Goal: Information Seeking & Learning: Stay updated

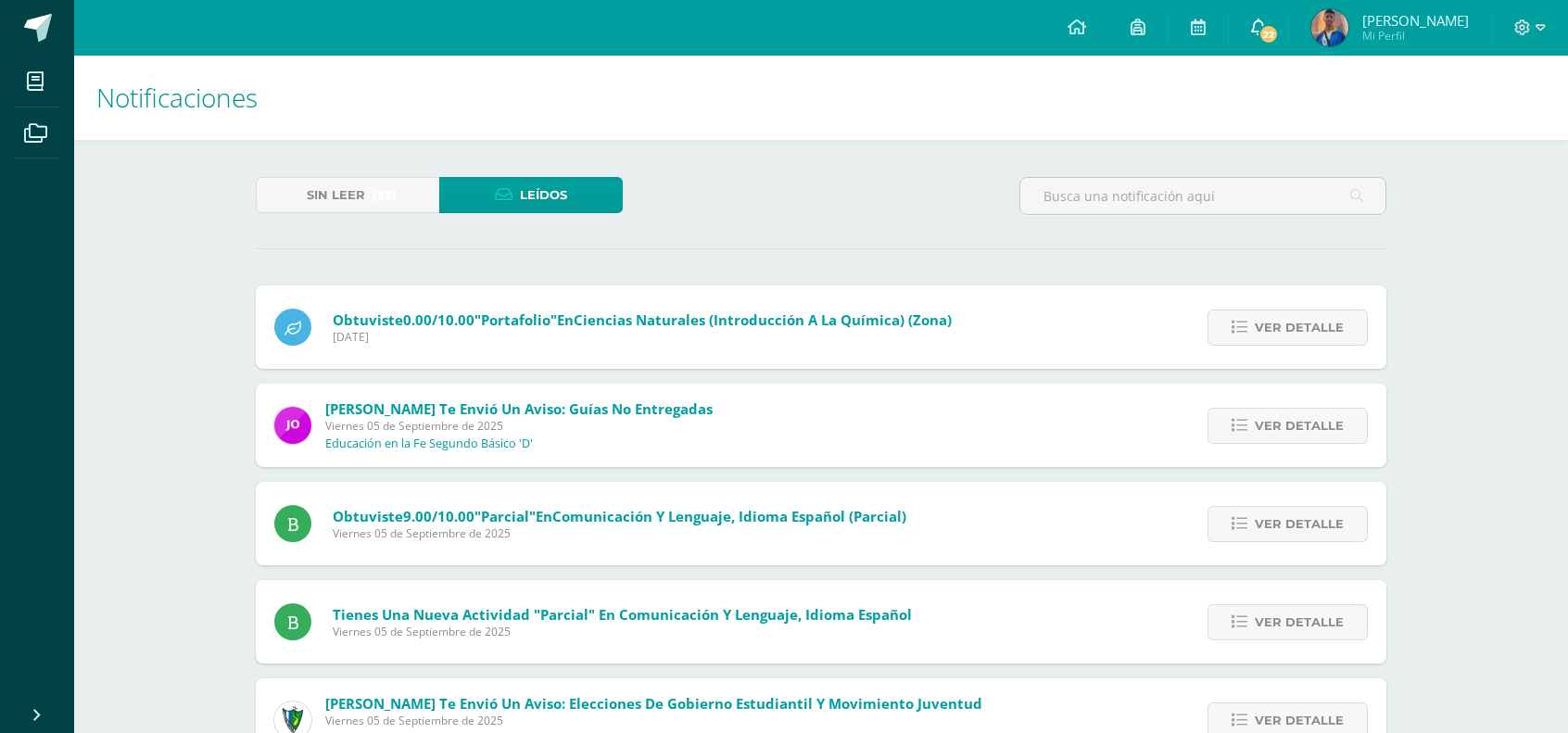
click at [1289, 27] on link "22" at bounding box center [1259, 28] width 59 height 55
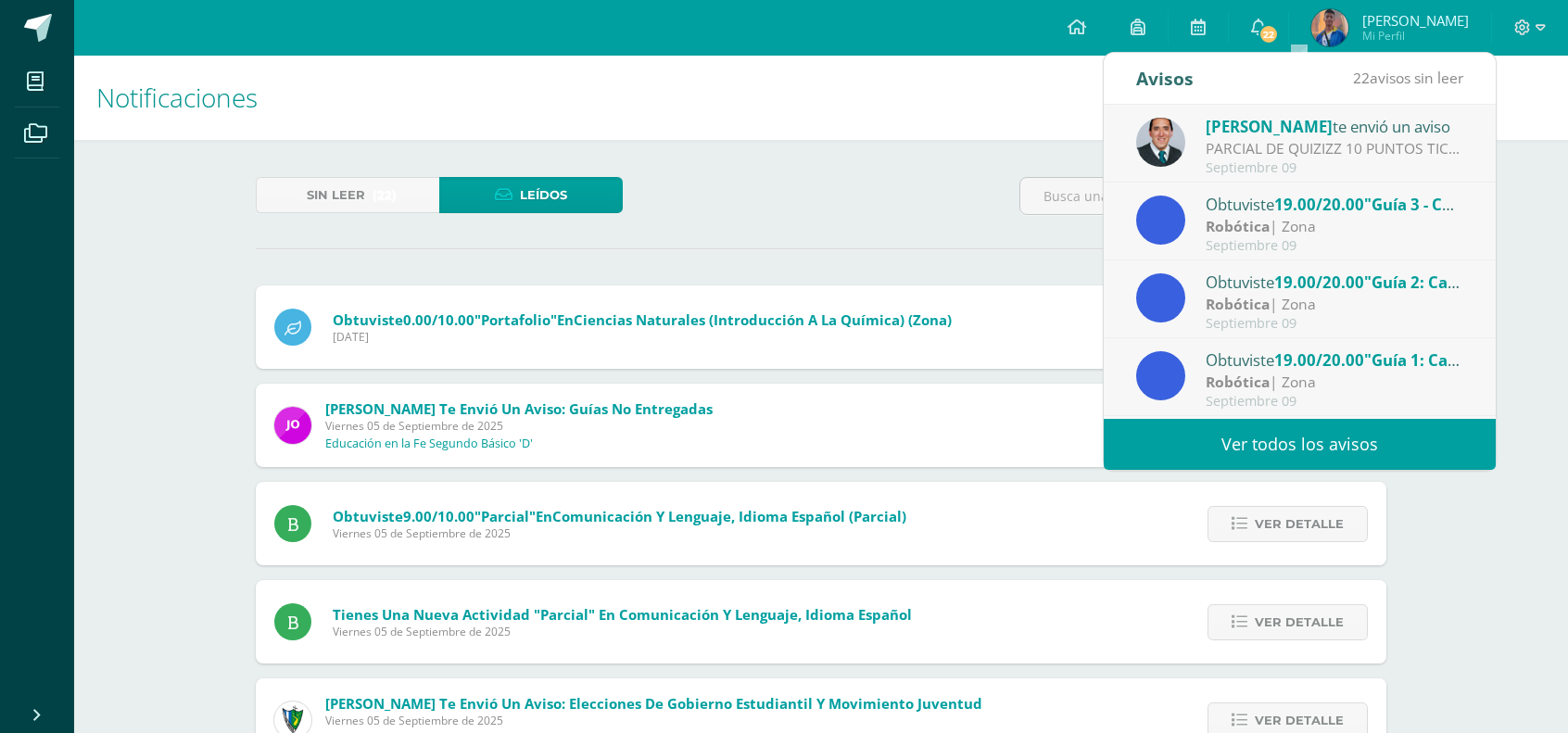
click at [1272, 148] on div "PARCIAL DE QUIZIZZ 10 PUNTOS TICS: Buenas tardes Estimados todos GRUPO PROFESOR…" at bounding box center [1334, 149] width 258 height 21
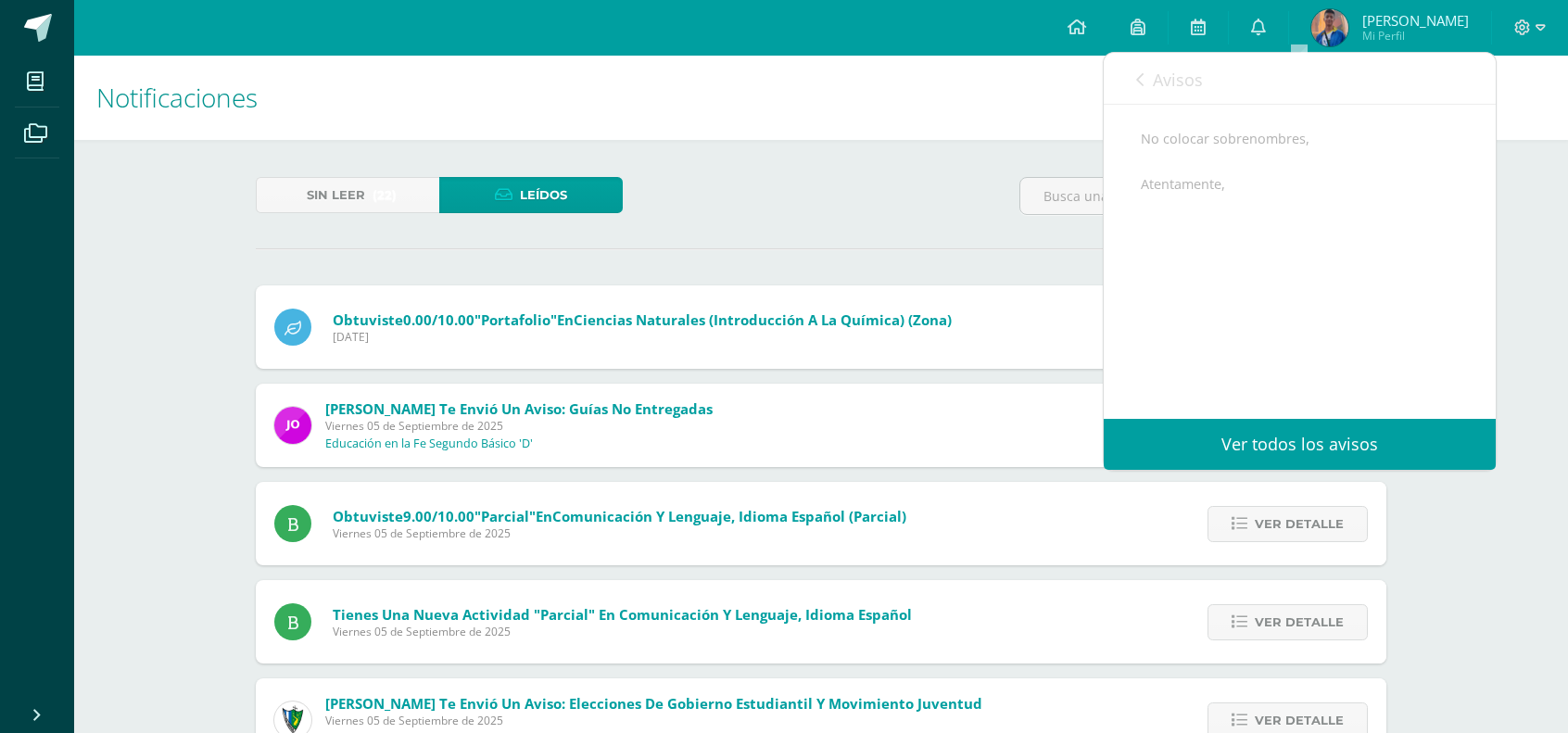
scroll to position [26, 0]
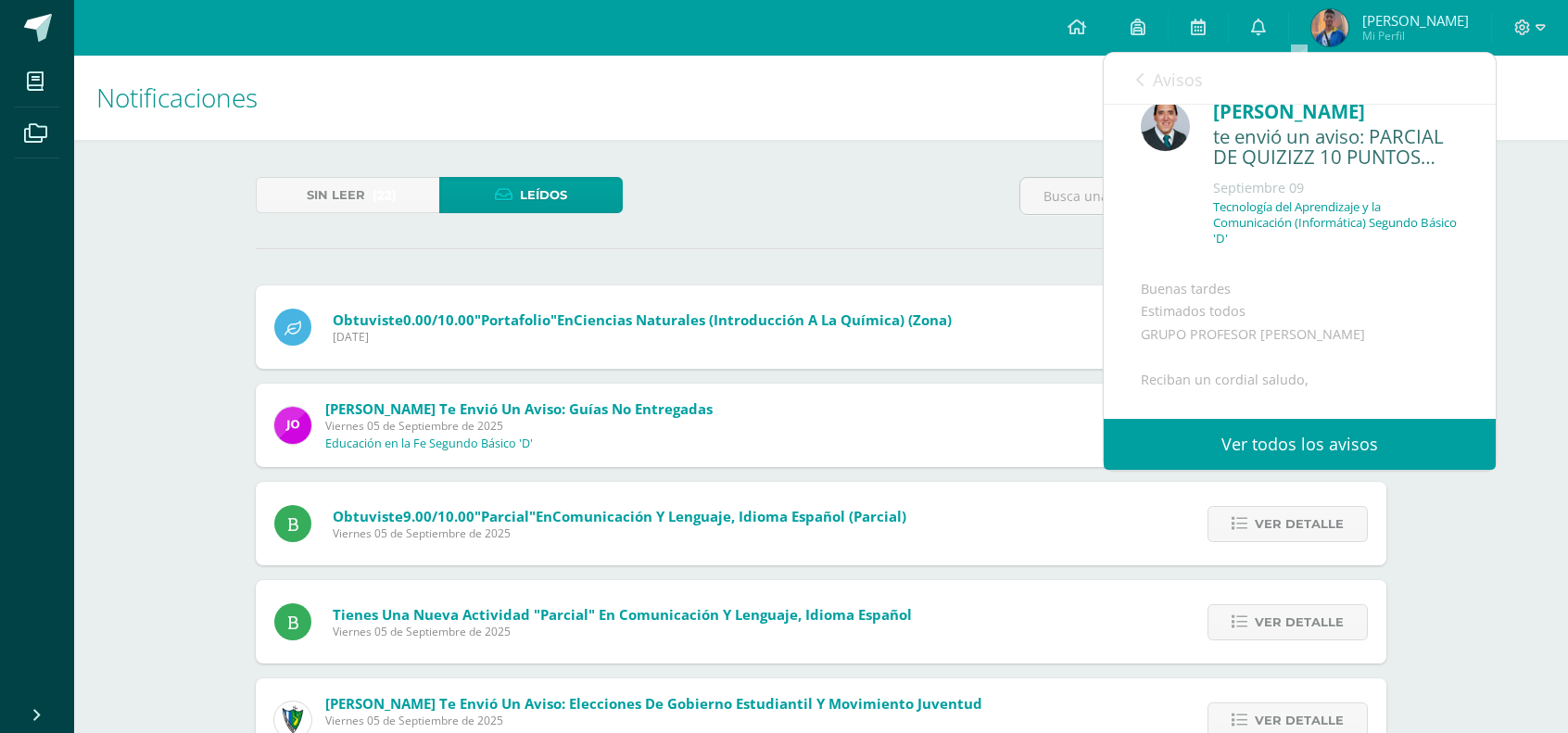
click at [1141, 82] on icon at bounding box center [1140, 80] width 8 height 15
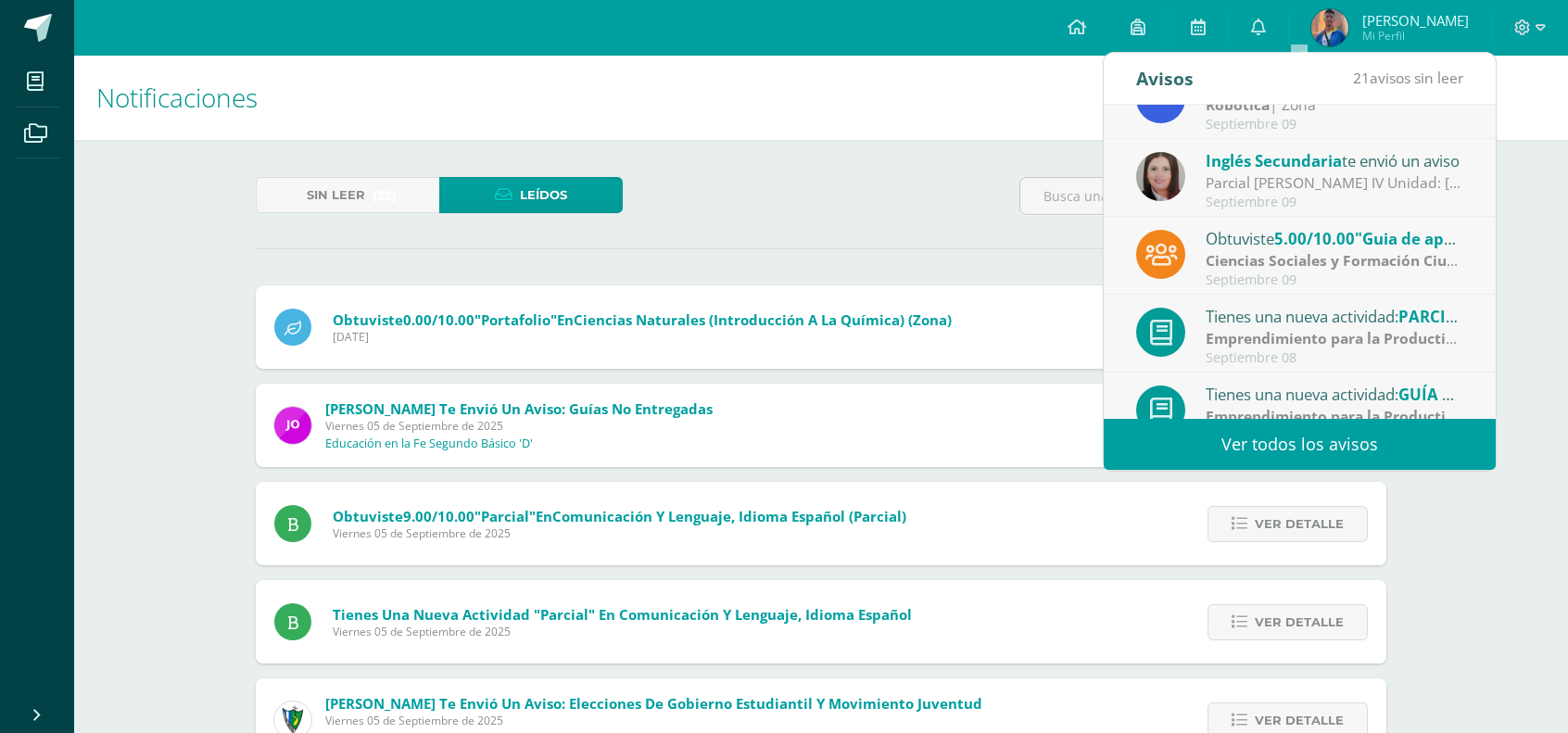
scroll to position [278, 0]
click at [1216, 185] on div "Parcial [PERSON_NAME] IV Unidad: [DATE]: The content for the Midterm Test Unit …" at bounding box center [1334, 182] width 258 height 21
click at [1269, 190] on div "Parcial [PERSON_NAME] IV Unidad: [DATE]: The content for the Midterm Test Unit …" at bounding box center [1334, 182] width 258 height 21
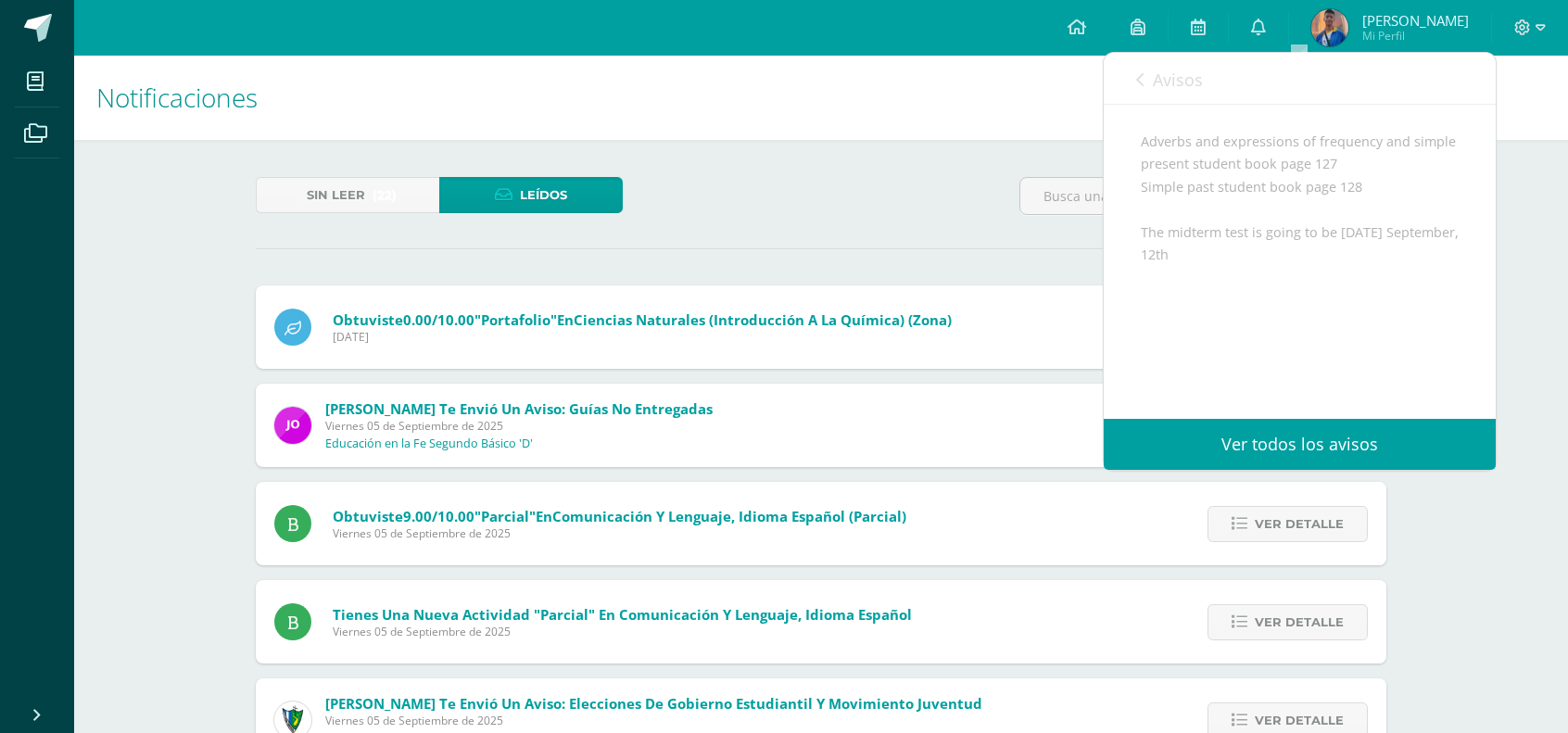
scroll to position [212, 0]
click at [1170, 86] on span "Avisos" at bounding box center [1178, 79] width 50 height 22
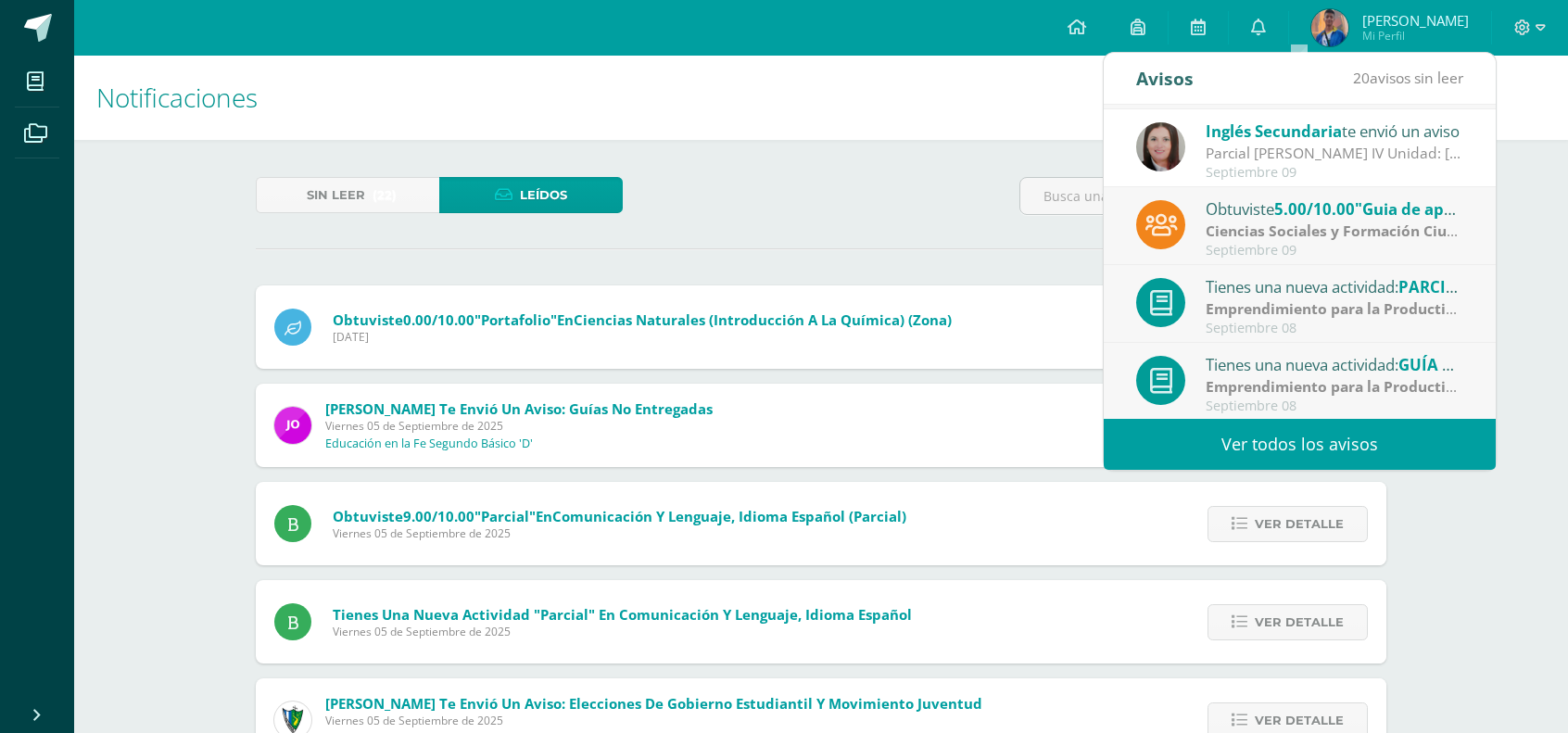
scroll to position [308, 0]
click at [1299, 214] on span "5.00/10.00" at bounding box center [1314, 208] width 81 height 21
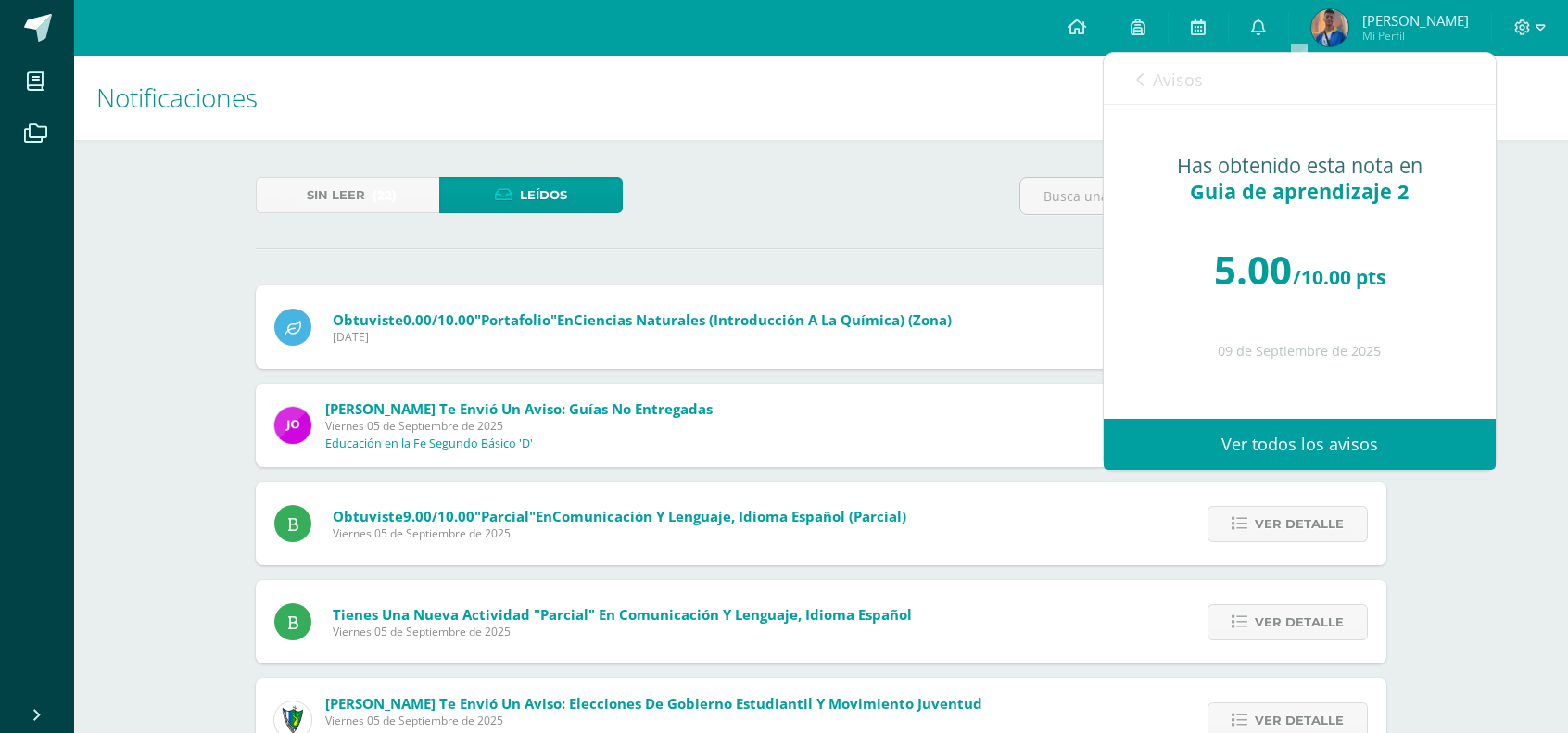
scroll to position [0, 0]
click at [1182, 81] on span "Avisos" at bounding box center [1178, 79] width 50 height 22
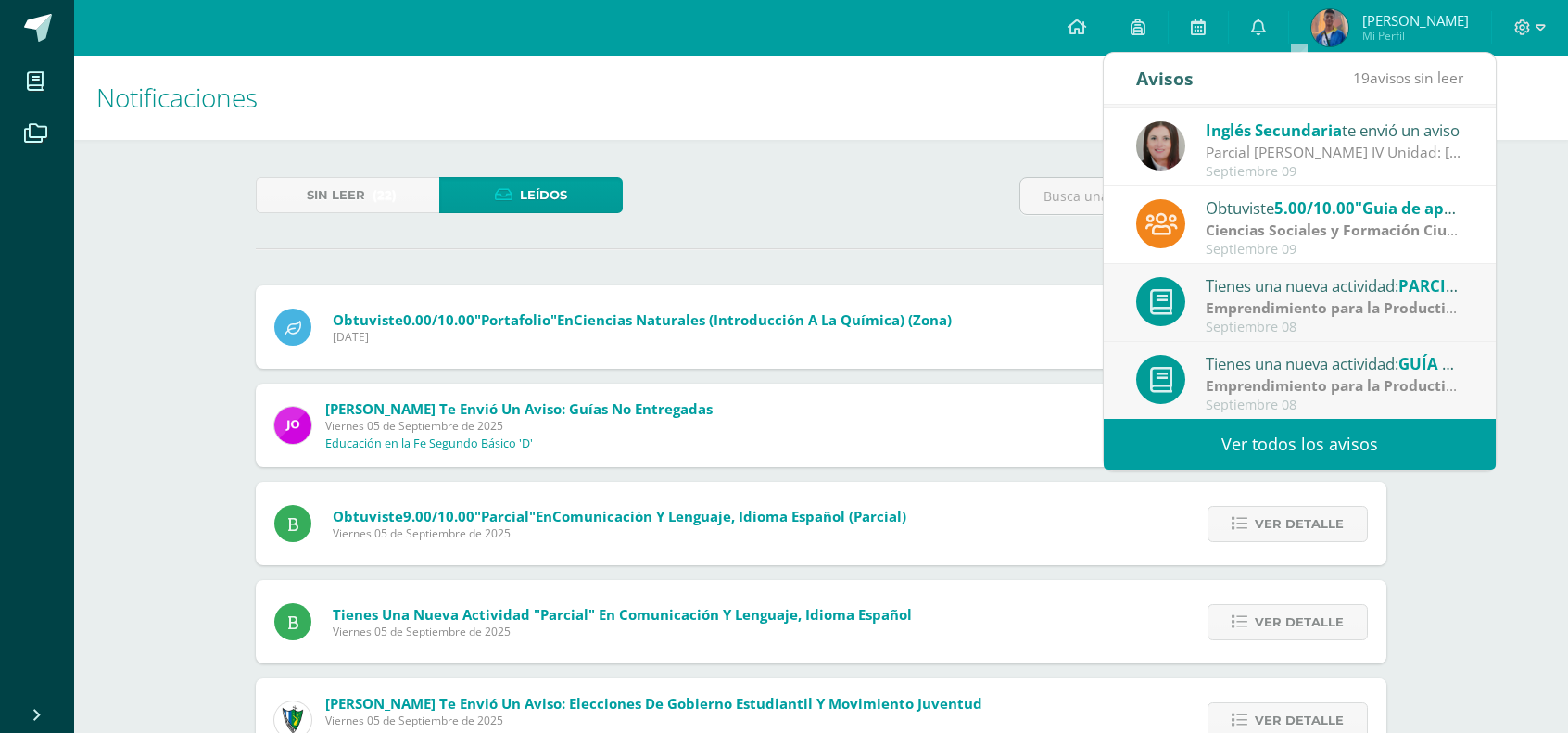
click at [1316, 290] on div "Tienes una nueva actividad: PARCIAL" at bounding box center [1334, 285] width 258 height 24
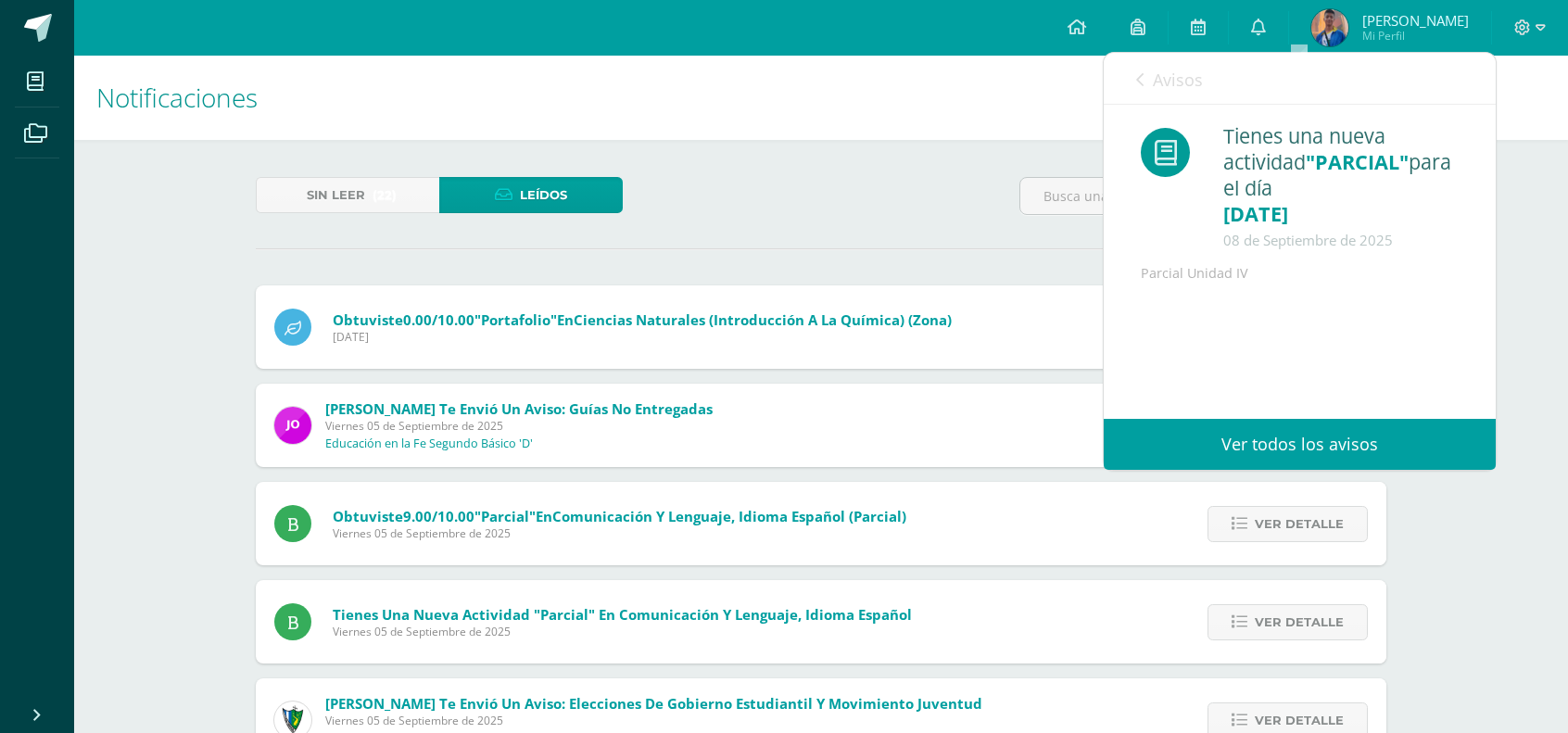
click at [1175, 70] on span "Avisos" at bounding box center [1178, 79] width 50 height 22
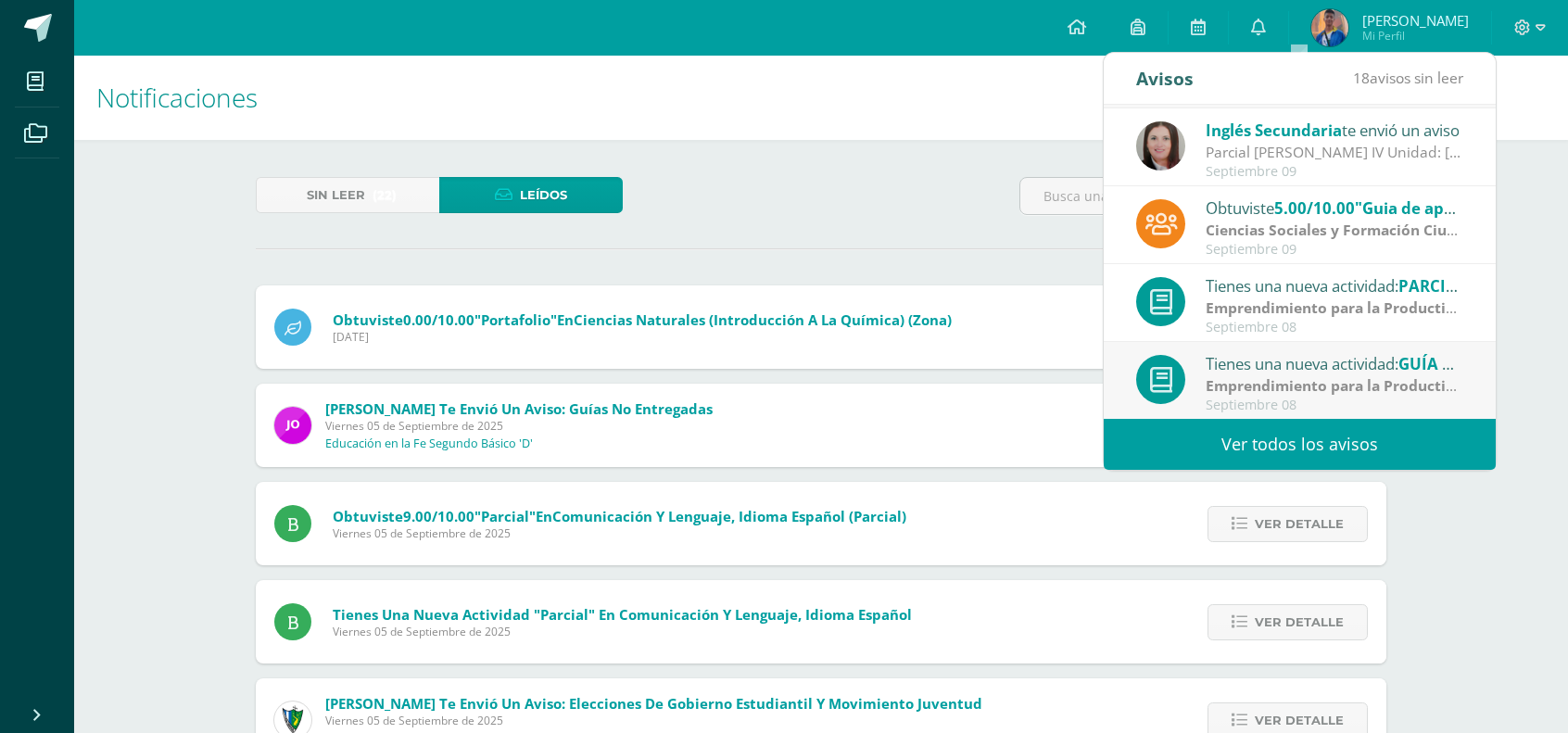
click at [1289, 362] on div "Tienes una nueva actividad: GUÍA NO.4" at bounding box center [1334, 362] width 258 height 24
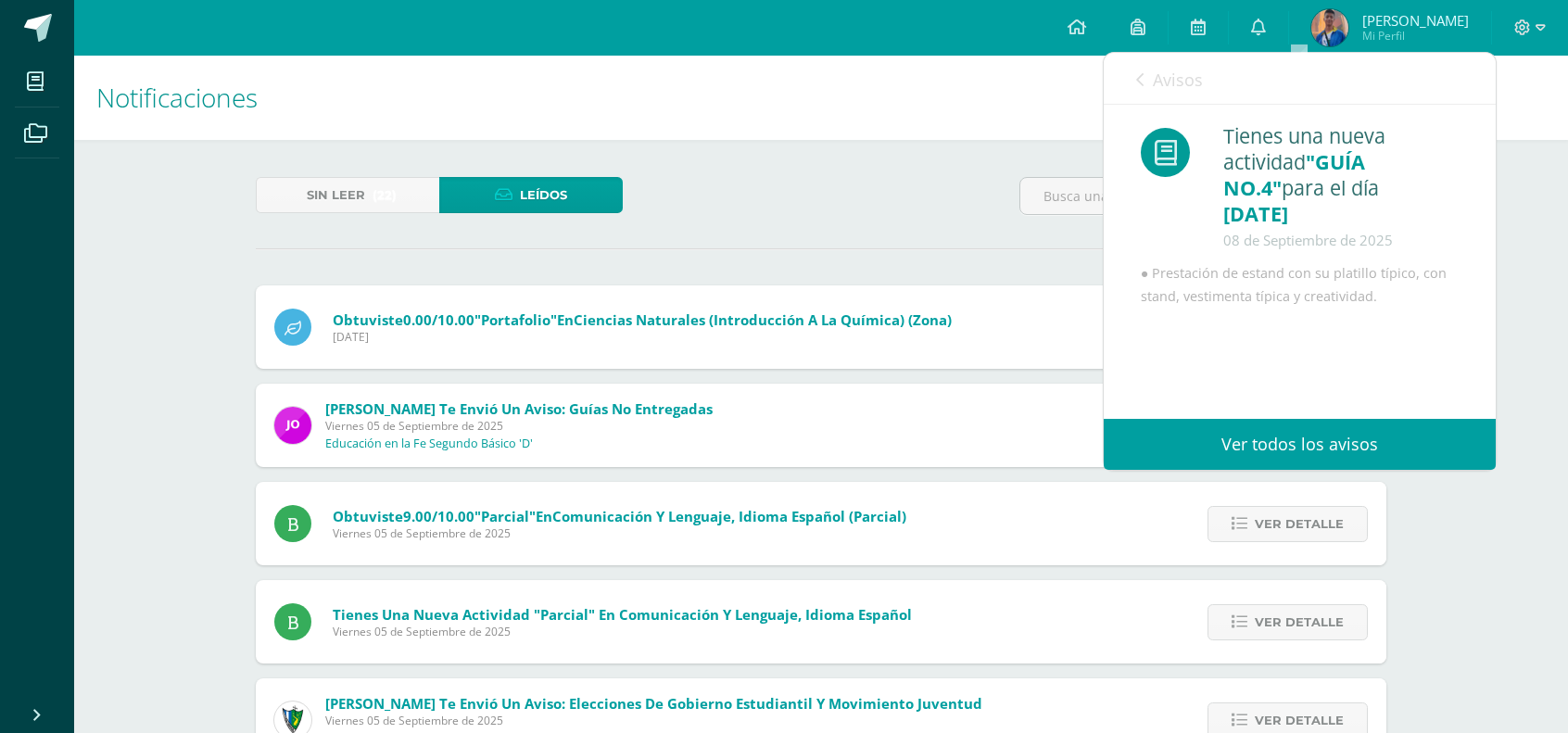
click at [1147, 425] on link "Ver todos los avisos" at bounding box center [1299, 443] width 392 height 51
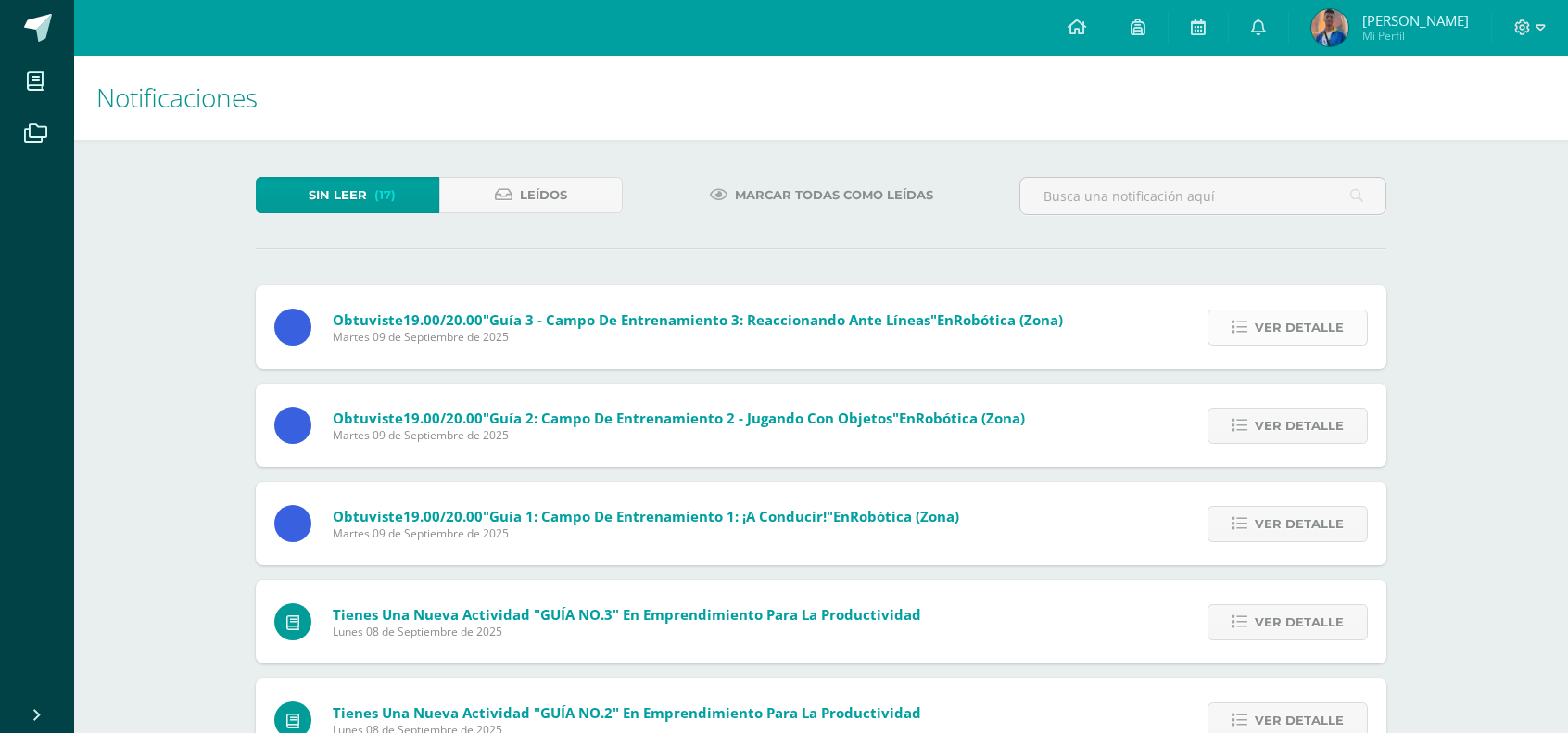
click at [1313, 328] on span "Ver detalle" at bounding box center [1299, 328] width 89 height 34
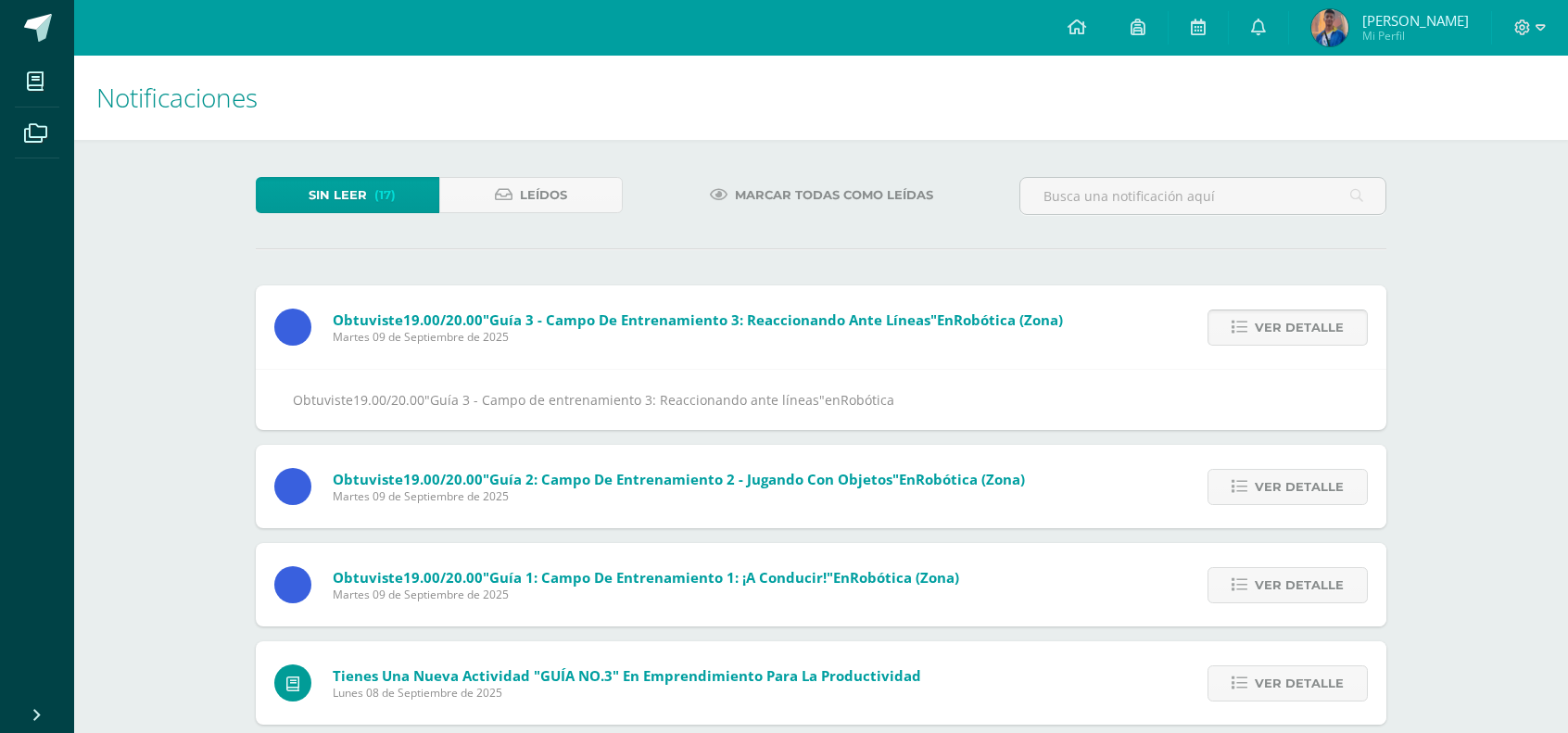
click at [1313, 328] on span "Ver detalle" at bounding box center [1299, 328] width 89 height 34
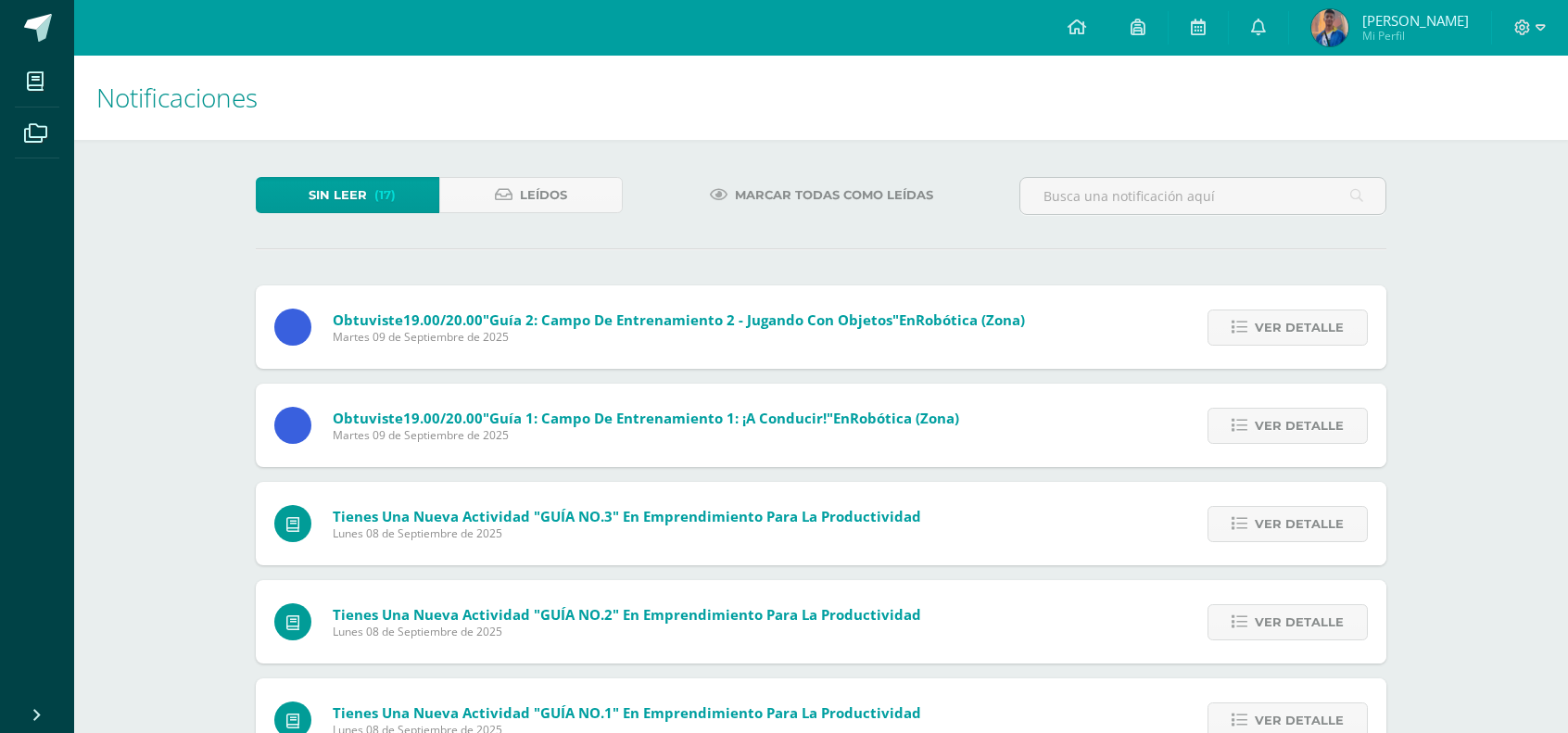
click at [1313, 328] on span "Ver detalle" at bounding box center [1299, 328] width 89 height 34
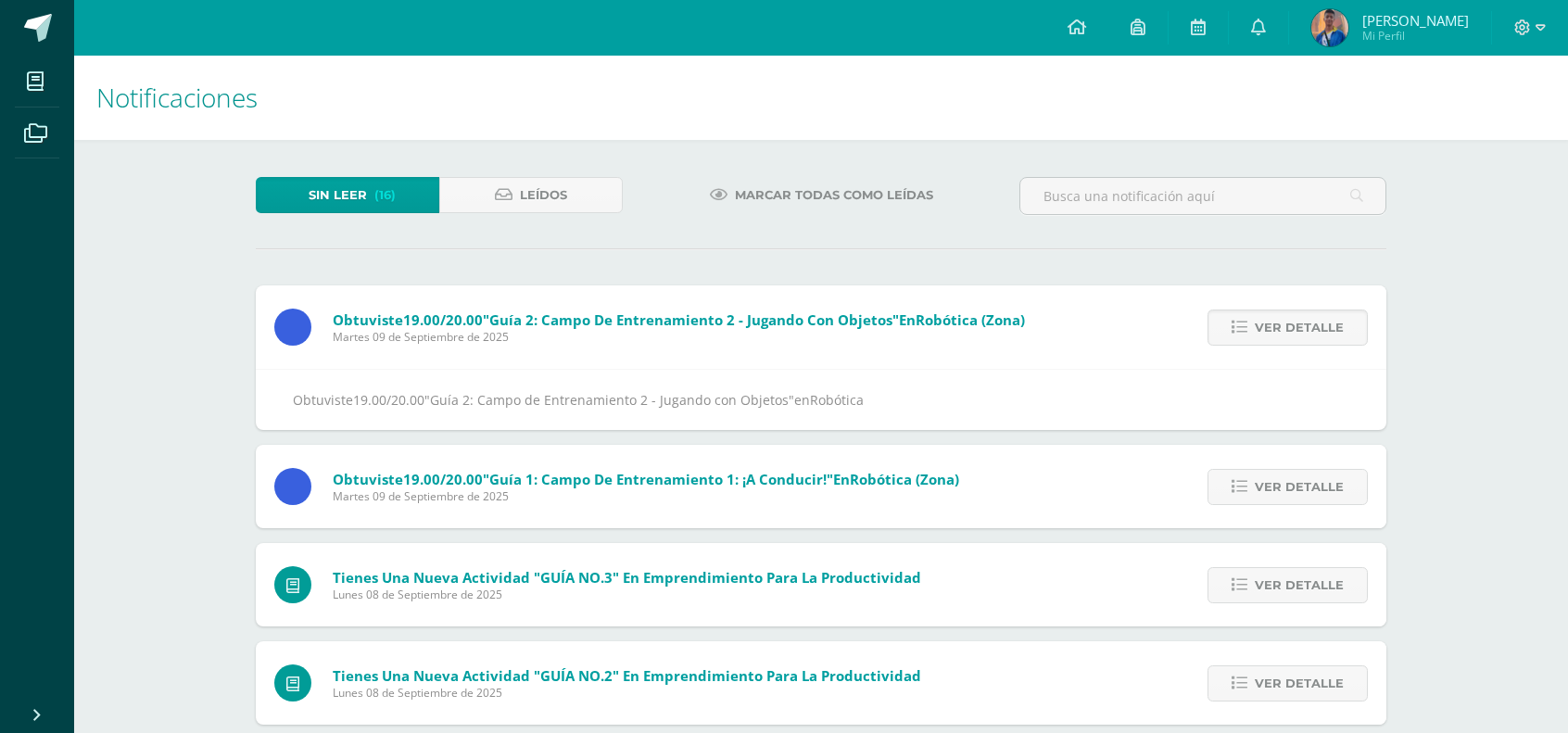
click at [1313, 328] on span "Ver detalle" at bounding box center [1299, 328] width 89 height 34
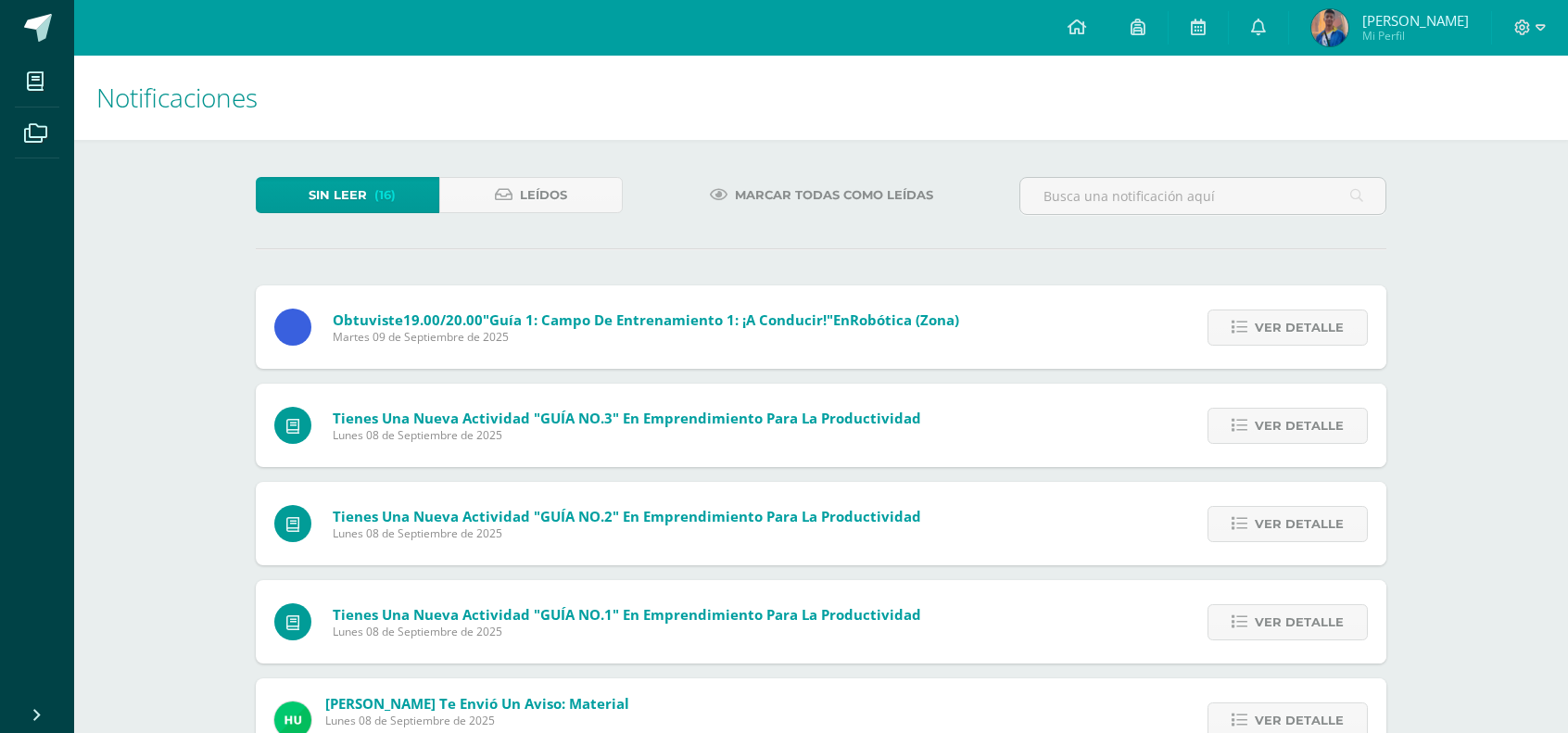
click at [1313, 328] on span "Ver detalle" at bounding box center [1299, 328] width 89 height 34
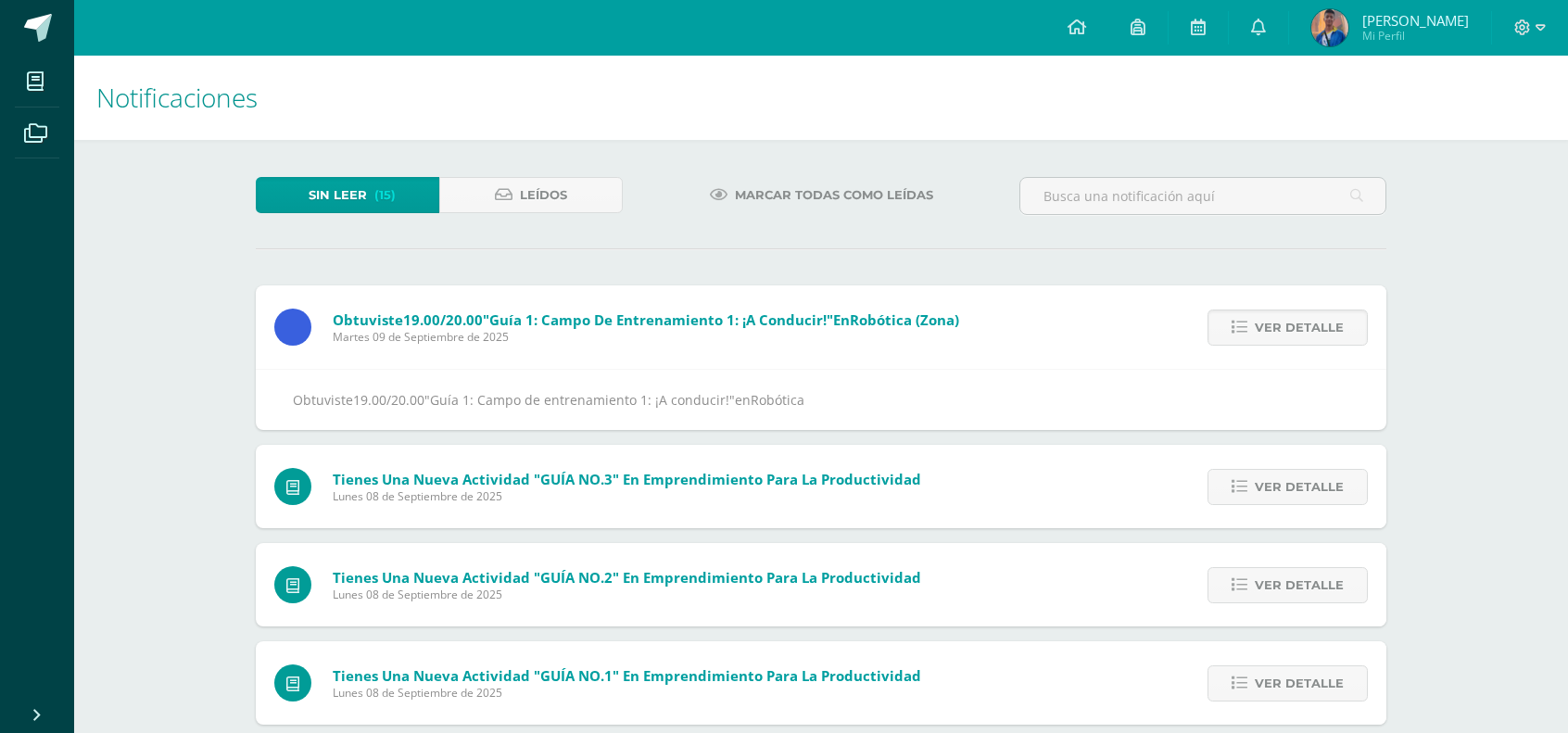
click at [1313, 328] on span "Ver detalle" at bounding box center [1299, 328] width 89 height 34
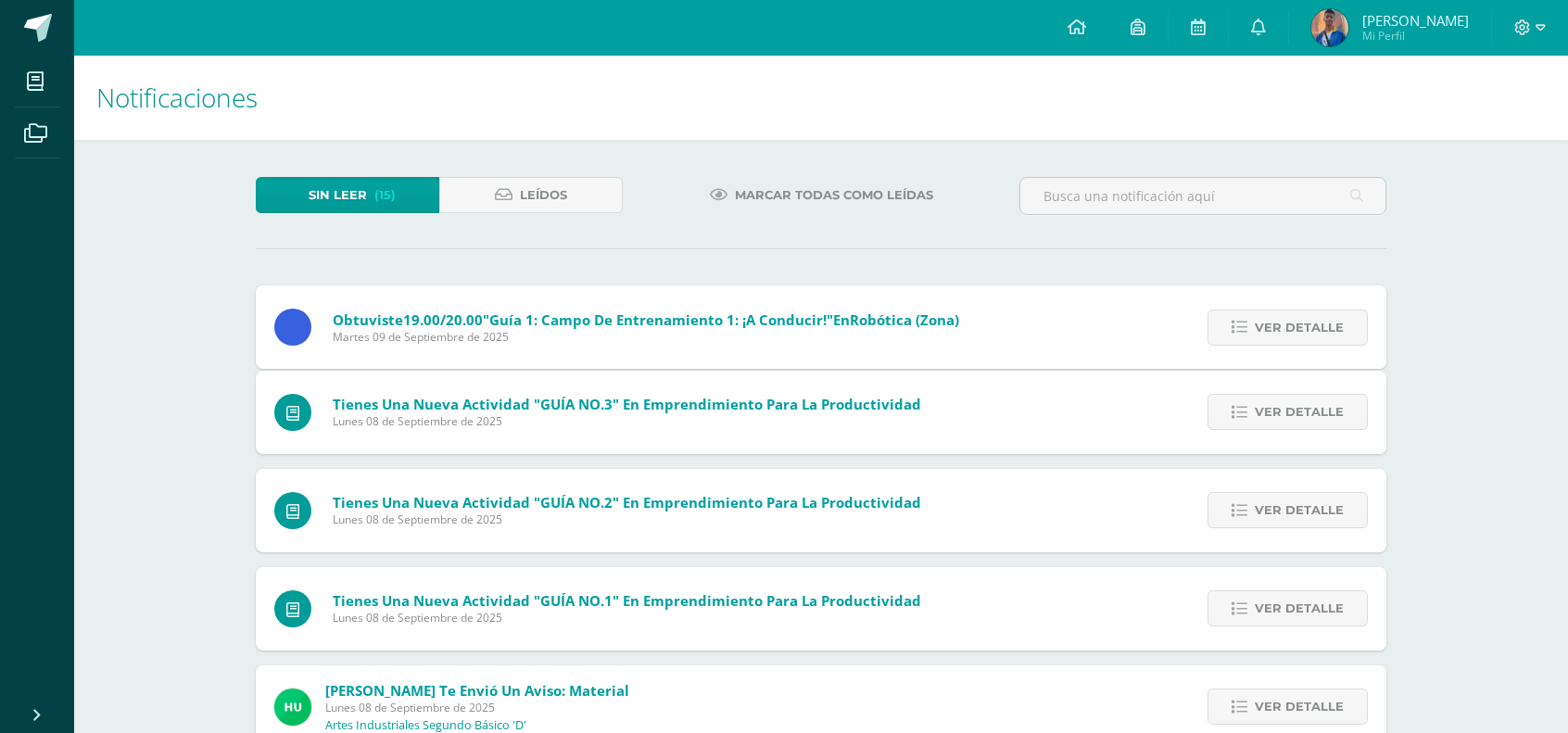
click at [1313, 395] on span "Ver detalle" at bounding box center [1299, 412] width 89 height 34
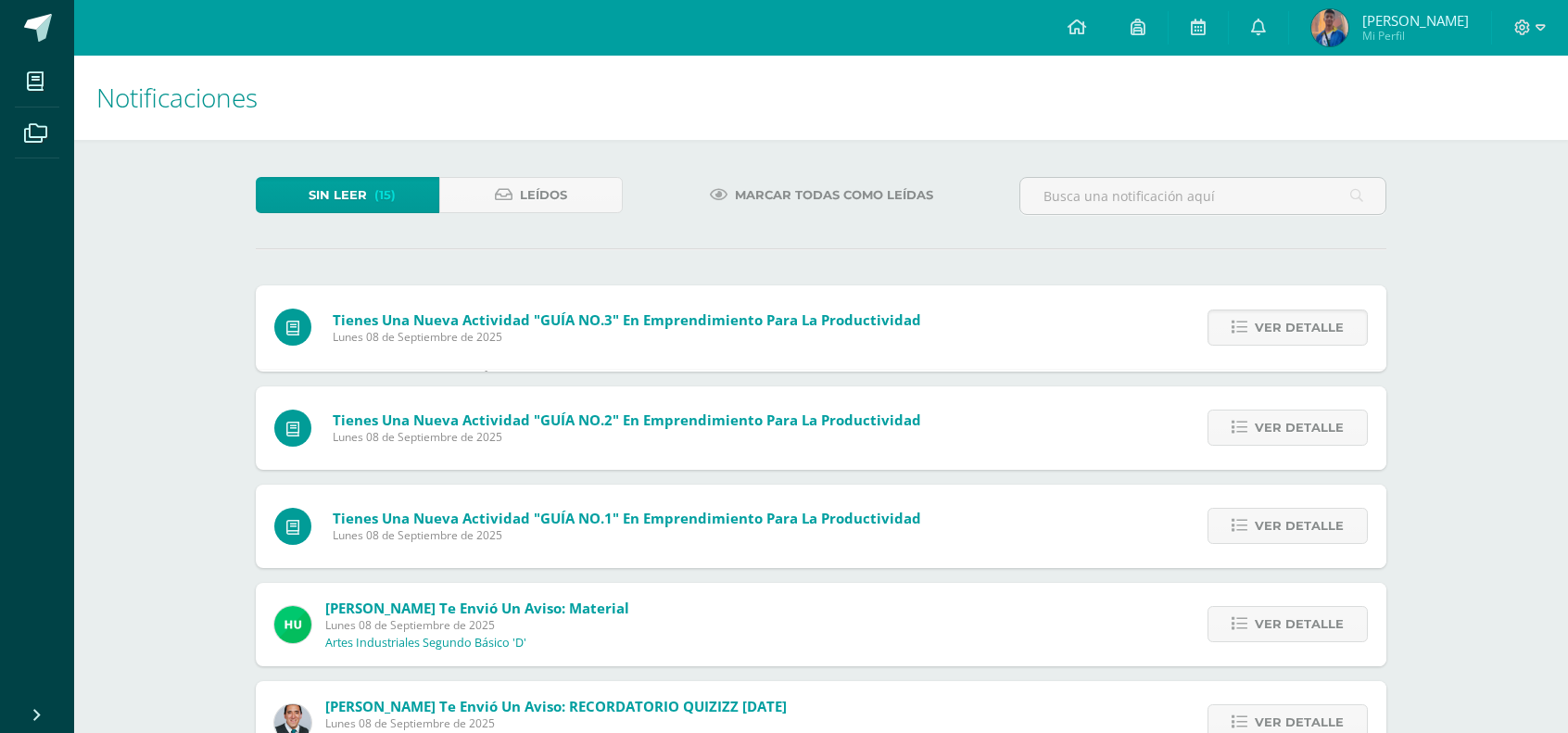
click at [1313, 328] on span "Ver detalle" at bounding box center [1299, 328] width 89 height 34
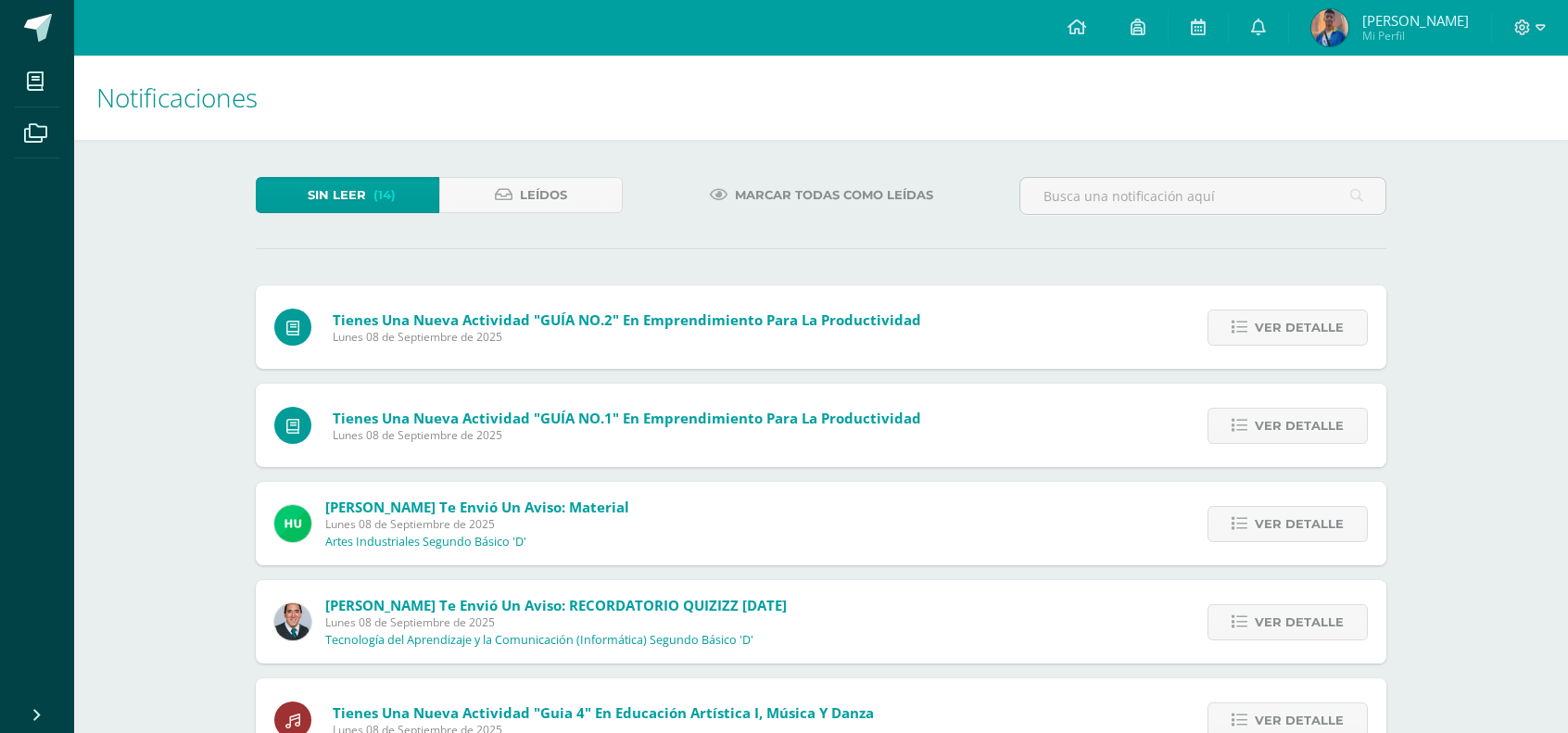
click at [1313, 328] on span "Ver detalle" at bounding box center [1299, 328] width 89 height 34
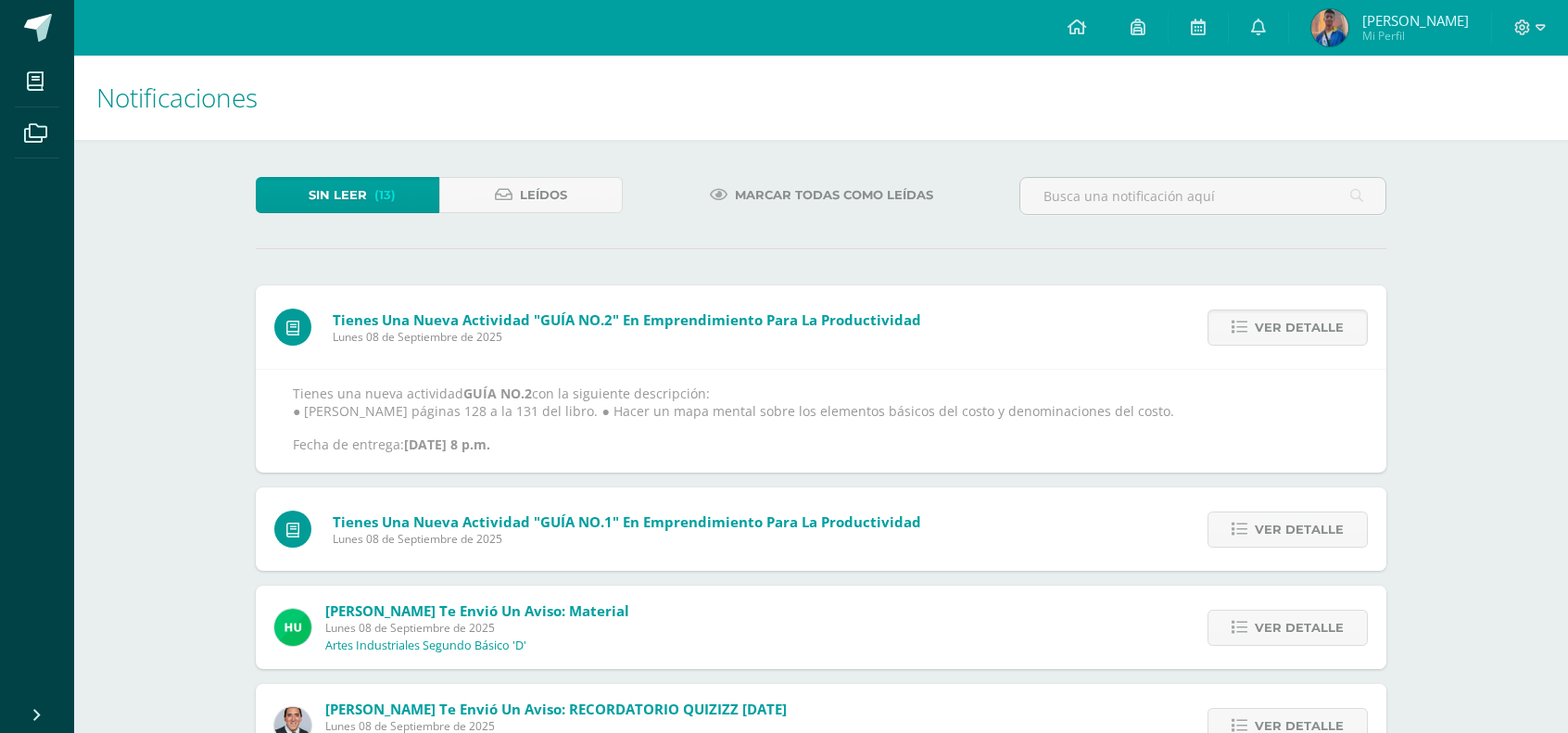
click at [1313, 328] on span "Ver detalle" at bounding box center [1299, 328] width 89 height 34
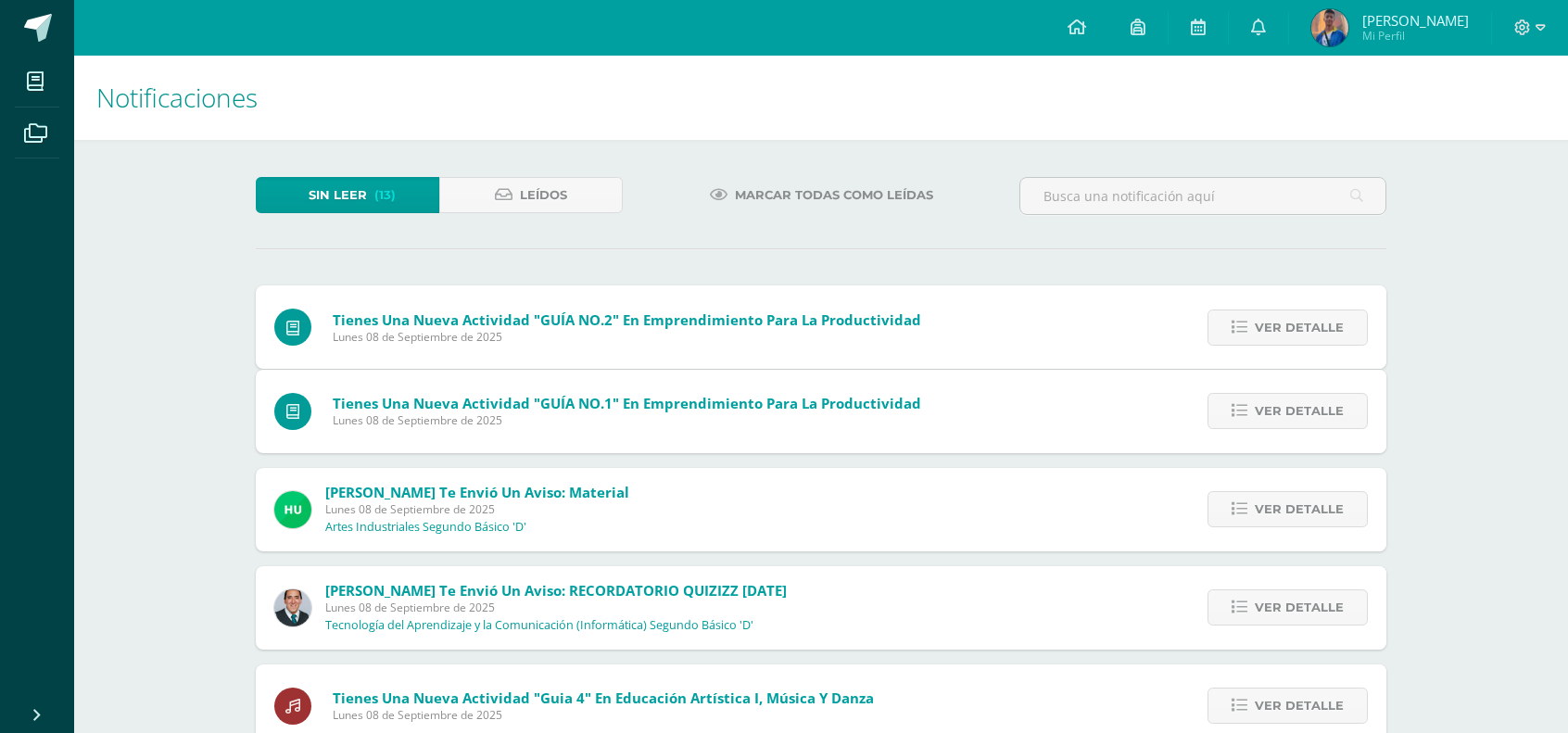
click at [1313, 394] on span "Ver detalle" at bounding box center [1299, 411] width 89 height 34
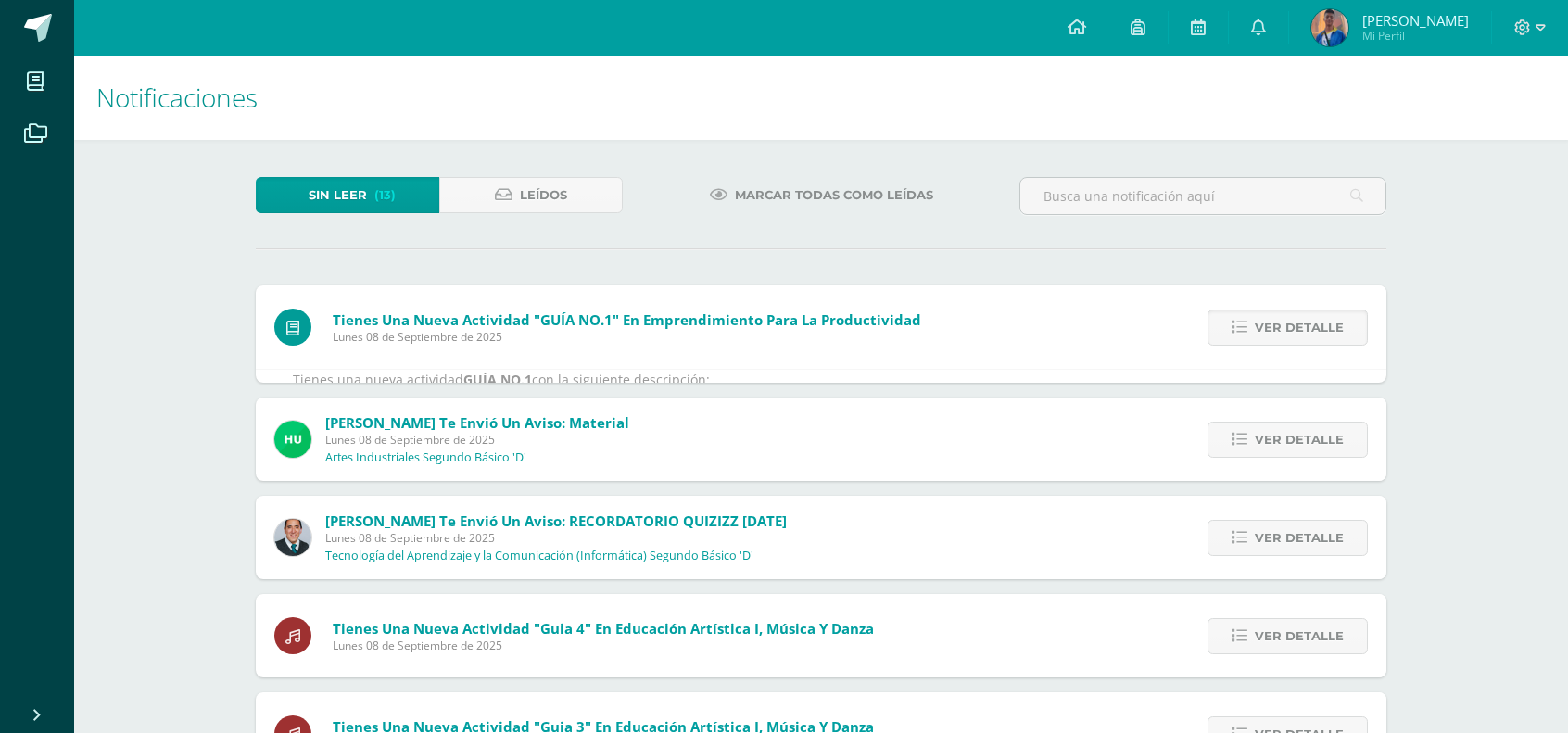
click at [1313, 328] on span "Ver detalle" at bounding box center [1299, 328] width 89 height 34
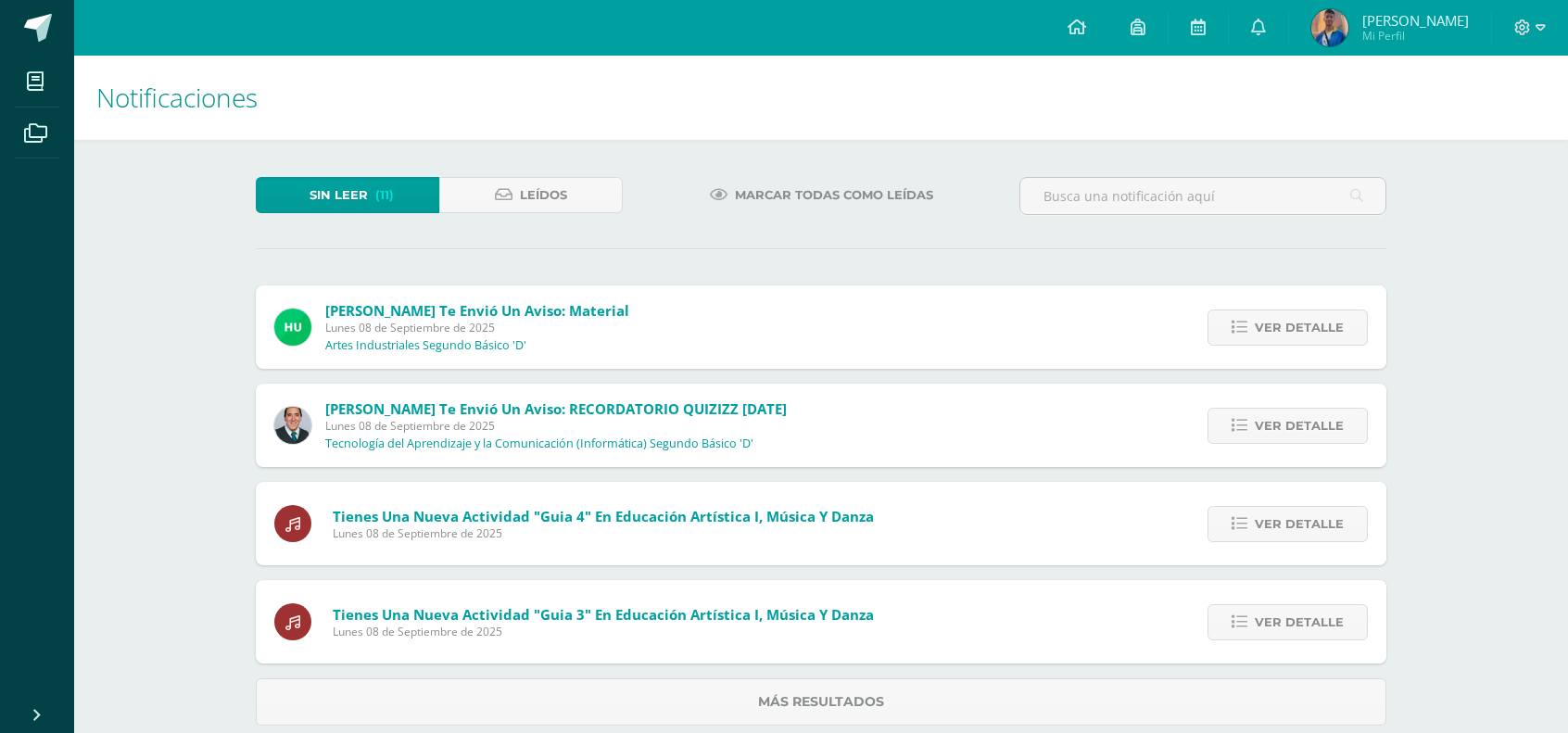
click at [1313, 328] on span "Ver detalle" at bounding box center [1299, 328] width 89 height 34
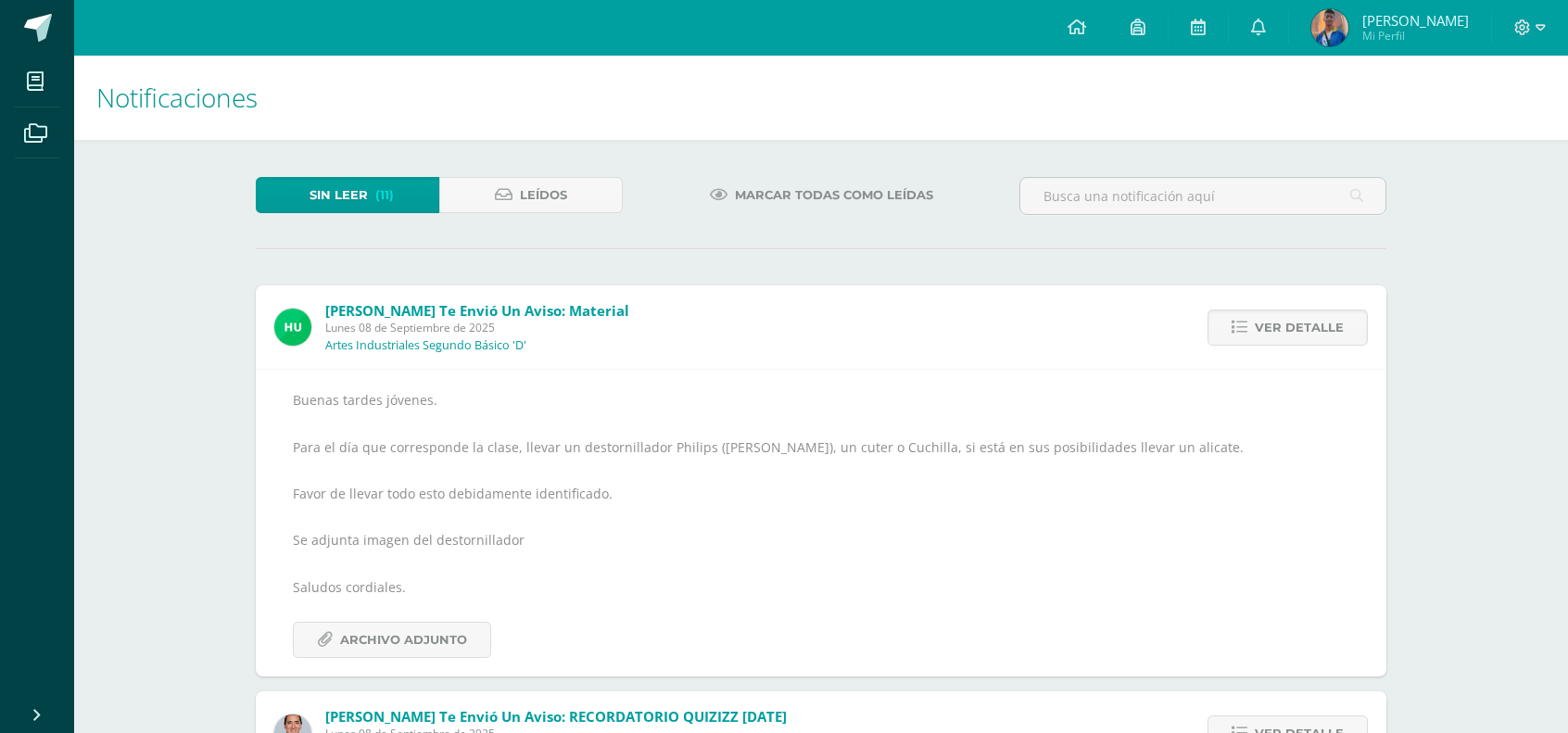
click at [1313, 328] on span "Ver detalle" at bounding box center [1299, 328] width 89 height 34
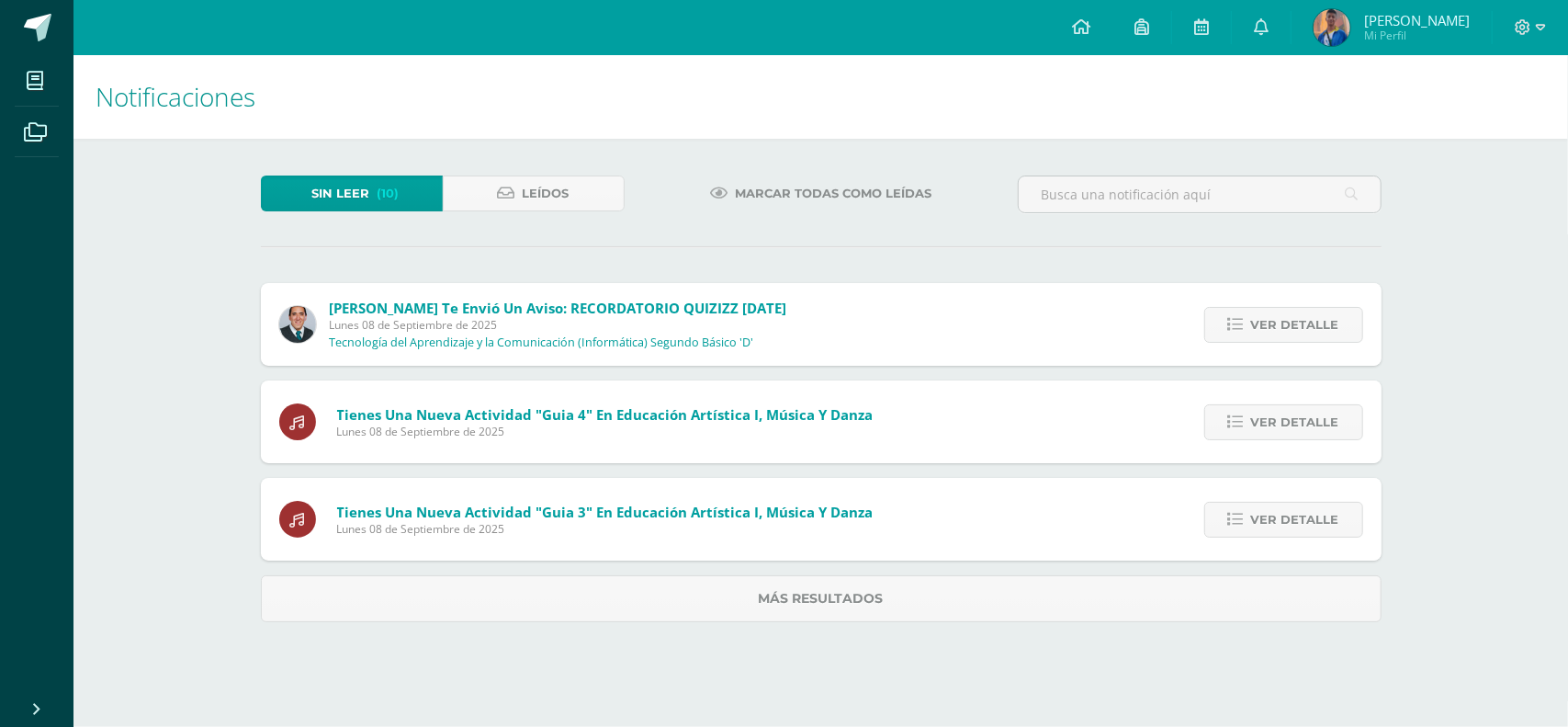
drag, startPoint x: 1301, startPoint y: 325, endPoint x: 753, endPoint y: 161, distance: 572.0
click at [753, 161] on div "Sin leer (10) Leídos Marcar todas como leídas [PERSON_NAME] te envió un aviso: …" at bounding box center [820, 399] width 1194 height 520
click at [1267, 318] on span "Ver detalle" at bounding box center [1295, 325] width 88 height 34
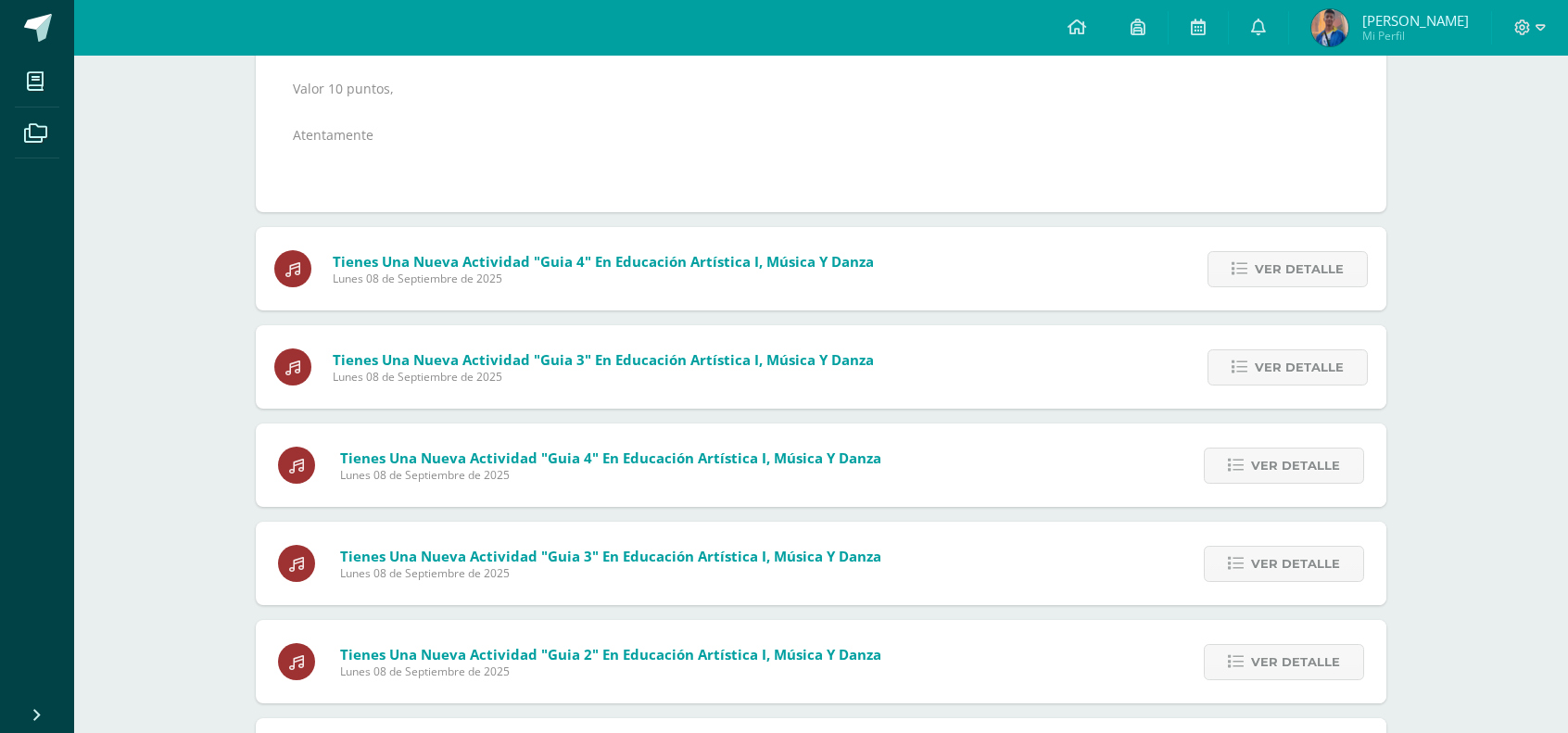
scroll to position [556, 0]
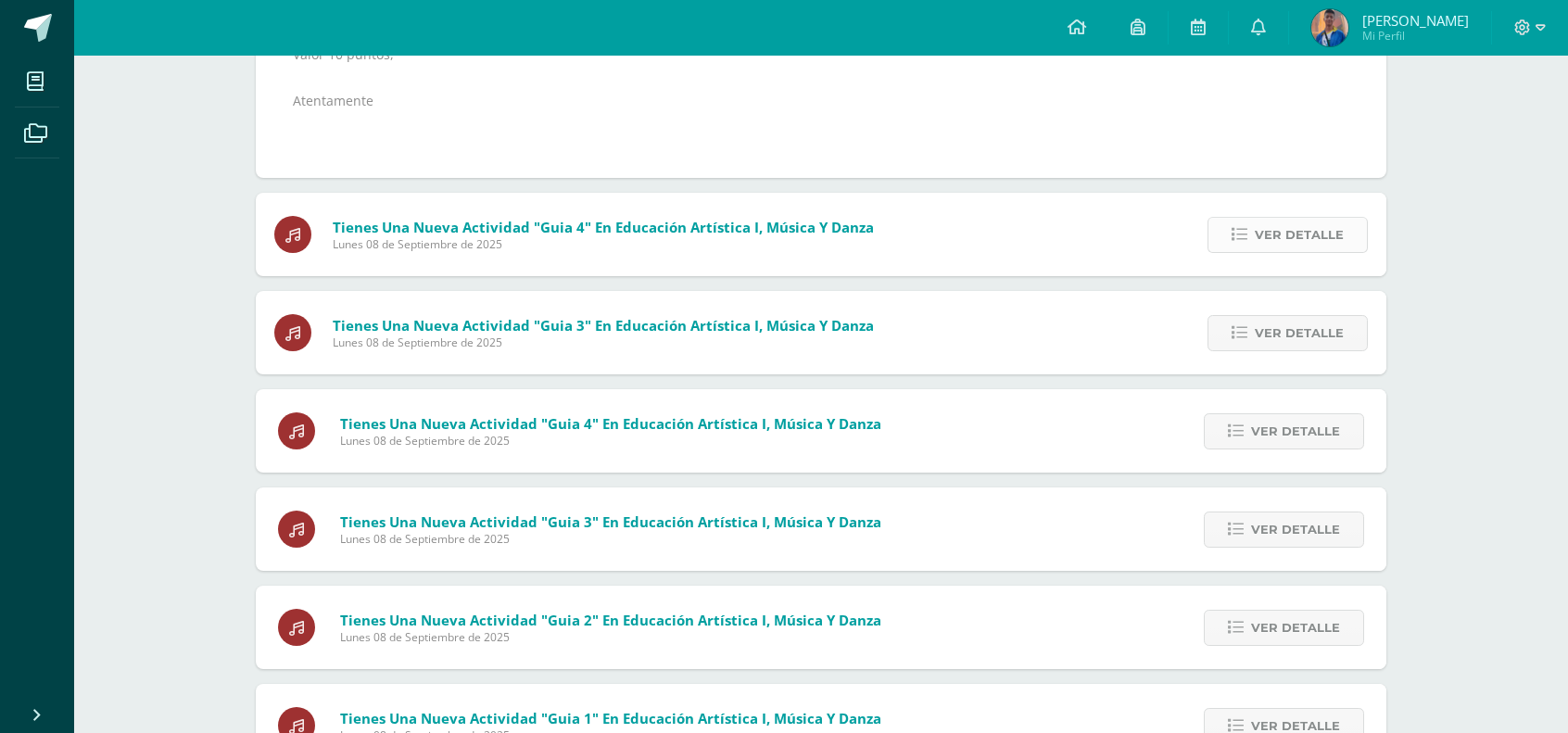
click at [1253, 243] on link "Ver detalle" at bounding box center [1288, 234] width 160 height 36
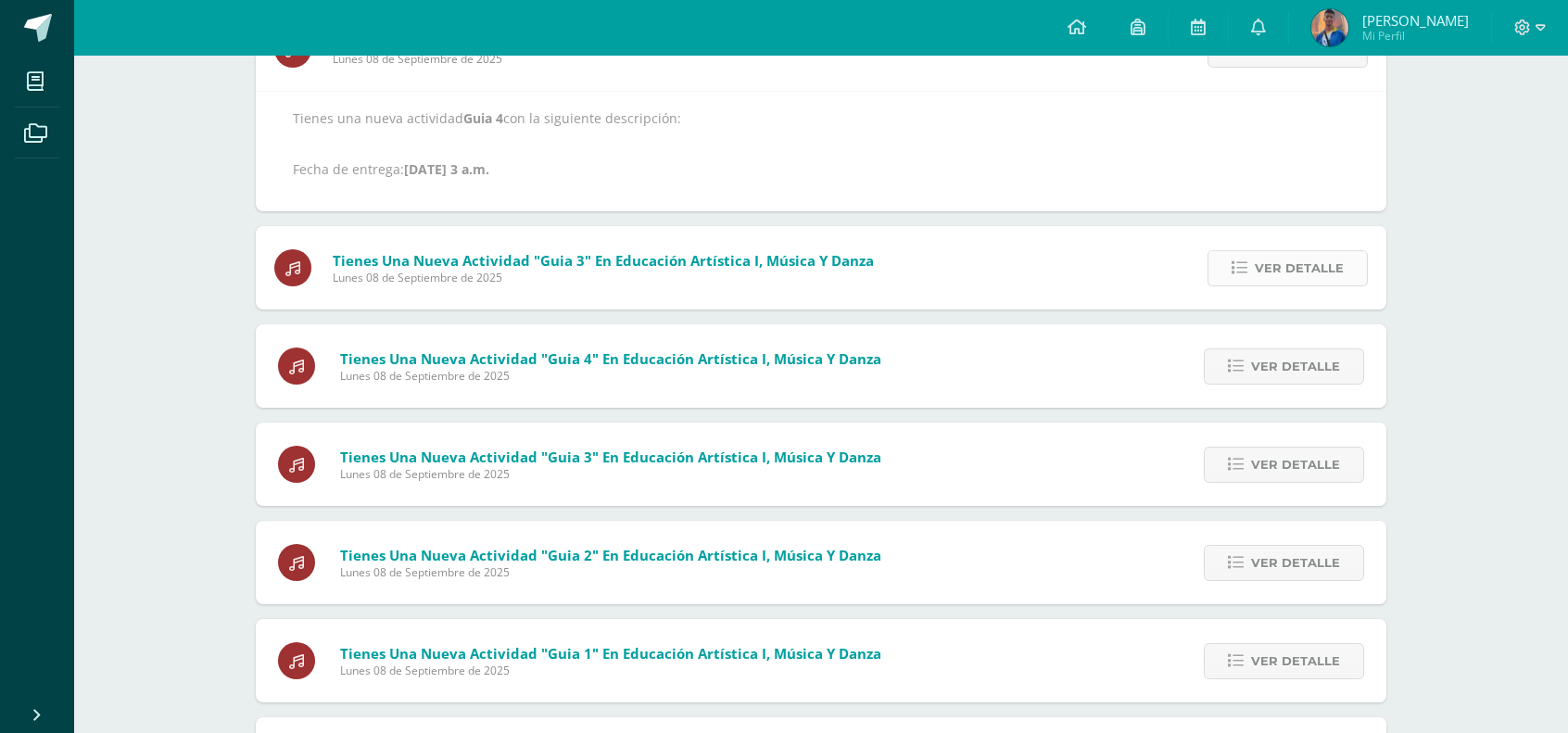
click at [1325, 265] on span "Ver detalle" at bounding box center [1299, 268] width 89 height 34
click at [1325, 265] on div "Tienes una nueva actividad "Guia 4" En Educación Artística I, Música y Danza [D…" at bounding box center [821, 601] width 1131 height 1186
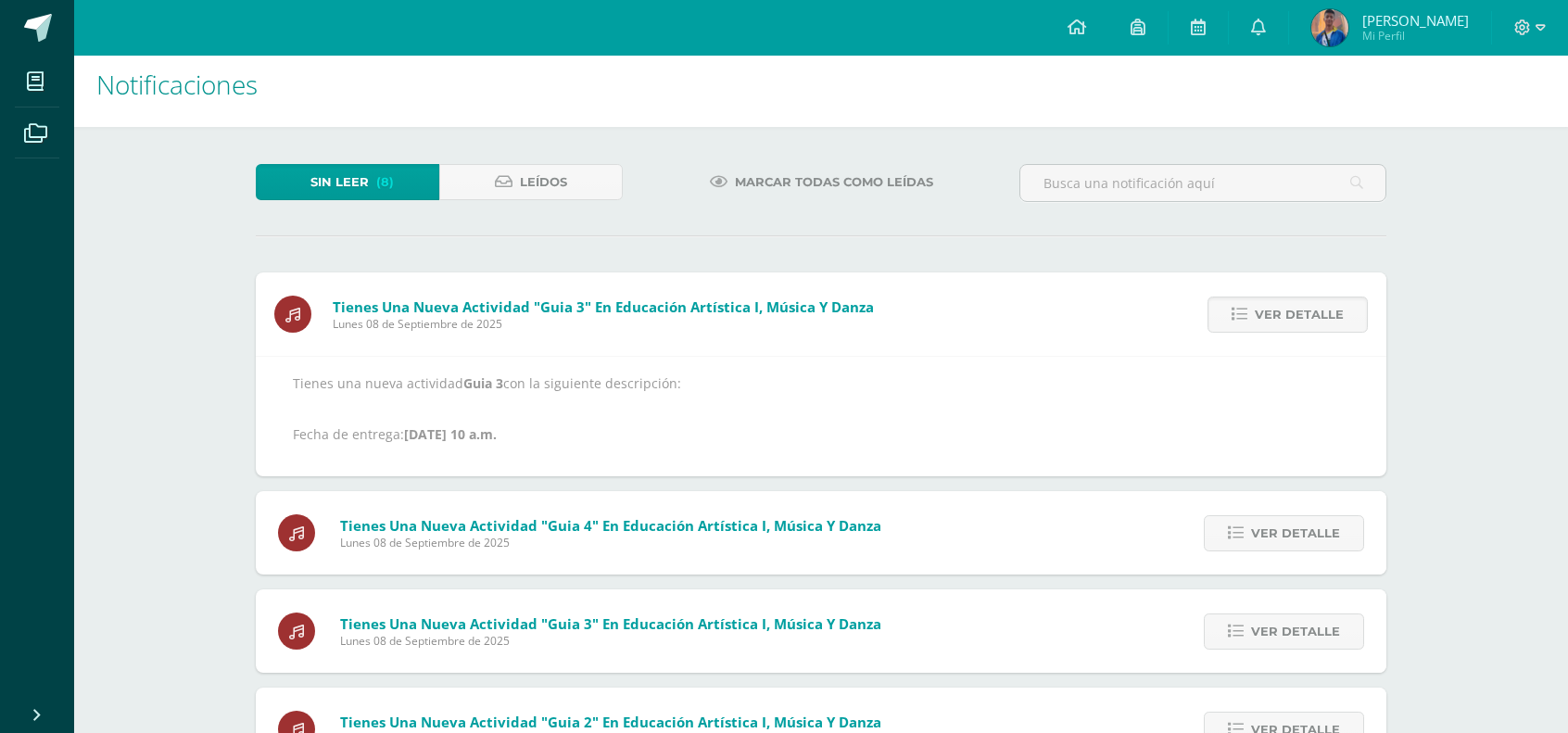
scroll to position [0, 0]
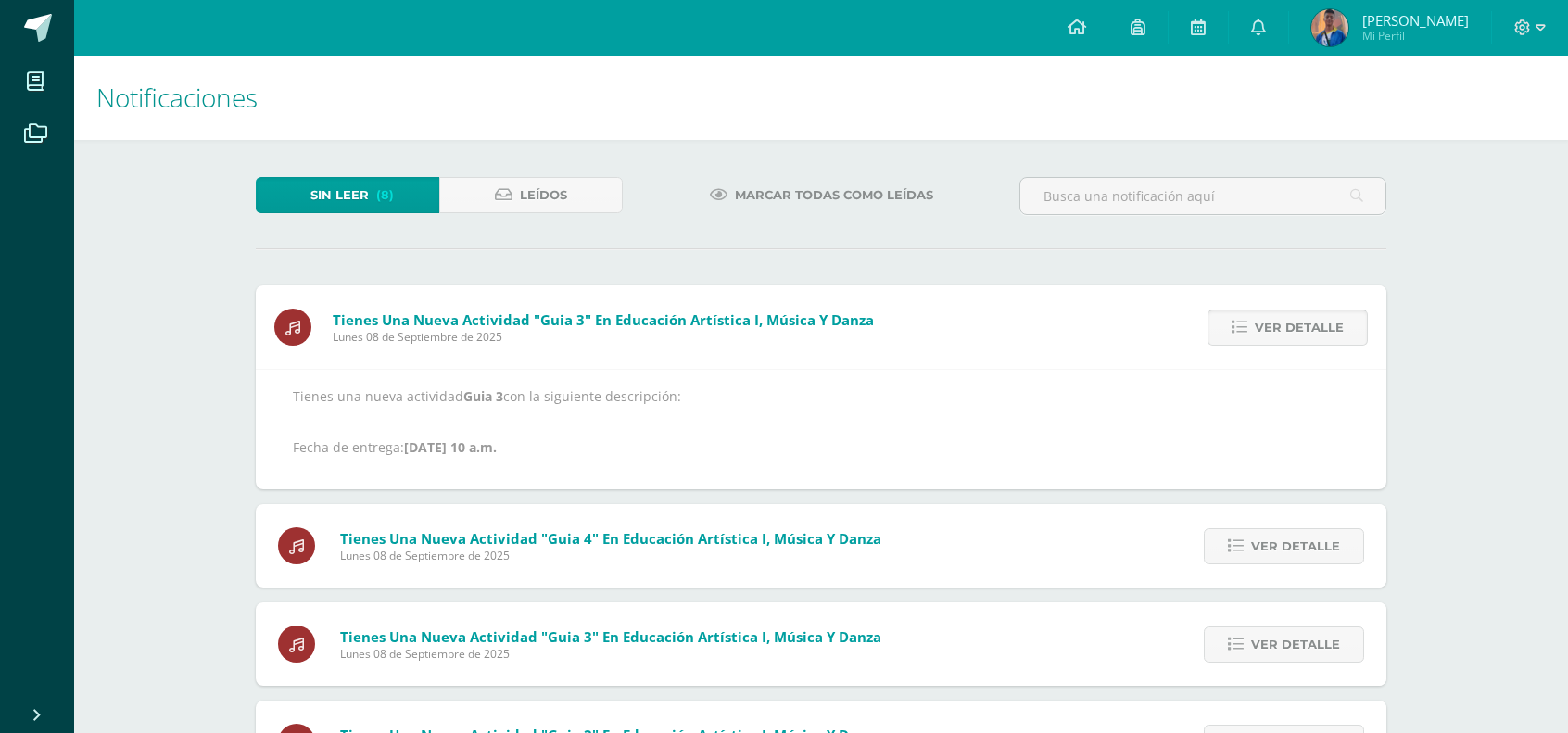
click at [1332, 342] on span "Ver detalle" at bounding box center [1299, 328] width 89 height 34
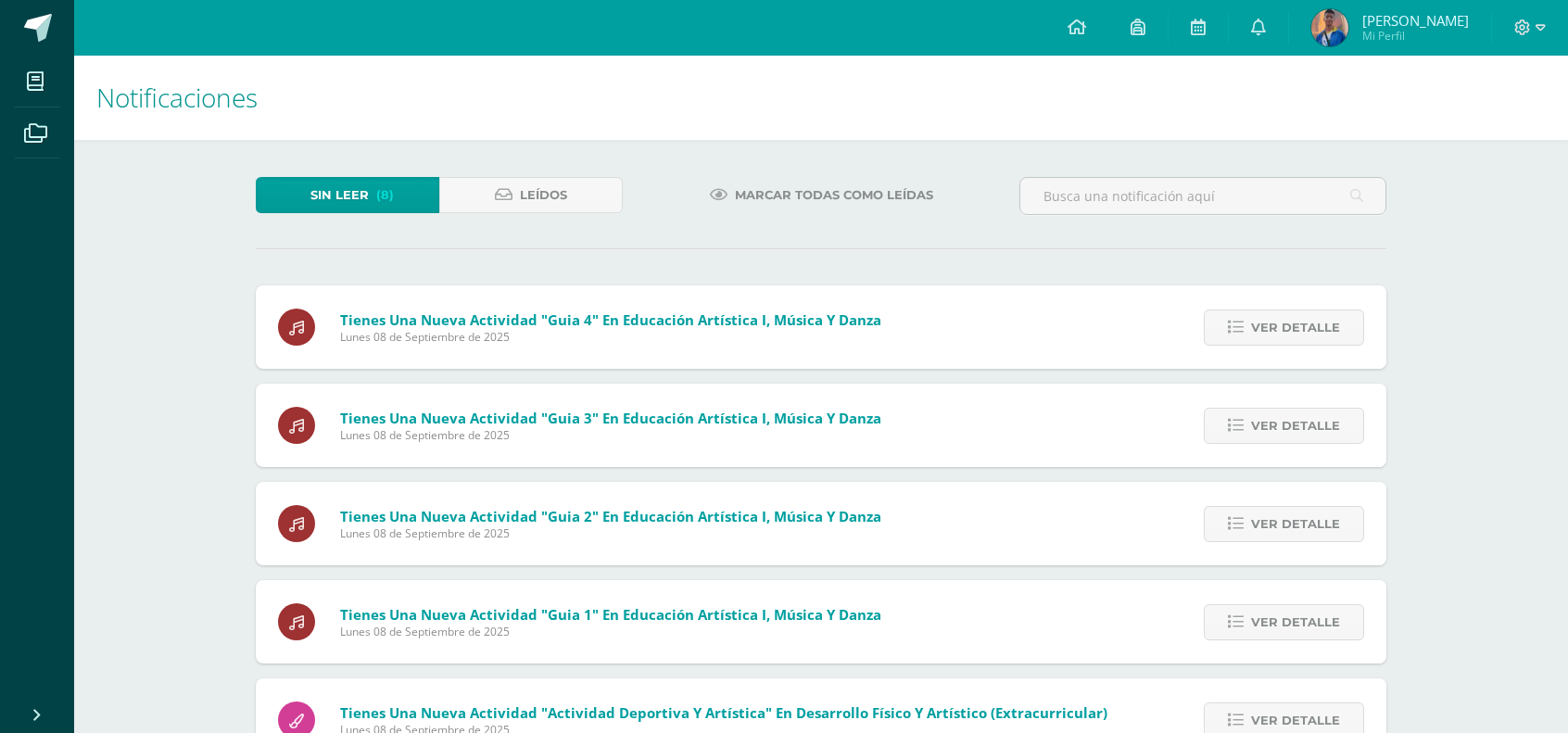
click at [1331, 325] on span "Ver detalle" at bounding box center [1295, 328] width 89 height 34
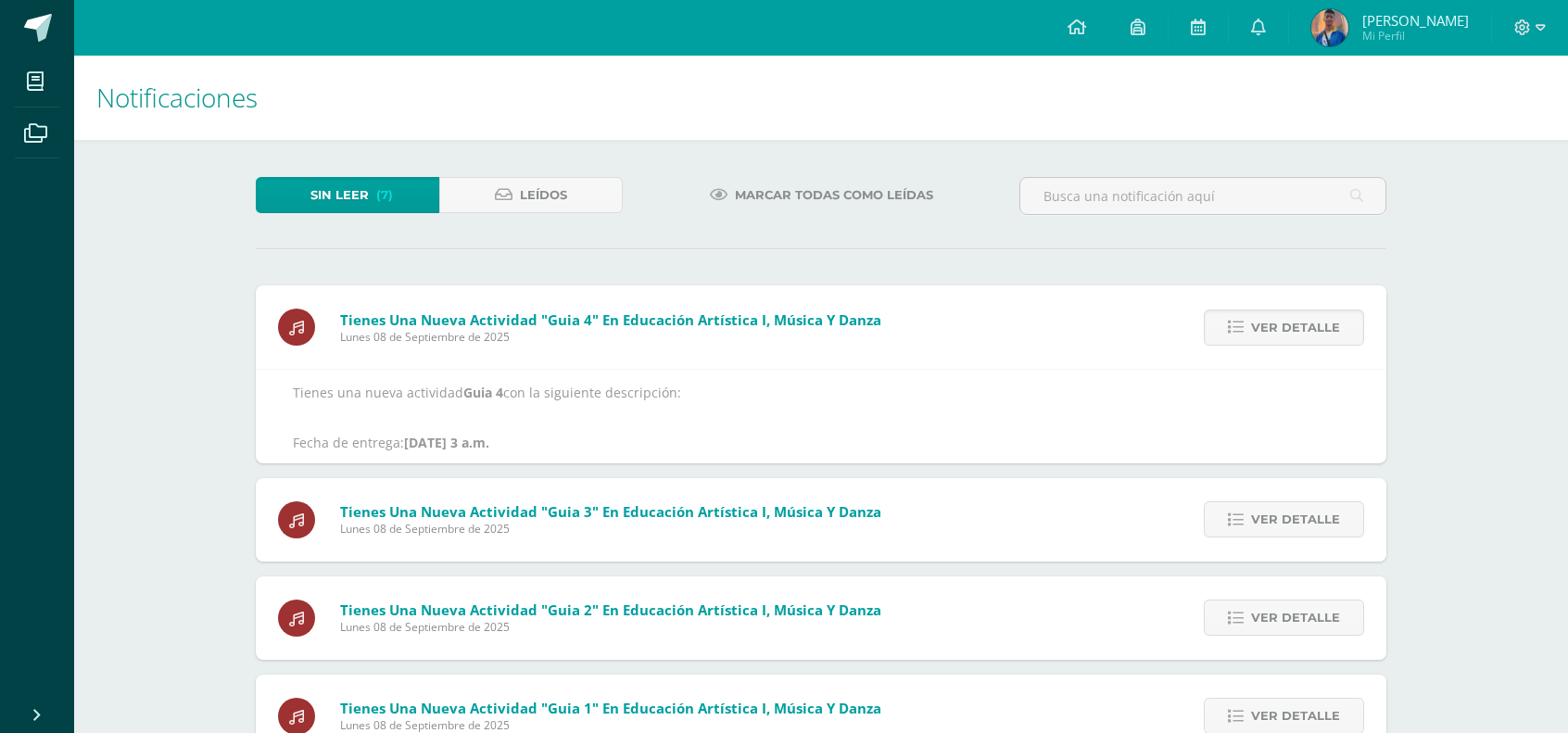
click at [1331, 325] on span "Ver detalle" at bounding box center [1295, 328] width 89 height 34
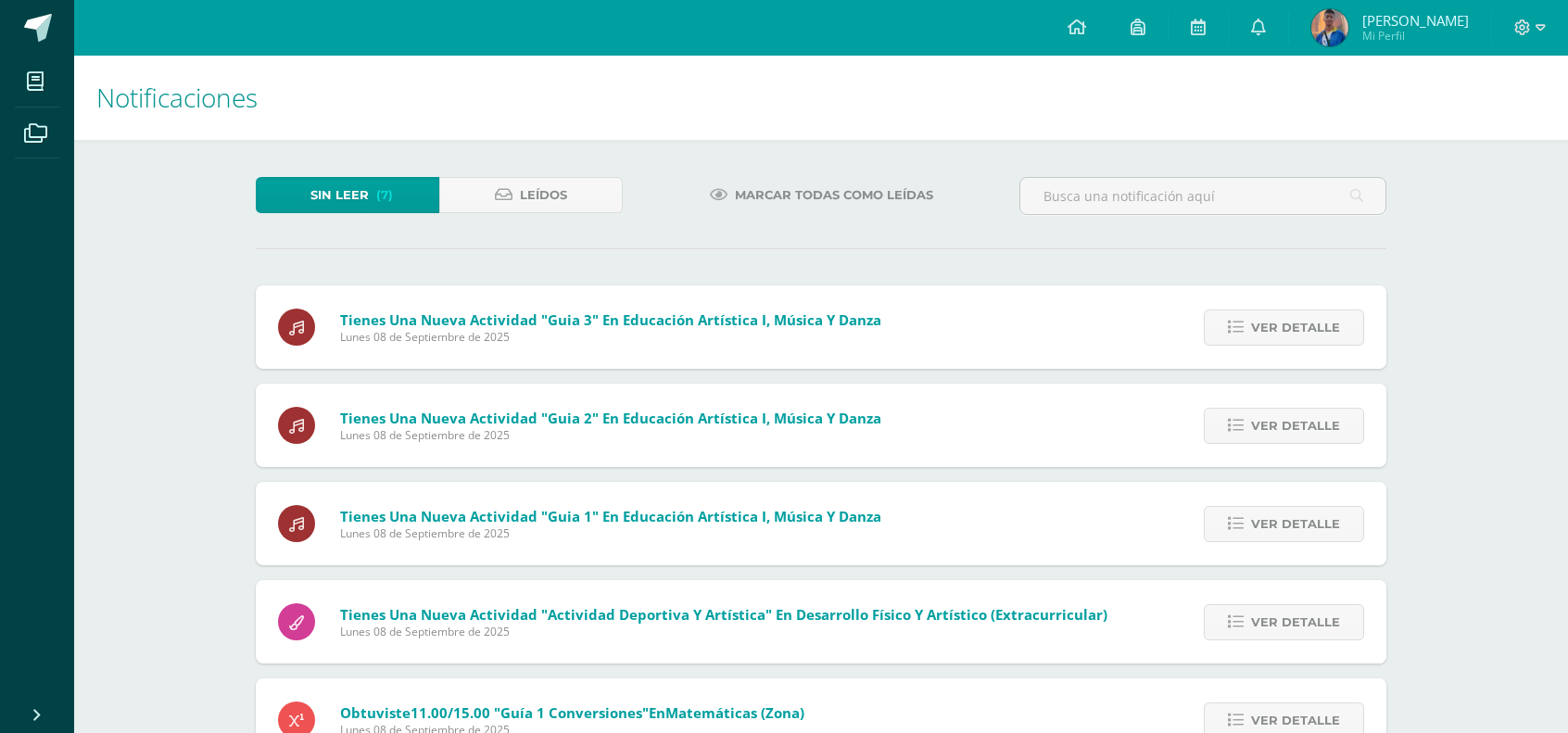
click at [1331, 325] on div "Tienes una nueva actividad "Guia 4" En Educación Artística I, Música y Danza [D…" at bounding box center [821, 670] width 1131 height 771
click at [1331, 325] on span "Ver detalle" at bounding box center [1295, 328] width 89 height 34
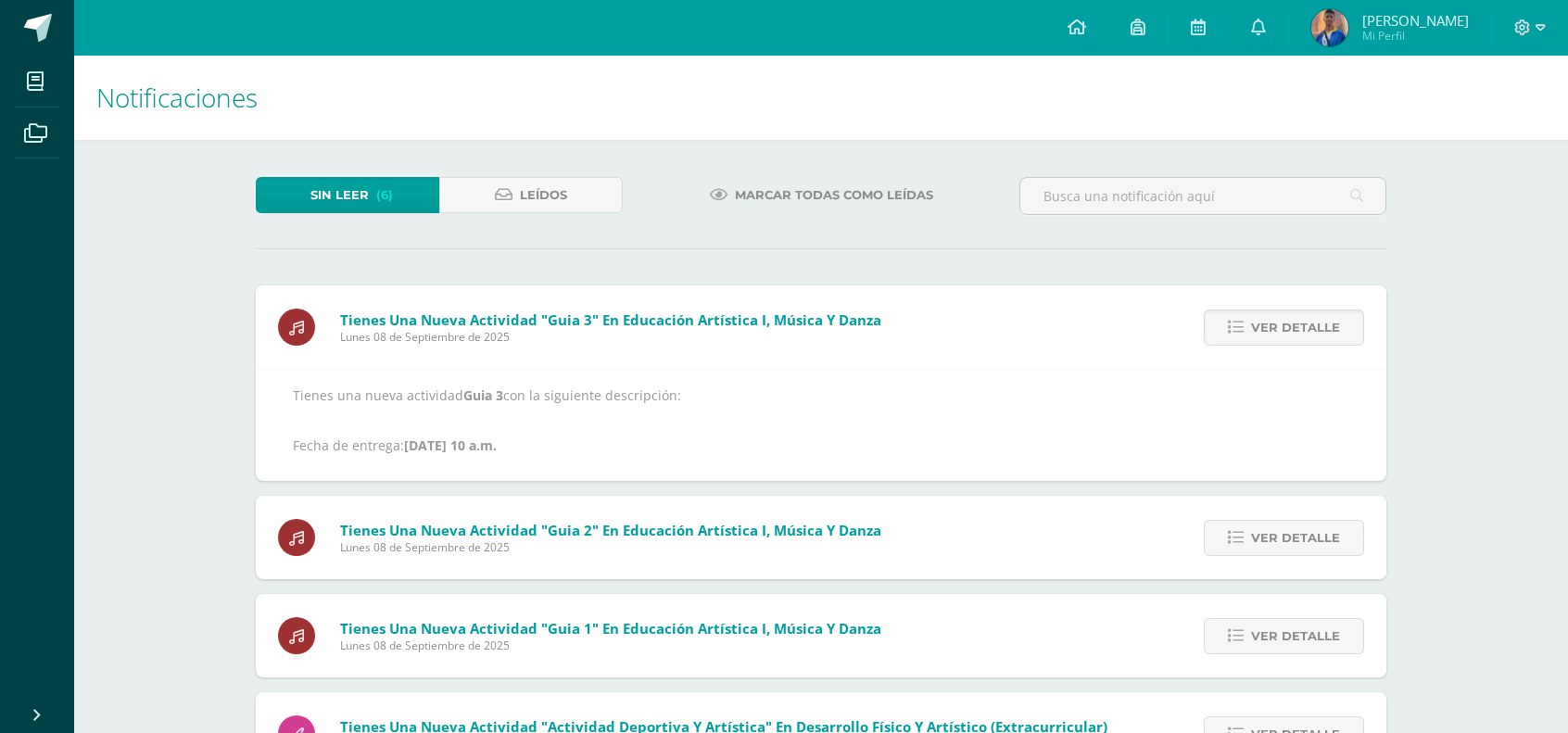
click at [1331, 325] on span "Ver detalle" at bounding box center [1295, 328] width 89 height 34
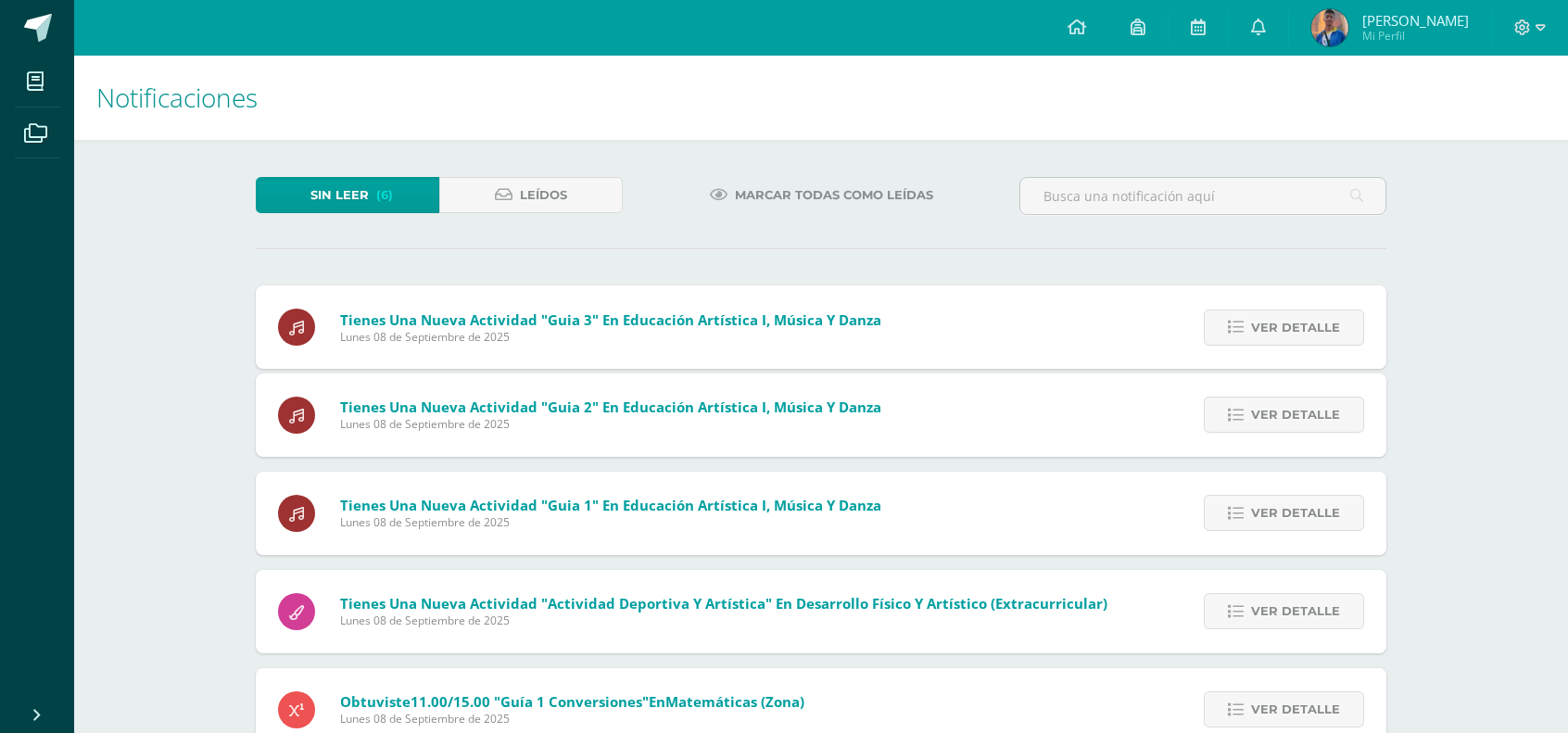
click at [1331, 325] on span "Ver detalle" at bounding box center [1295, 328] width 89 height 34
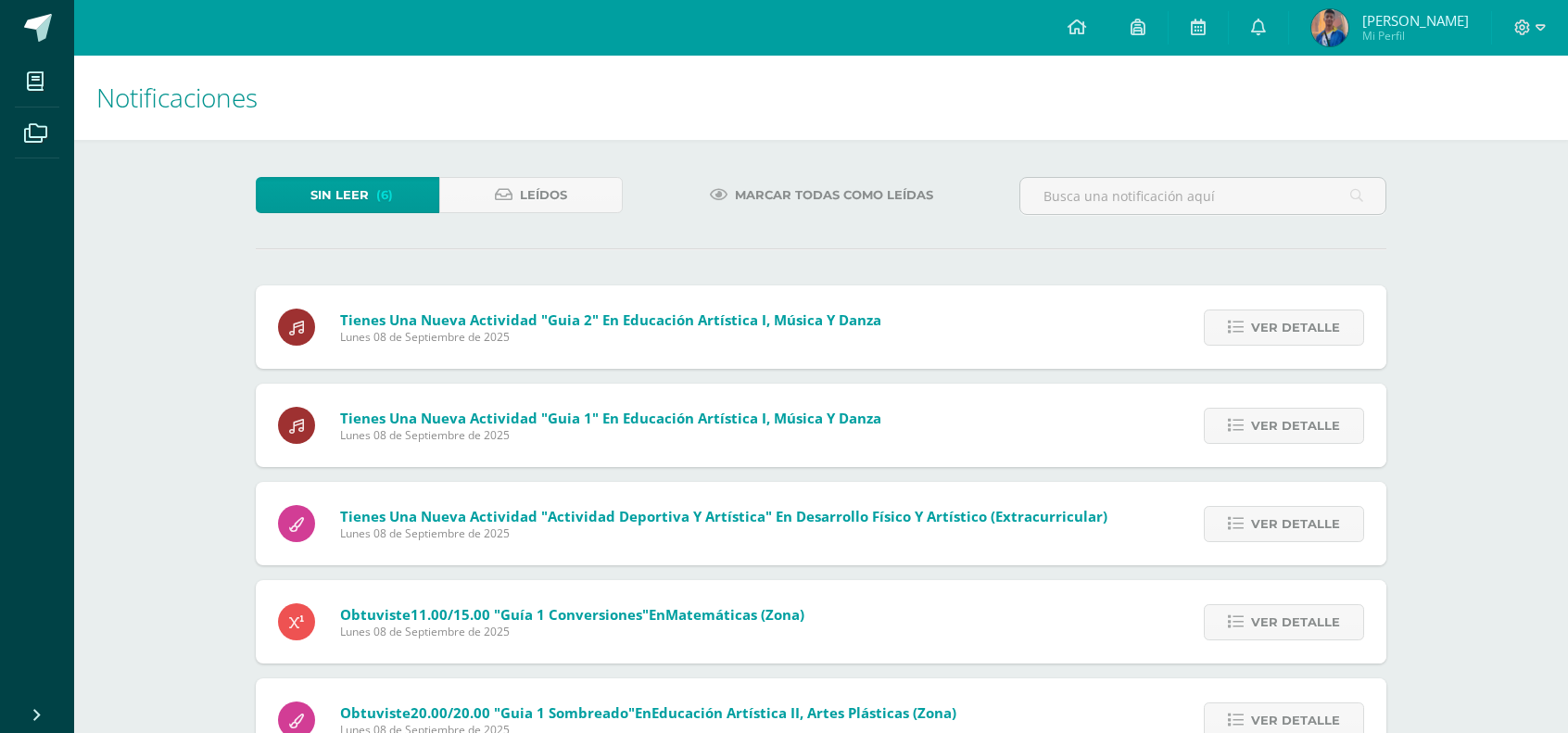
click at [1331, 325] on span "Ver detalle" at bounding box center [1295, 328] width 89 height 34
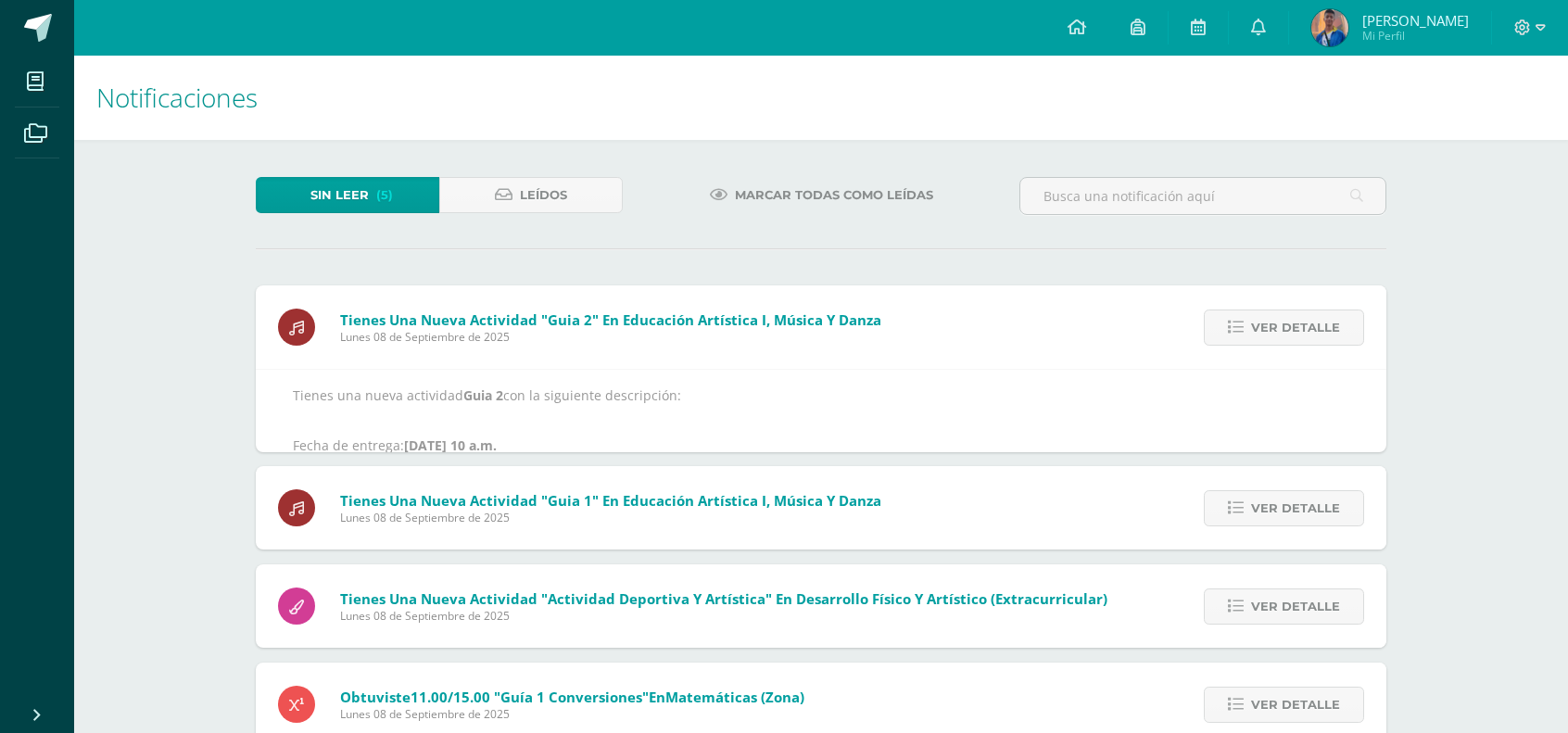
click at [1331, 325] on span "Ver detalle" at bounding box center [1295, 328] width 89 height 34
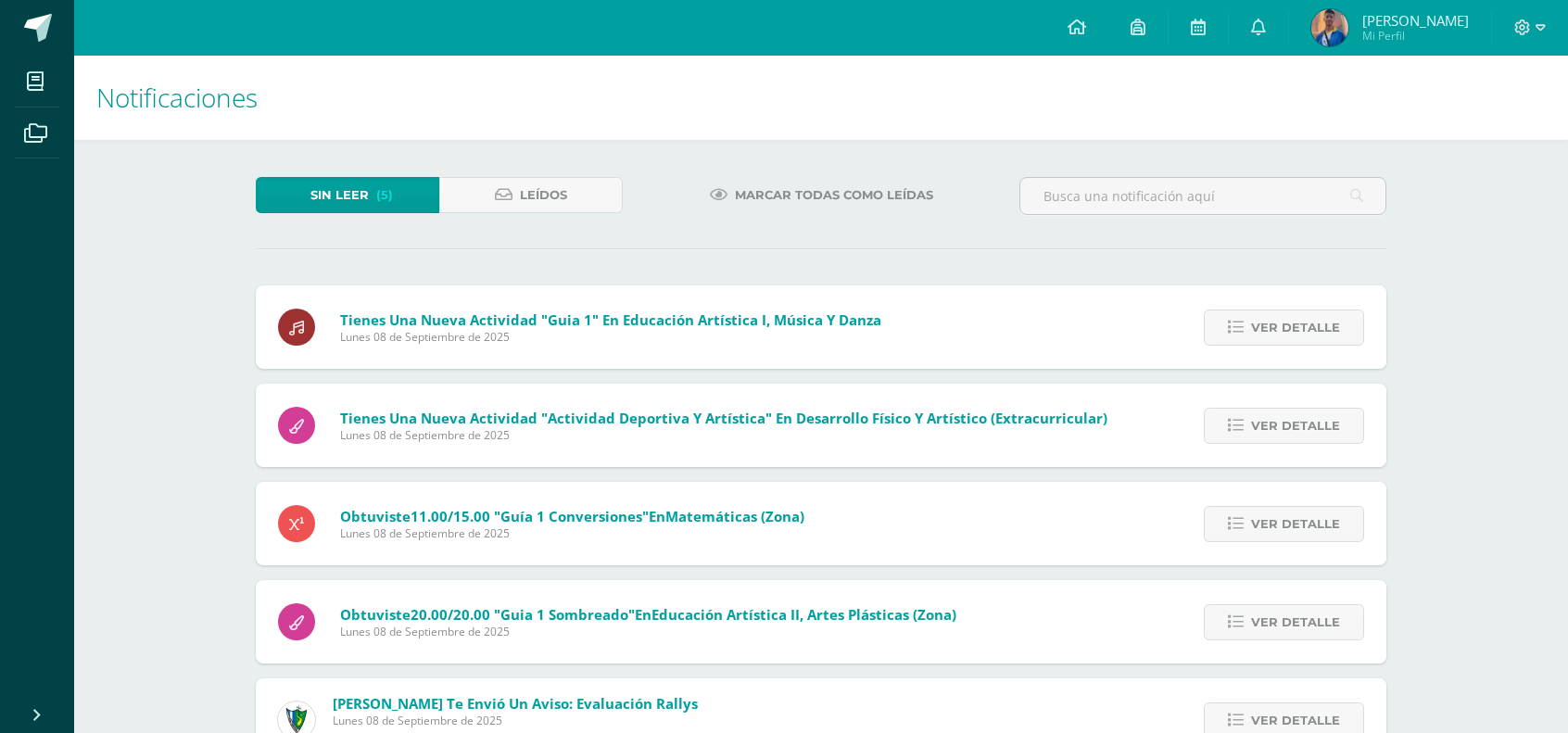
click at [1331, 325] on span "Ver detalle" at bounding box center [1295, 328] width 89 height 34
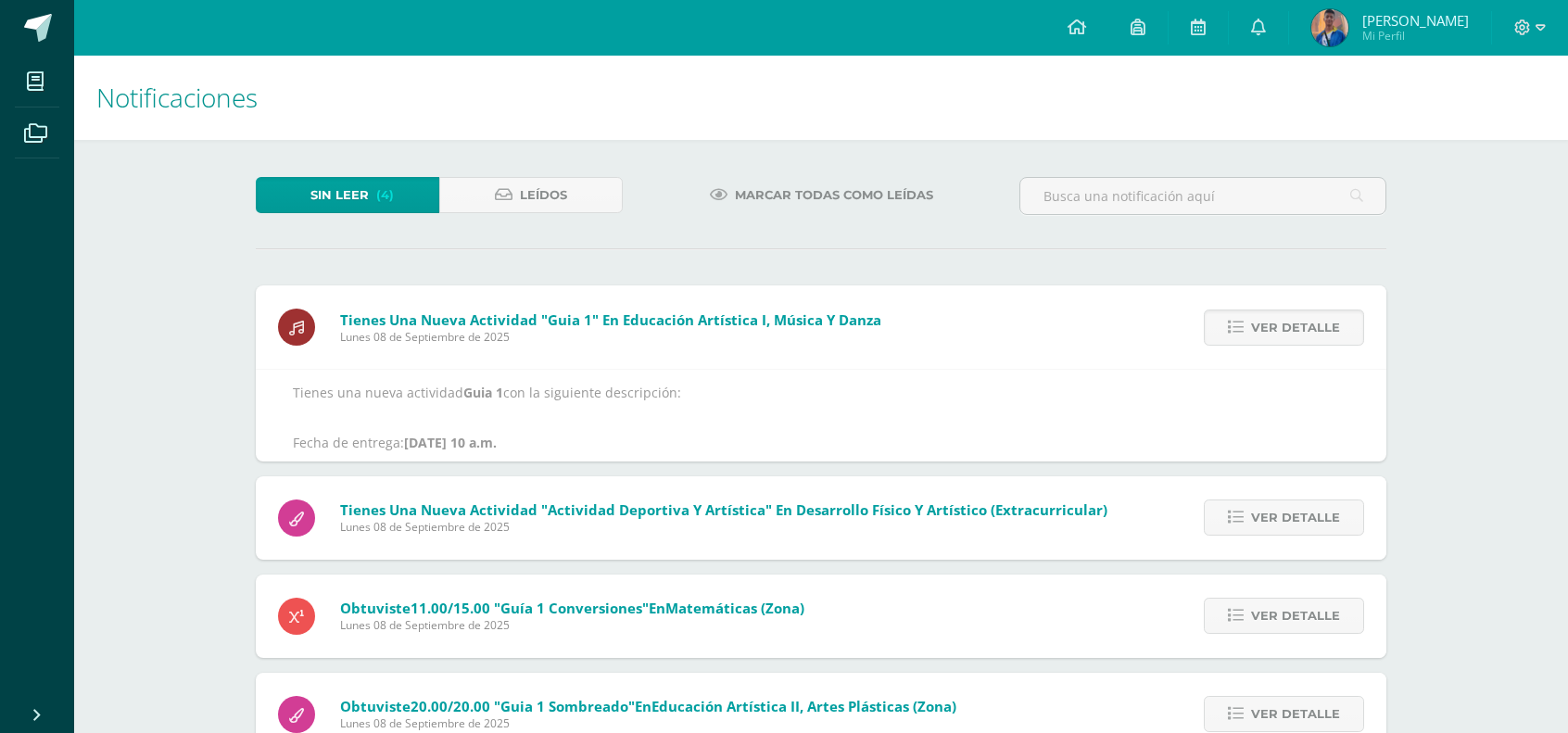
click at [1331, 325] on span "Ver detalle" at bounding box center [1295, 328] width 89 height 34
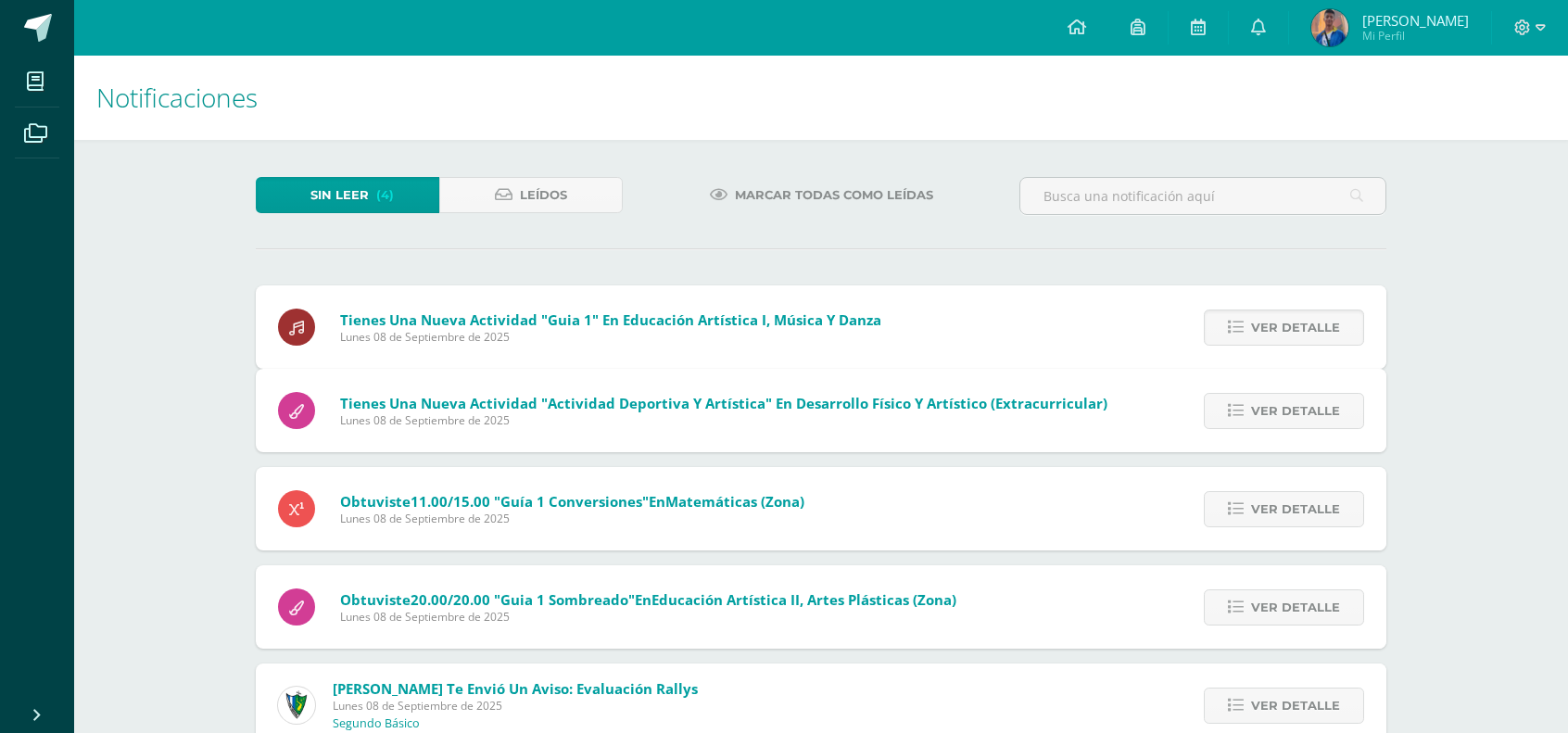
click at [1331, 394] on span "Ver detalle" at bounding box center [1295, 411] width 89 height 34
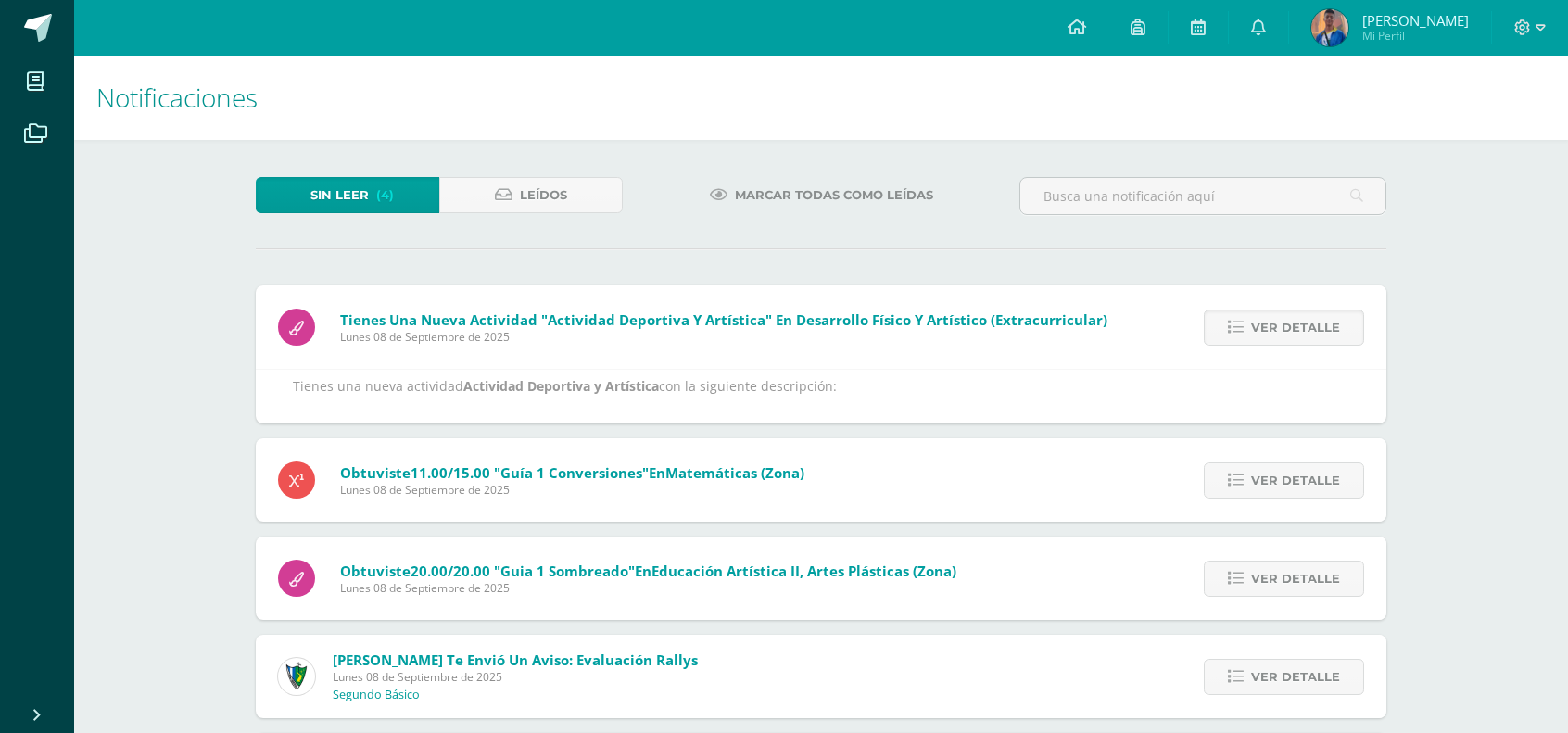
click at [1331, 325] on span "Ver detalle" at bounding box center [1295, 328] width 89 height 34
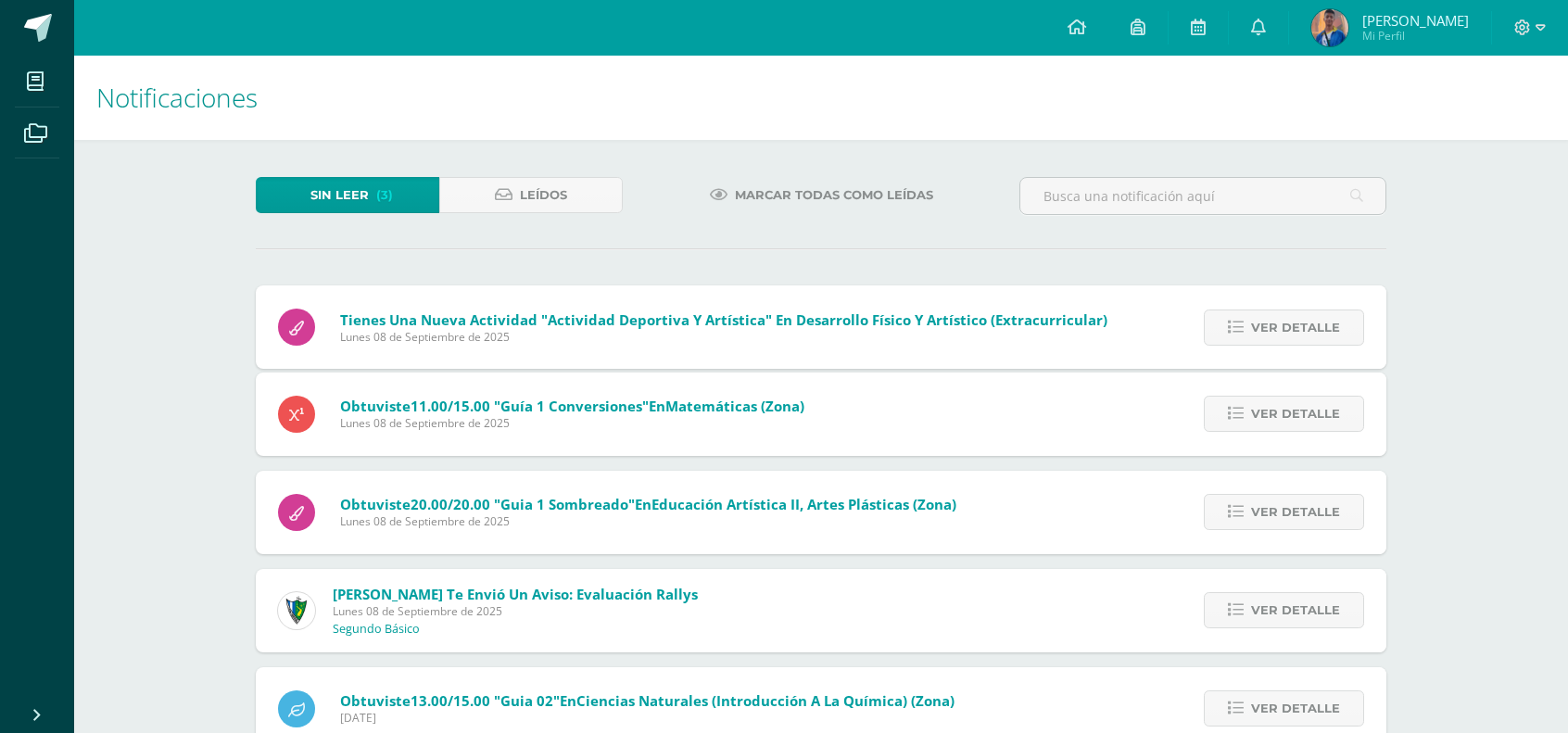
click at [1331, 325] on span "Ver detalle" at bounding box center [1295, 328] width 89 height 34
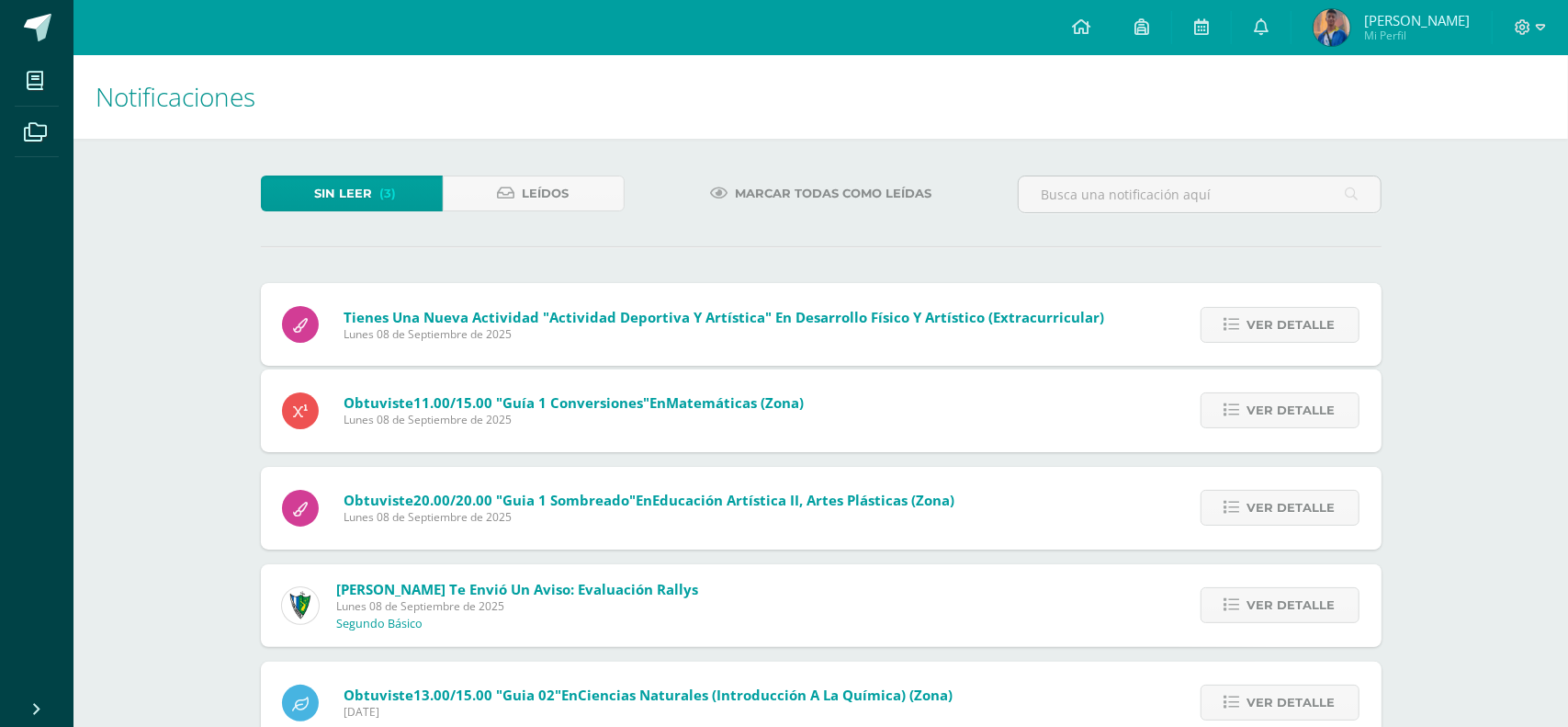
click at [1319, 393] on span "Ver detalle" at bounding box center [1291, 410] width 88 height 34
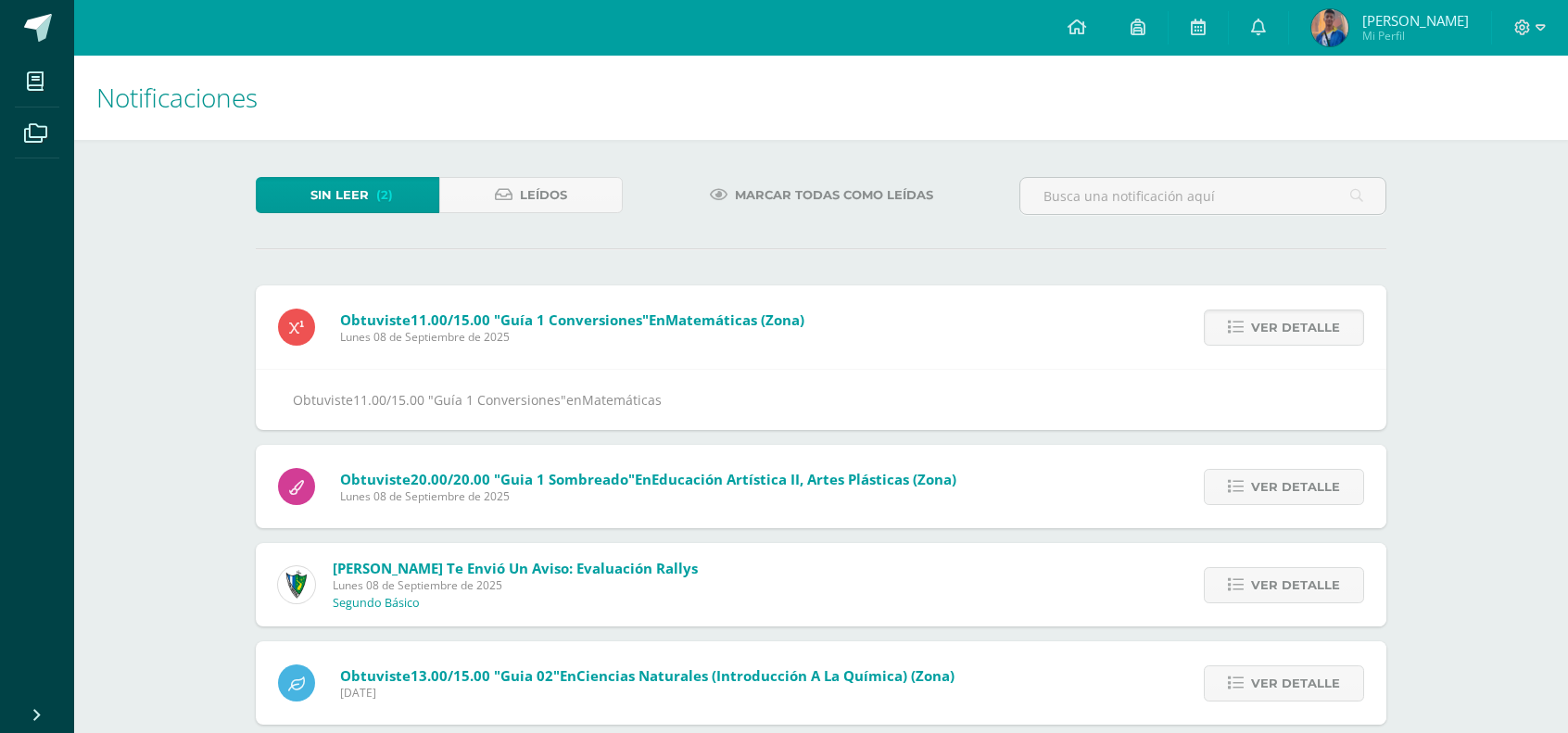
click at [1331, 325] on span "Ver detalle" at bounding box center [1295, 328] width 89 height 34
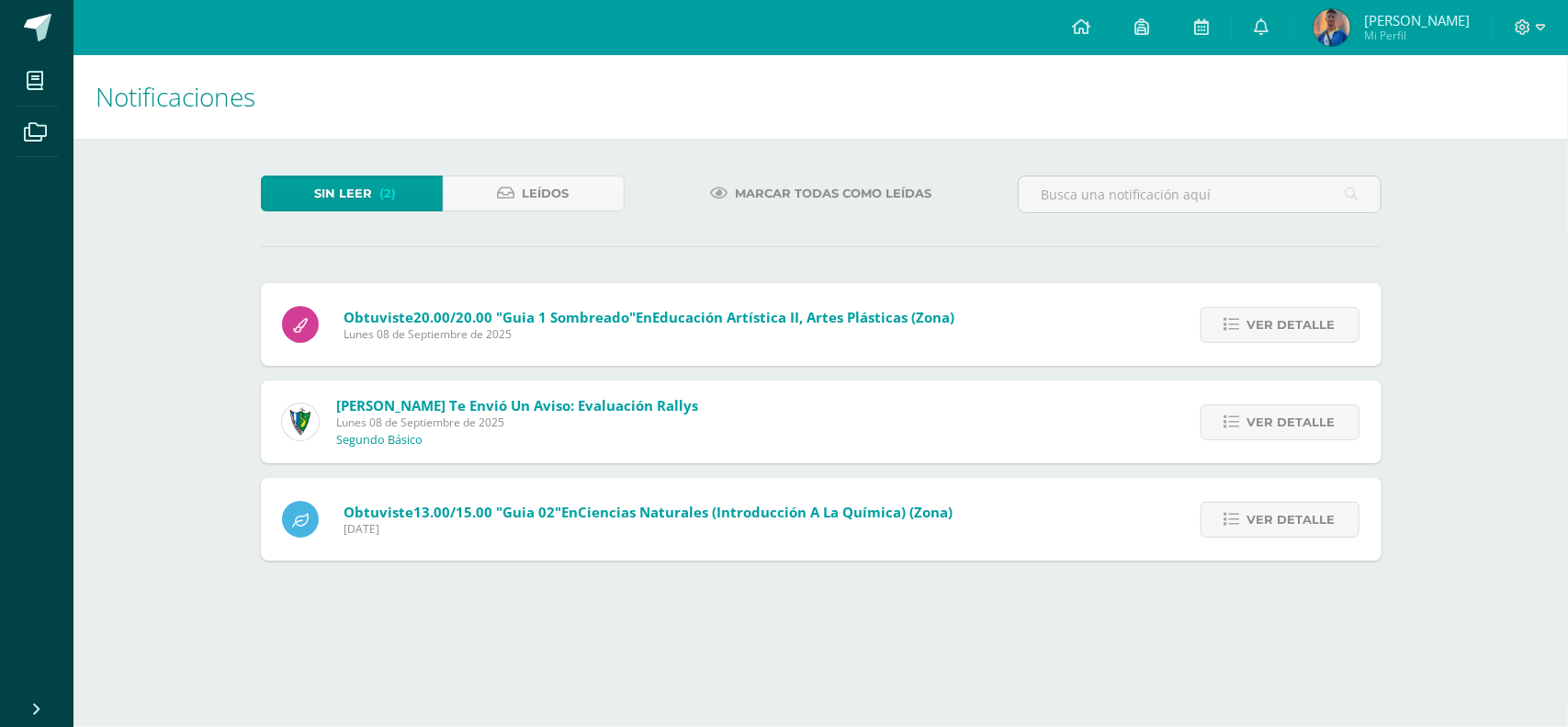
click at [1319, 322] on span "Ver detalle" at bounding box center [1291, 325] width 88 height 34
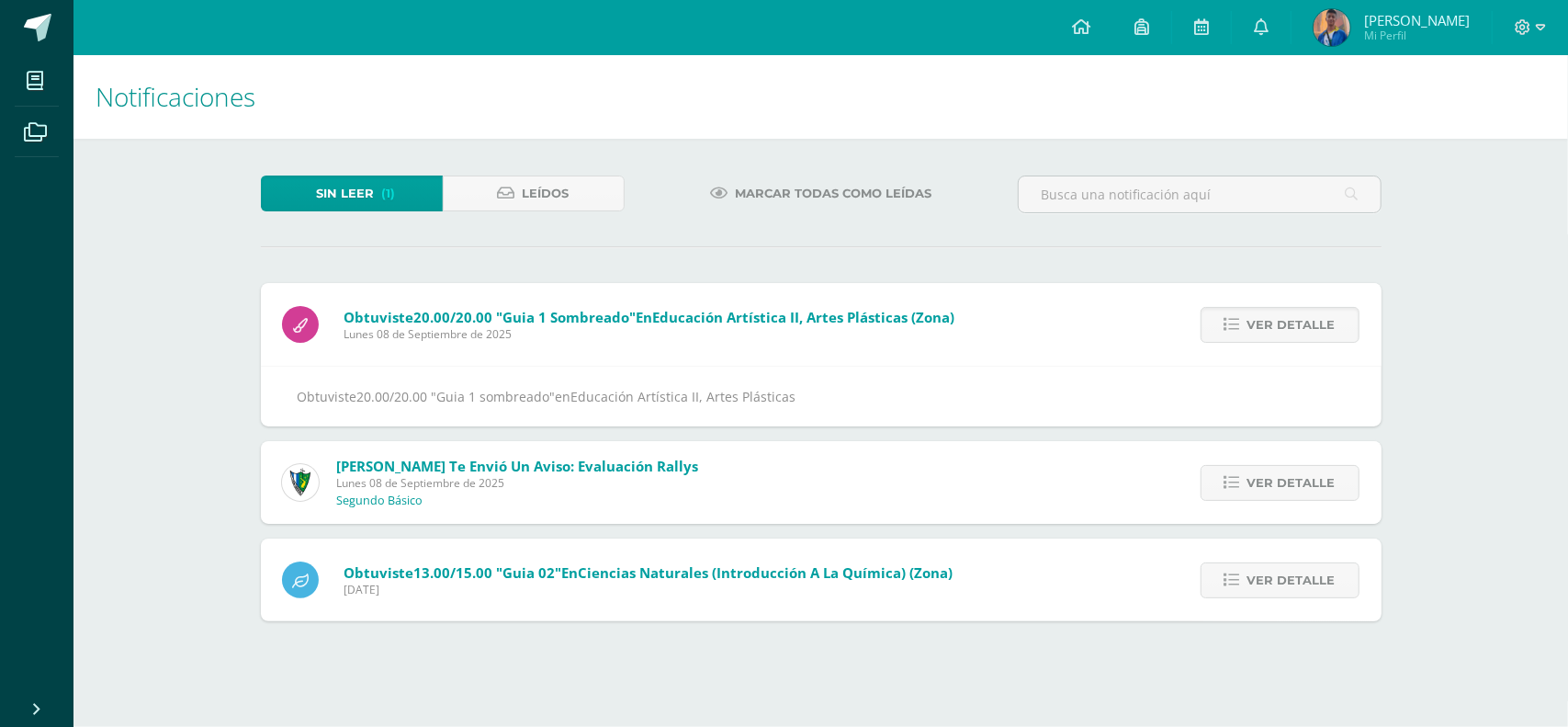
click at [1319, 322] on span "Ver detalle" at bounding box center [1291, 325] width 88 height 34
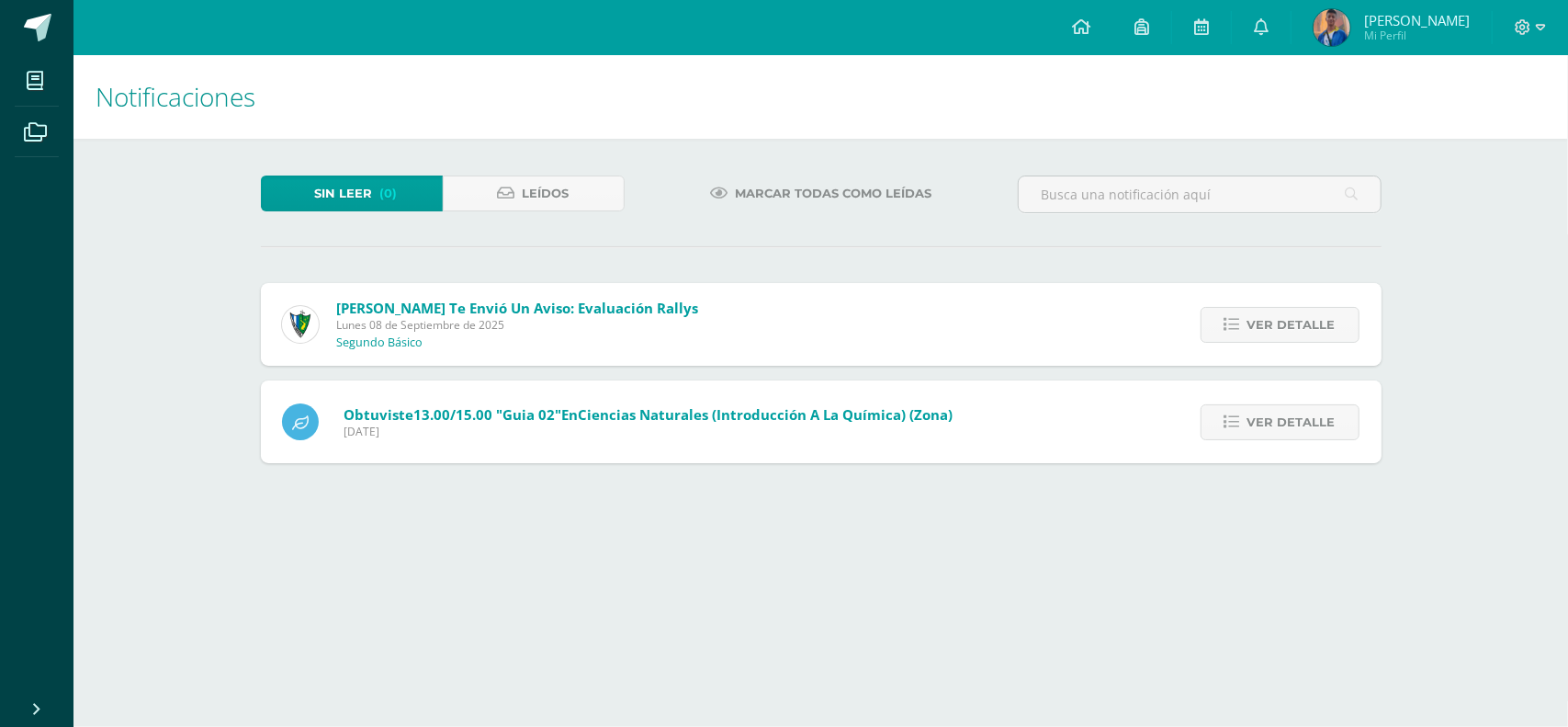
click at [1319, 322] on span "Ver detalle" at bounding box center [1291, 325] width 88 height 34
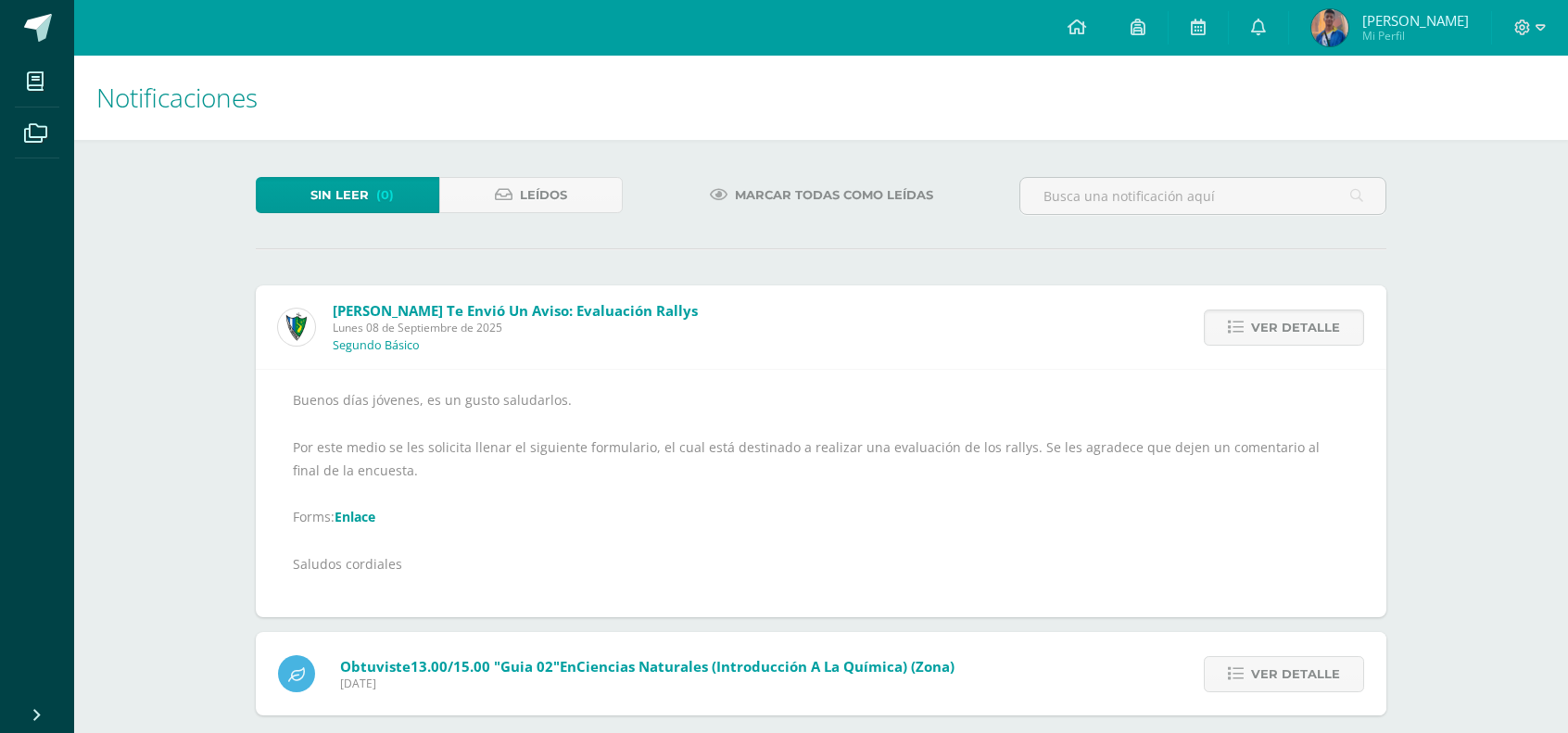
click at [1331, 325] on span "Ver detalle" at bounding box center [1295, 328] width 89 height 34
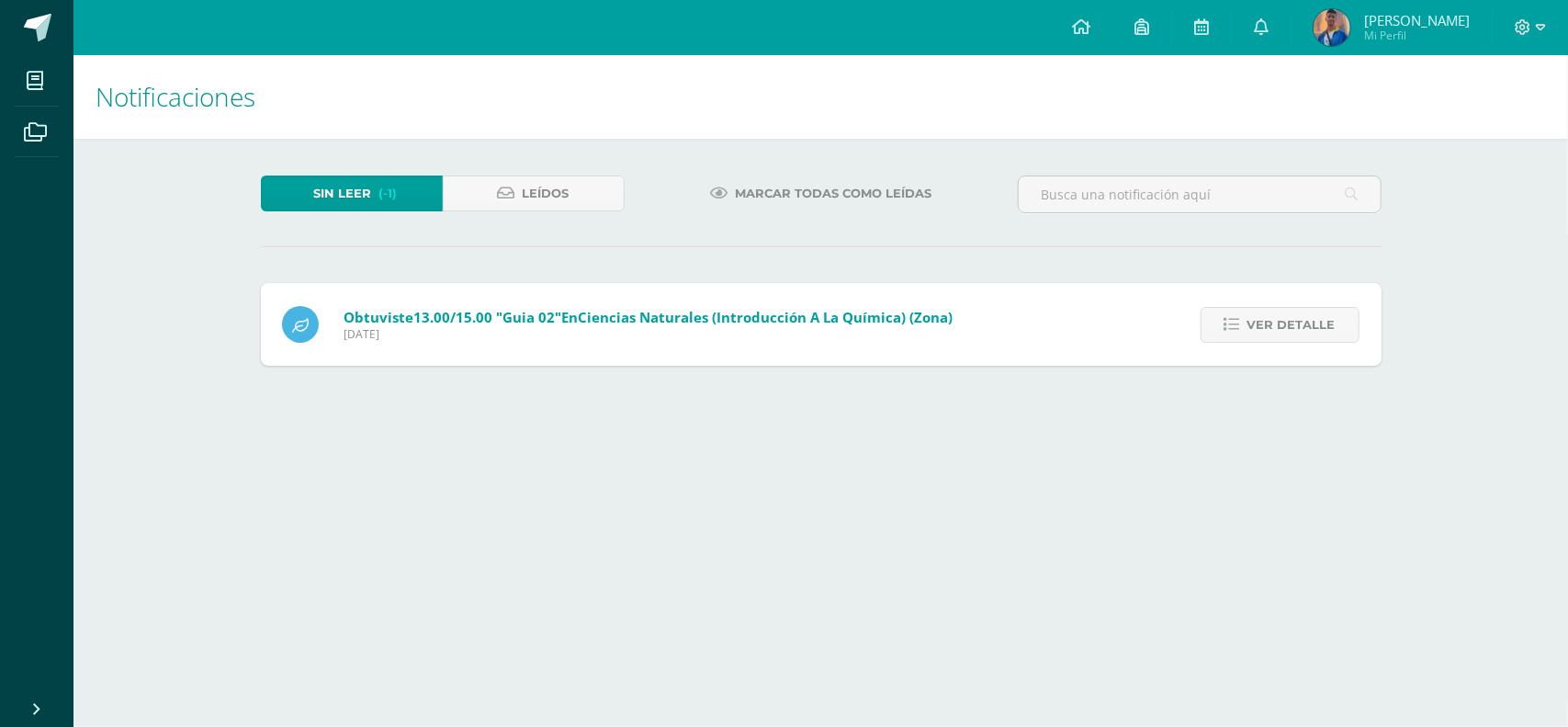
click at [1319, 322] on span "Ver detalle" at bounding box center [1291, 325] width 88 height 34
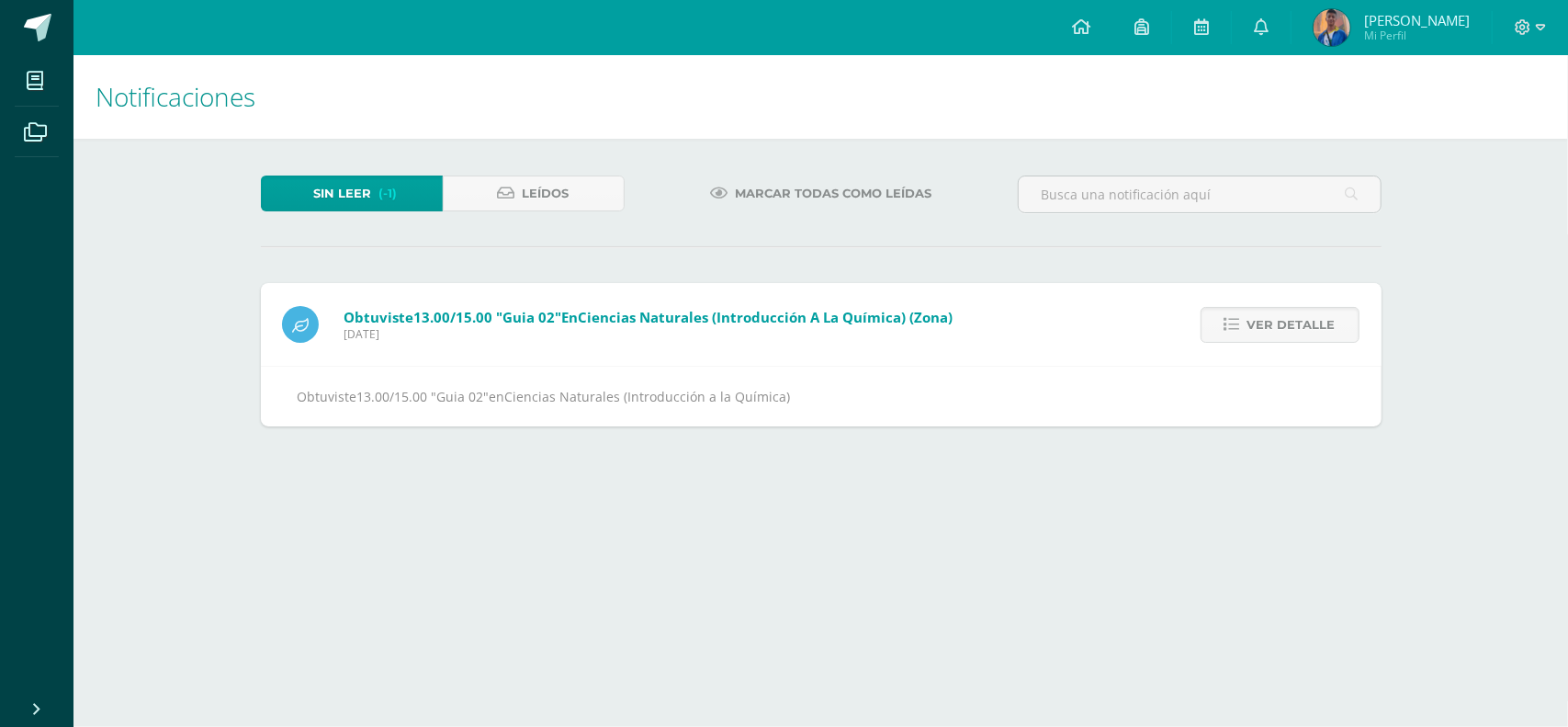
click at [1319, 322] on span "Ver detalle" at bounding box center [1291, 325] width 88 height 34
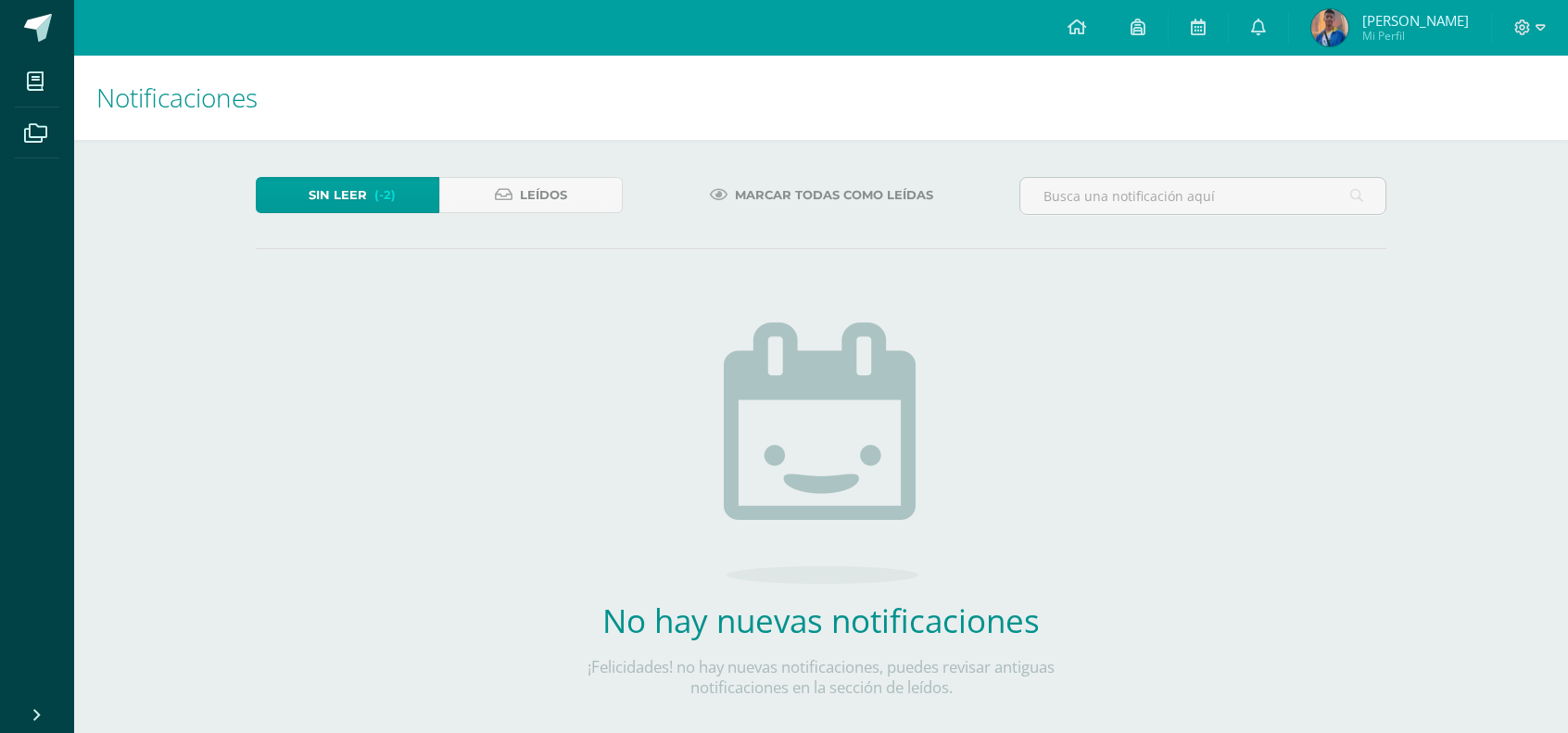
click at [739, 179] on span "Marcar todas como leídas" at bounding box center [835, 195] width 198 height 34
click at [530, 193] on span "Leídos" at bounding box center [544, 195] width 48 height 34
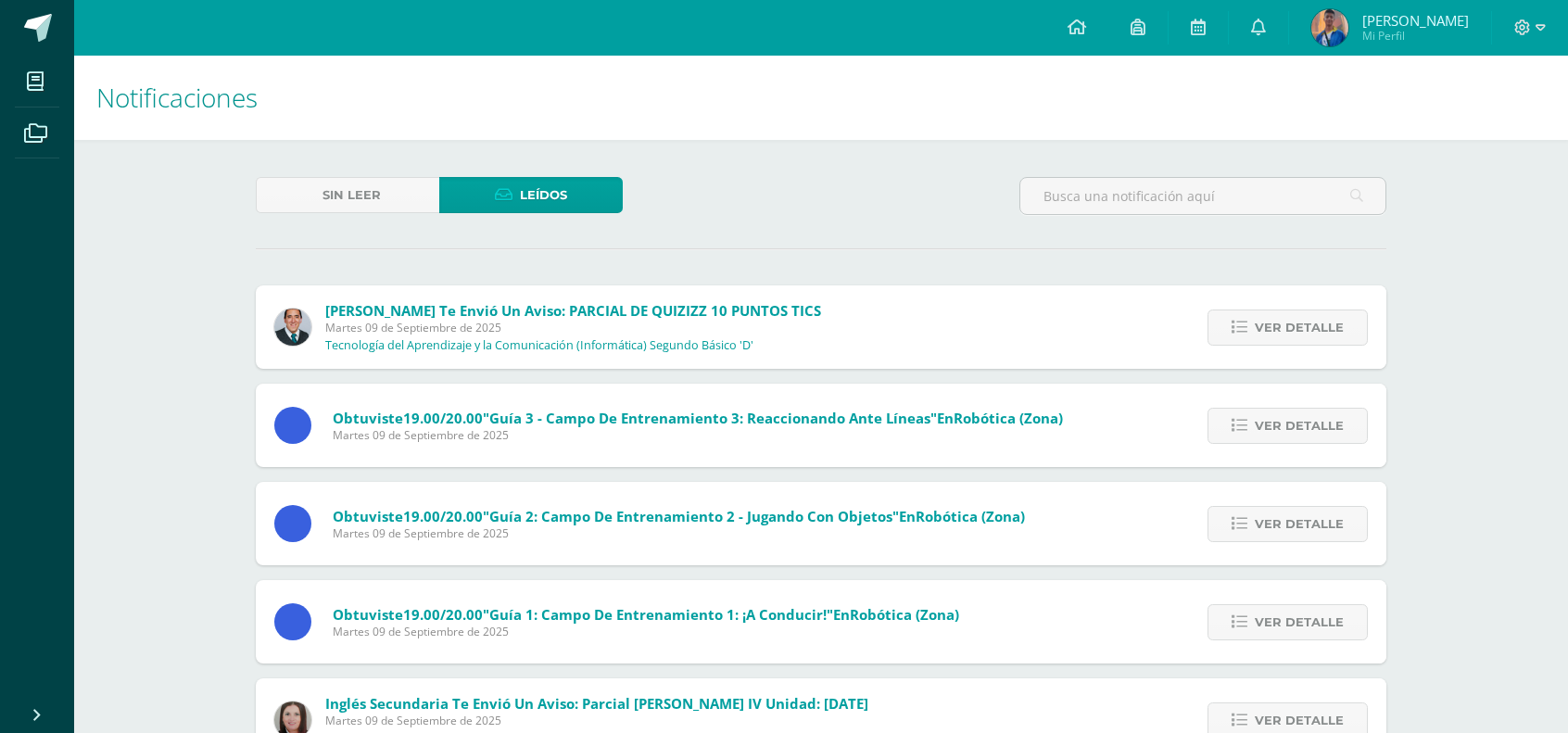
click at [1310, 306] on div "Ver detalle" at bounding box center [1283, 326] width 207 height 83
click at [1300, 317] on span "Ver detalle" at bounding box center [1299, 328] width 89 height 34
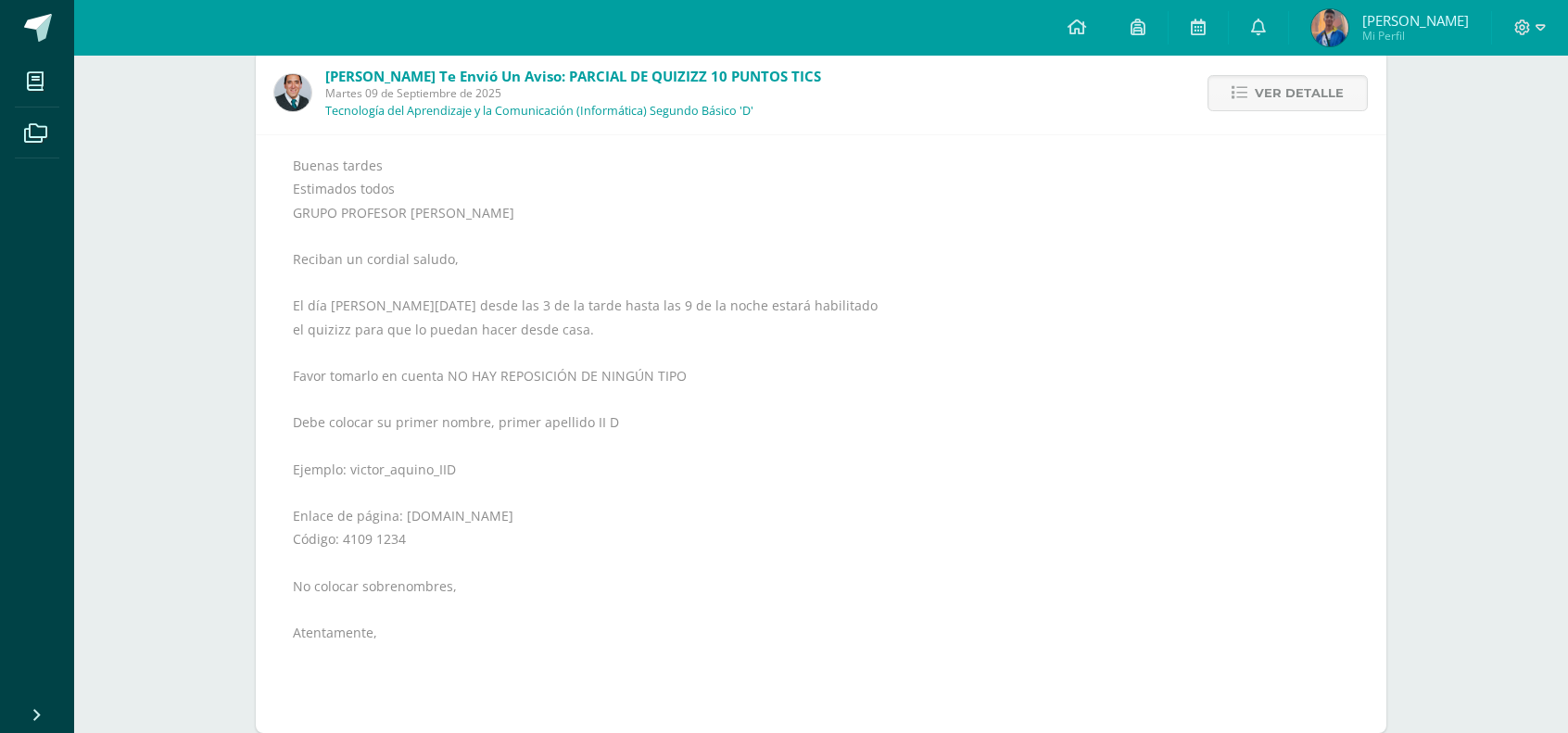
scroll to position [278, 0]
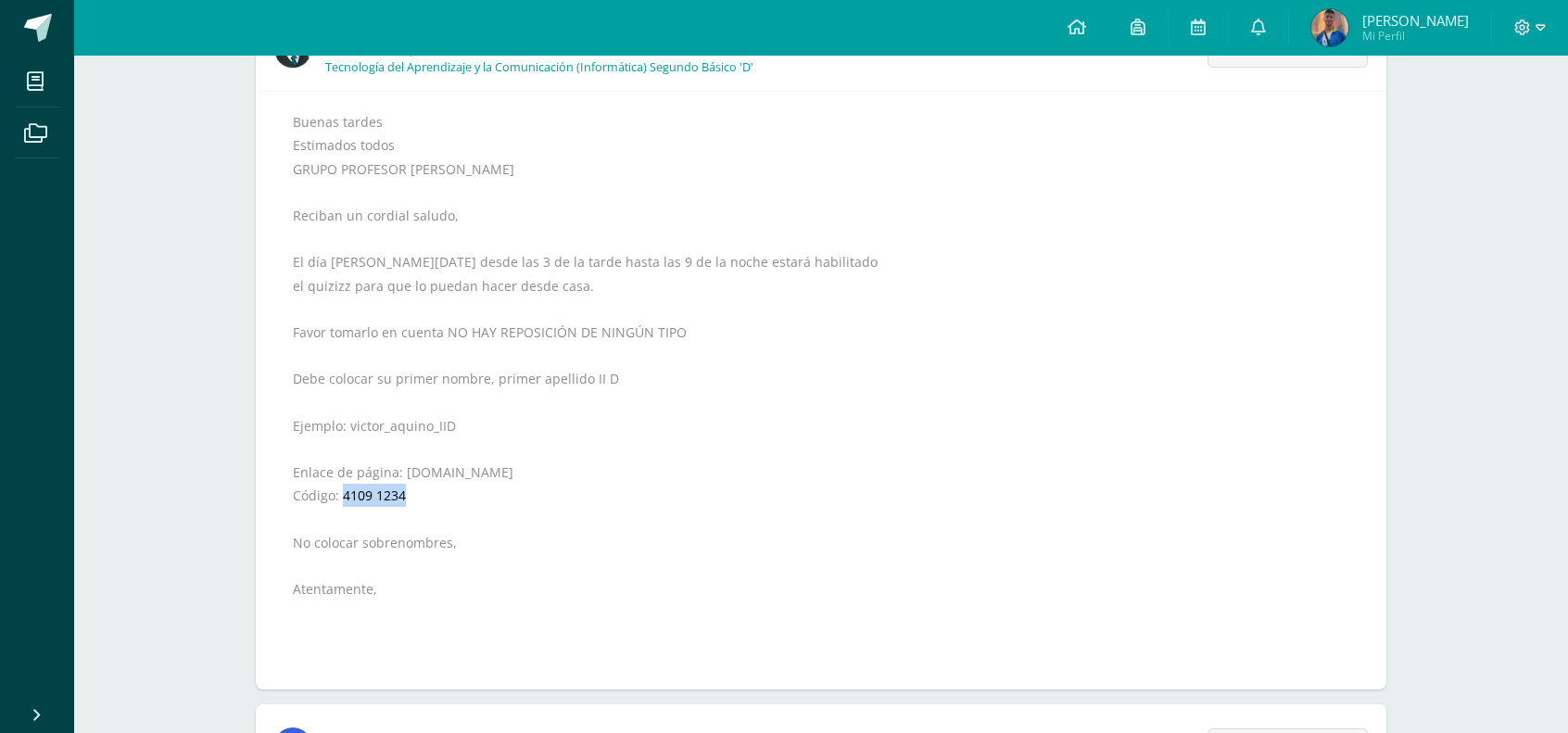
drag, startPoint x: 413, startPoint y: 500, endPoint x: 344, endPoint y: 495, distance: 69.2
click at [344, 495] on div "Buenas tardes Estimados todos GRUPO PROFESOR VICTOR AQUINO Reciban un cordial s…" at bounding box center [821, 391] width 1057 height 560
copy div "4109 1234"
drag, startPoint x: 495, startPoint y: 471, endPoint x: 402, endPoint y: 466, distance: 93.1
click at [402, 466] on div "Buenas tardes Estimados todos GRUPO PROFESOR VICTOR AQUINO Reciban un cordial s…" at bounding box center [821, 391] width 1057 height 560
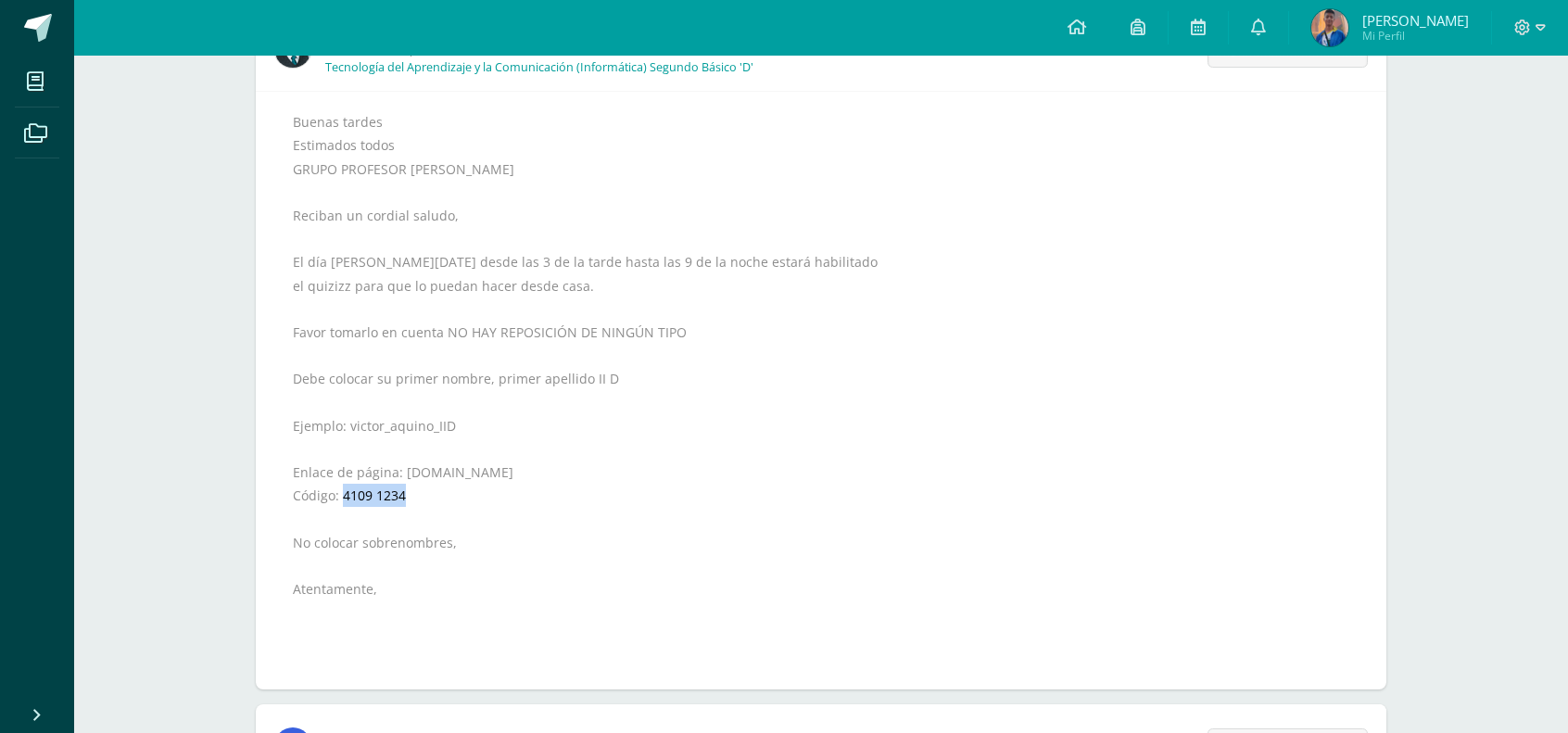
copy div "joinmyquiz.com"
click at [487, 244] on div "Buenas tardes Estimados todos GRUPO PROFESOR VICTOR AQUINO Reciban un cordial s…" at bounding box center [821, 391] width 1057 height 560
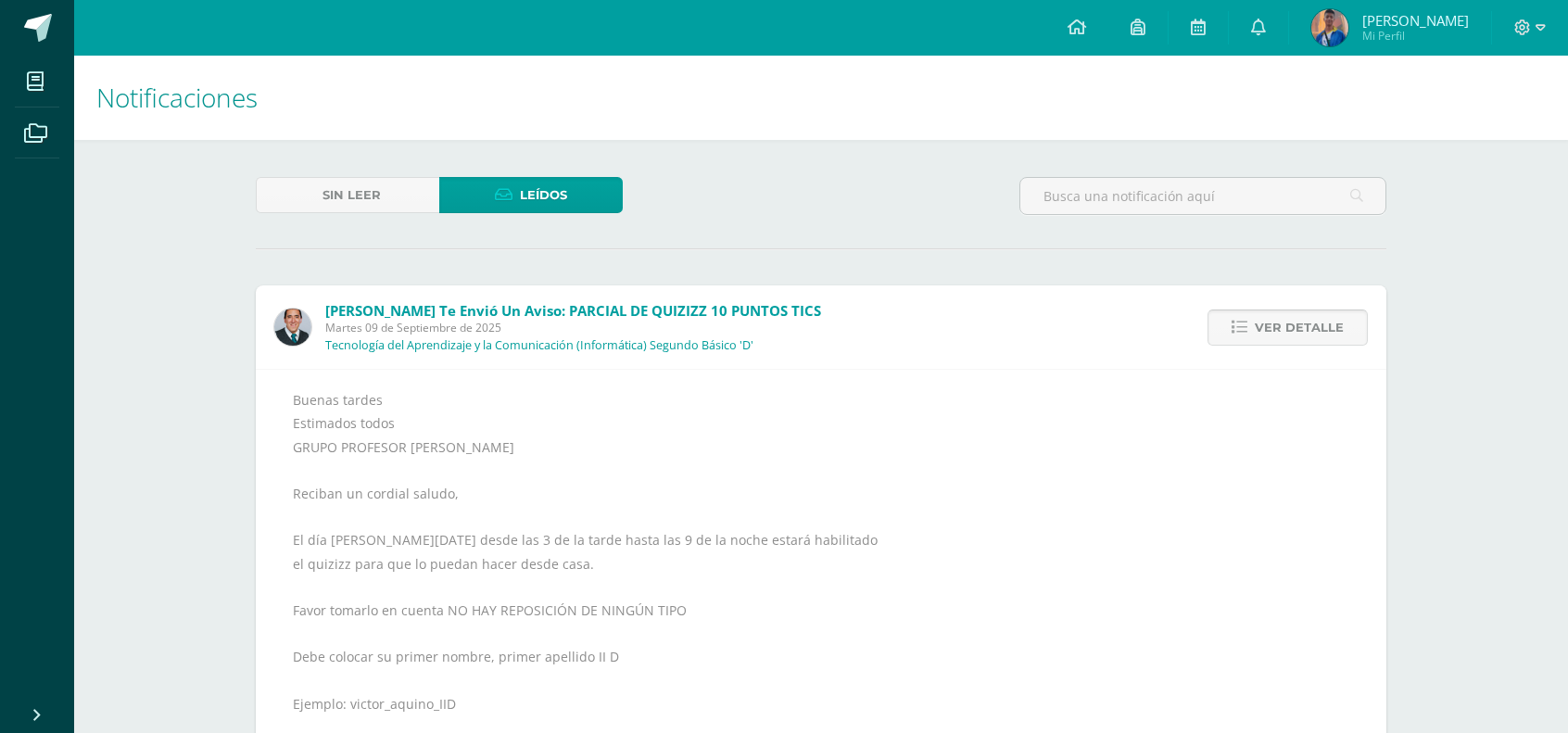
click at [1231, 316] on link "Ver detalle" at bounding box center [1288, 328] width 160 height 36
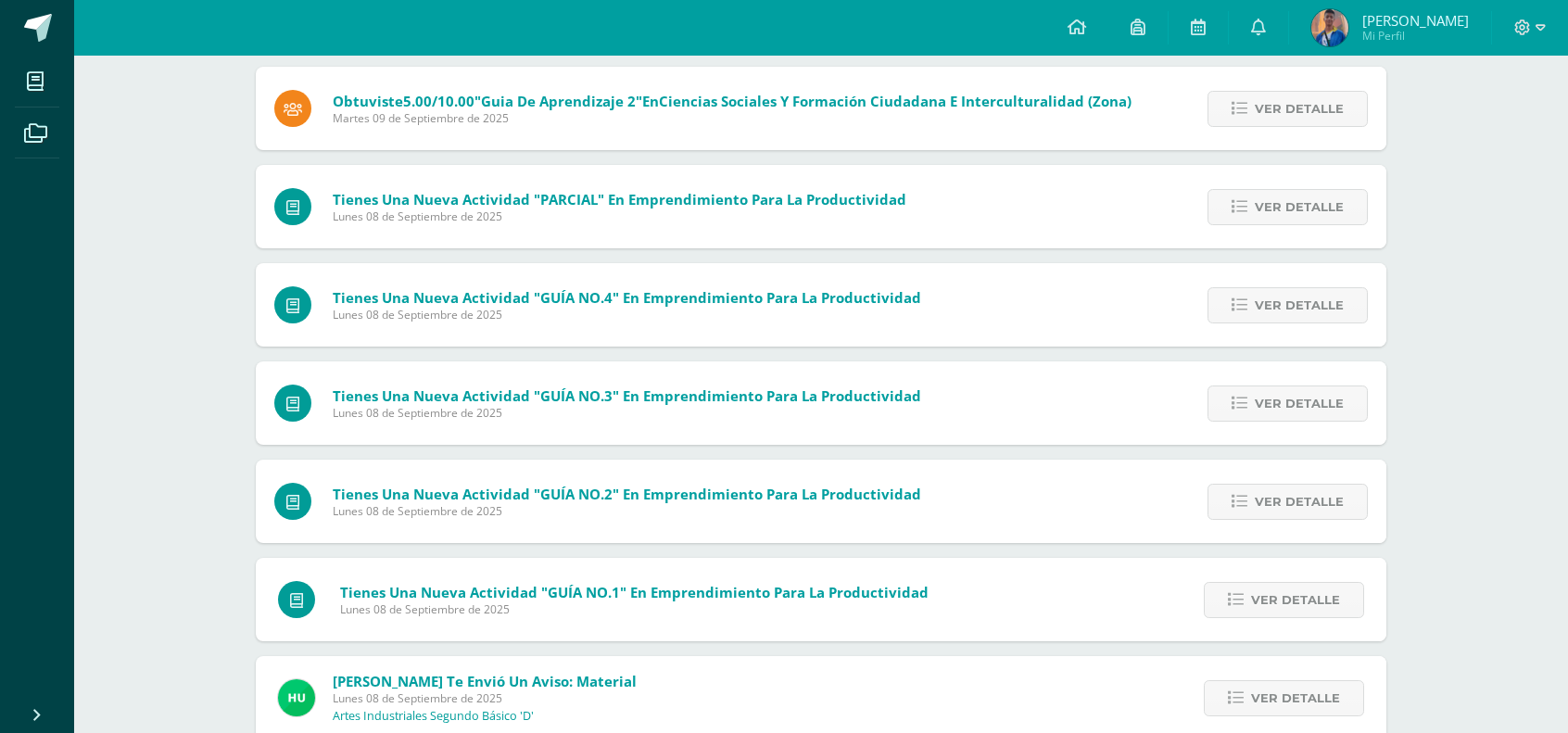
scroll to position [834, 0]
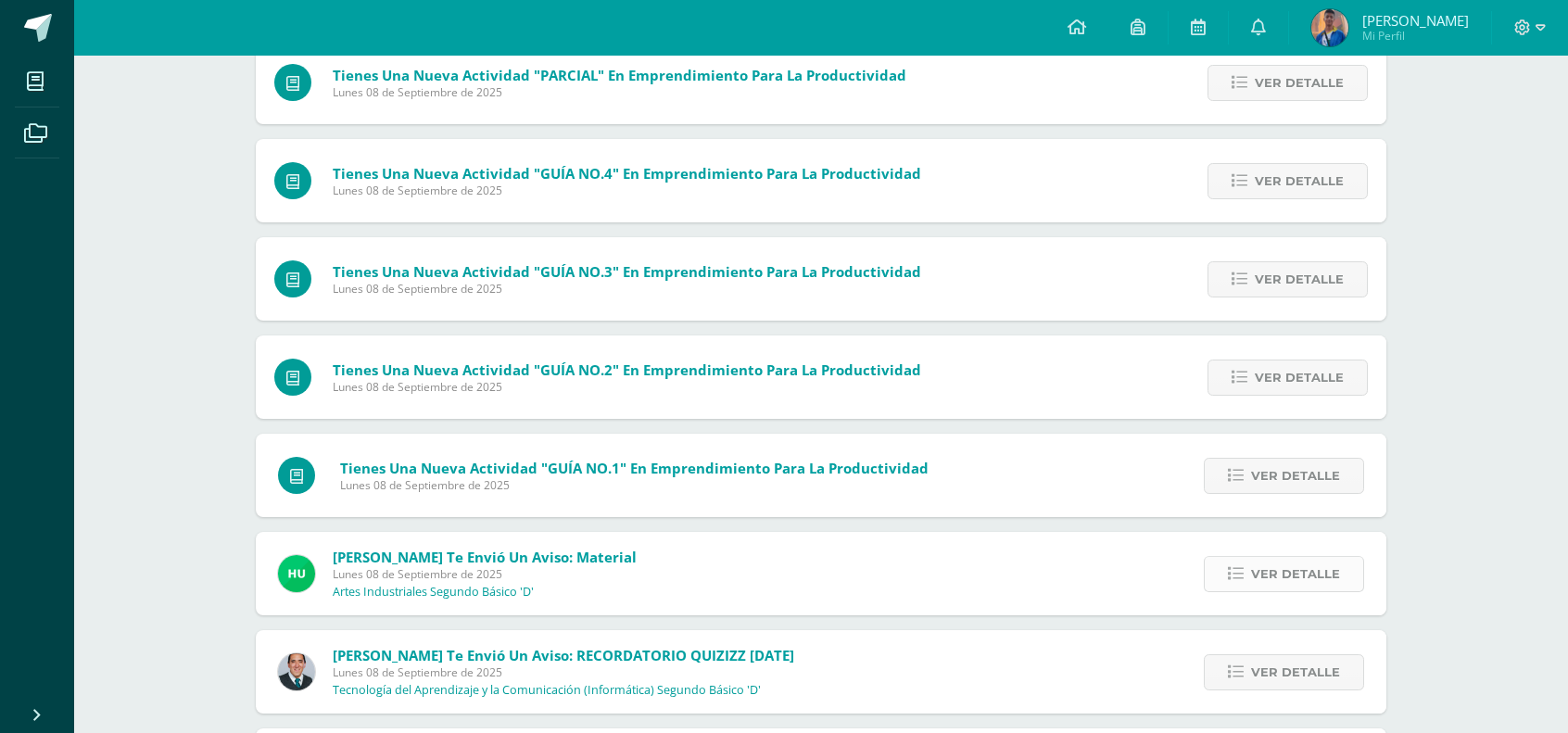
click at [1249, 577] on link "Ver detalle" at bounding box center [1284, 574] width 160 height 36
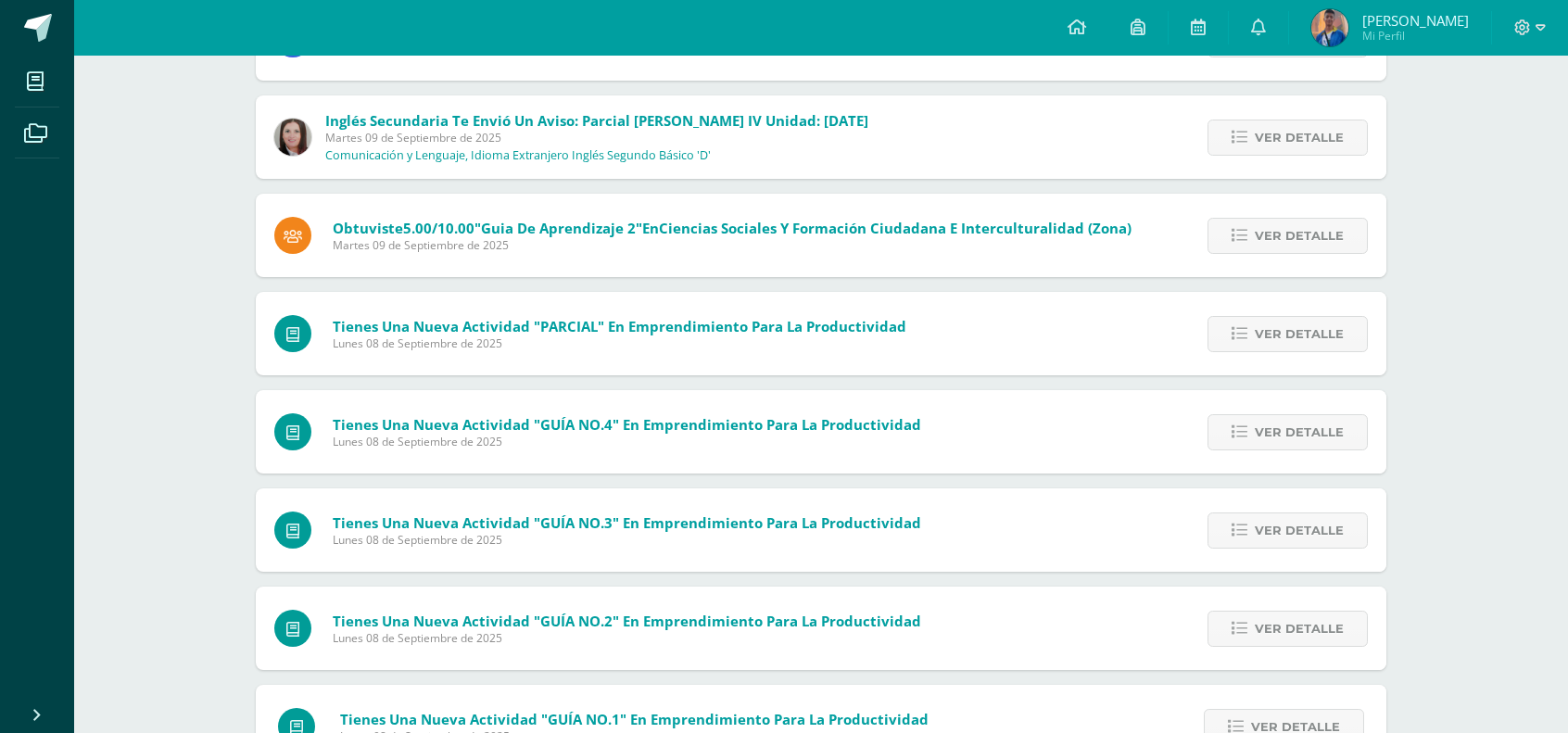
scroll to position [371, 0]
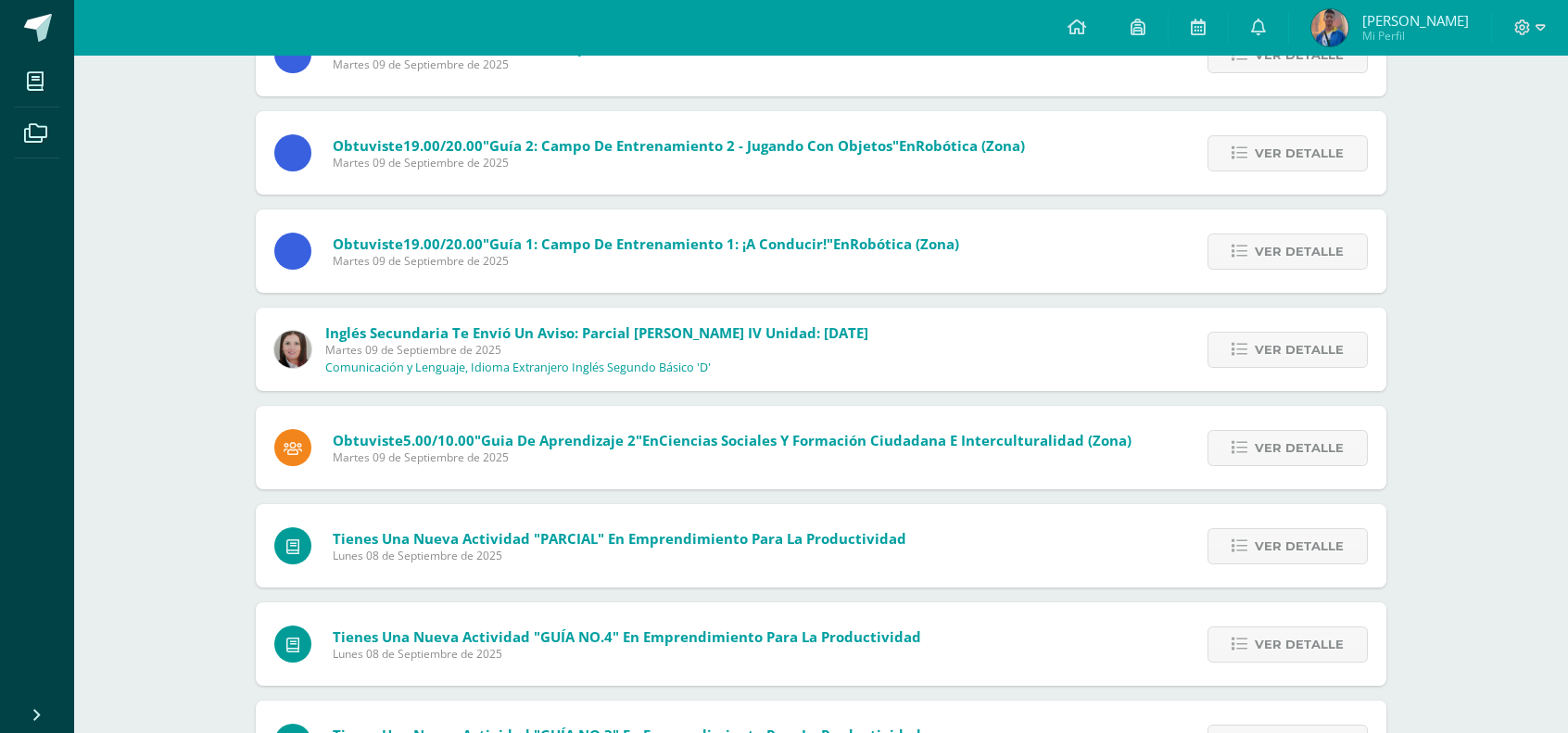
click at [1254, 370] on div "Ver detalle" at bounding box center [1283, 349] width 207 height 83
click at [1257, 354] on link "Ver detalle" at bounding box center [1288, 350] width 160 height 36
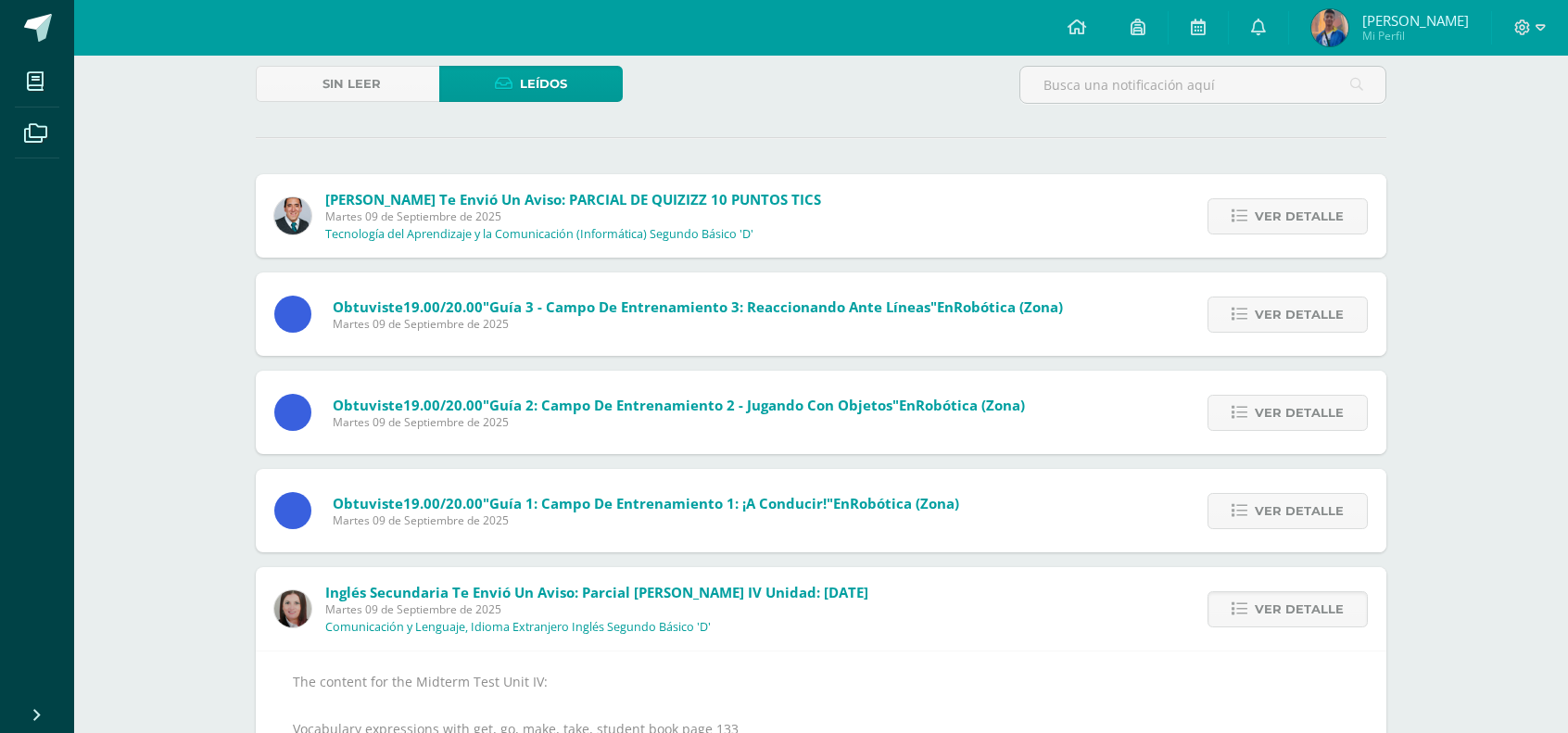
scroll to position [278, 0]
